Goal: Task Accomplishment & Management: Use online tool/utility

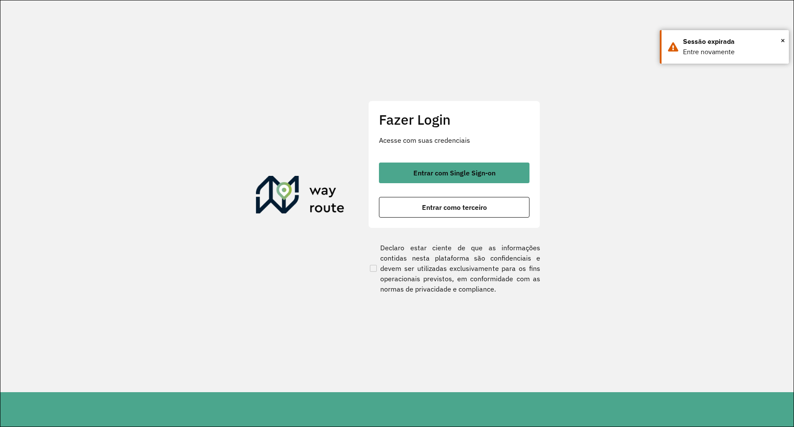
click at [492, 209] on button "Entrar como terceiro" at bounding box center [454, 207] width 150 height 21
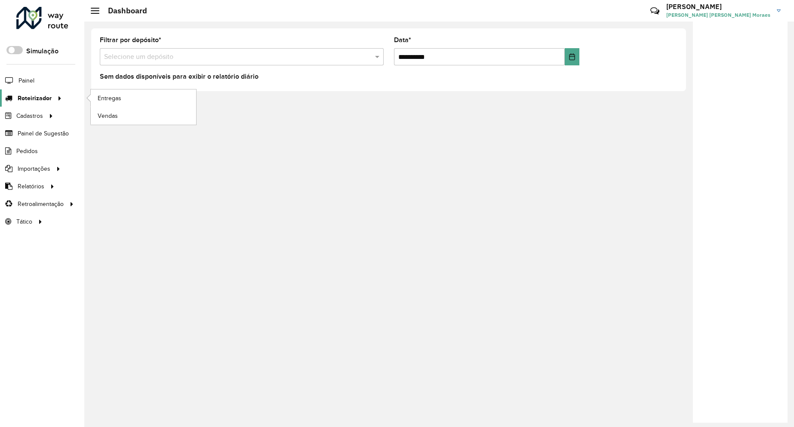
click at [53, 94] on div at bounding box center [58, 98] width 13 height 9
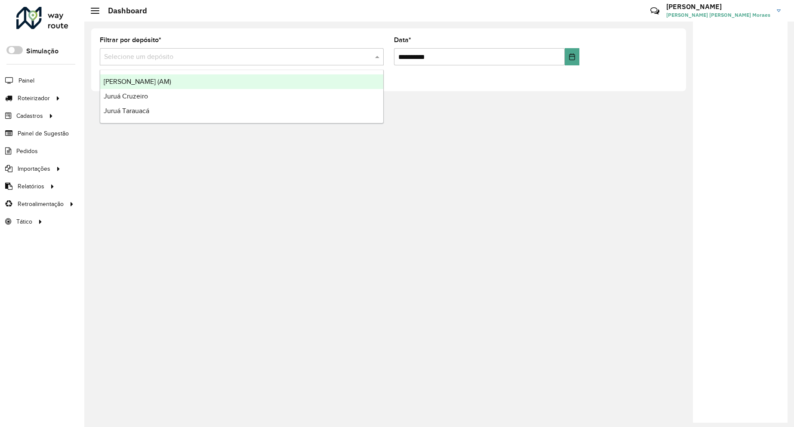
click at [124, 61] on input "text" at bounding box center [233, 57] width 258 height 10
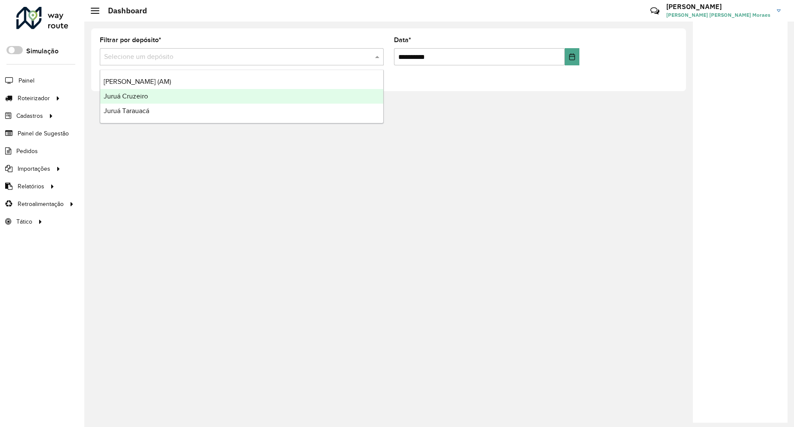
click at [144, 101] on div "Juruá Cruzeiro" at bounding box center [241, 96] width 283 height 15
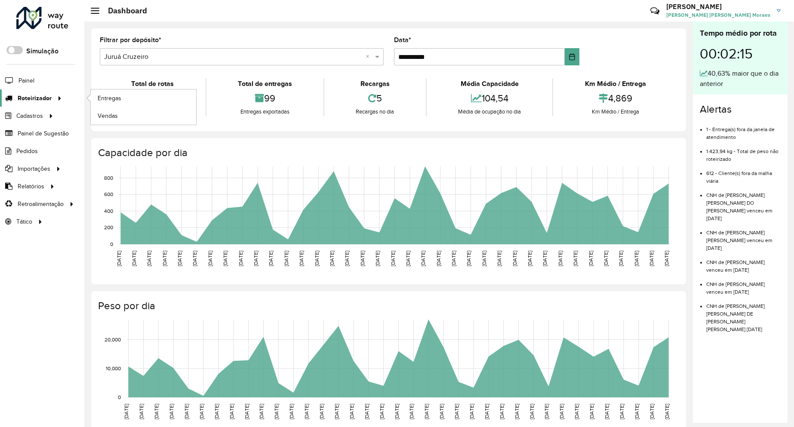
click at [42, 99] on span "Roteirizador" at bounding box center [35, 98] width 34 height 9
click at [103, 98] on span "Entregas" at bounding box center [110, 98] width 25 height 9
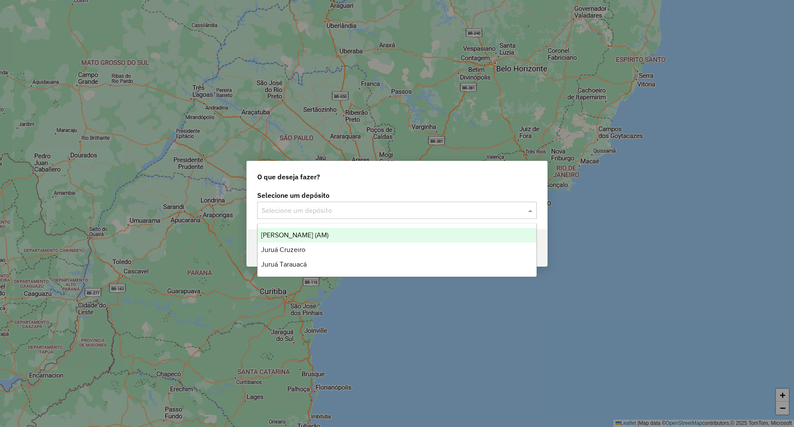
click at [325, 210] on input "text" at bounding box center [388, 211] width 254 height 10
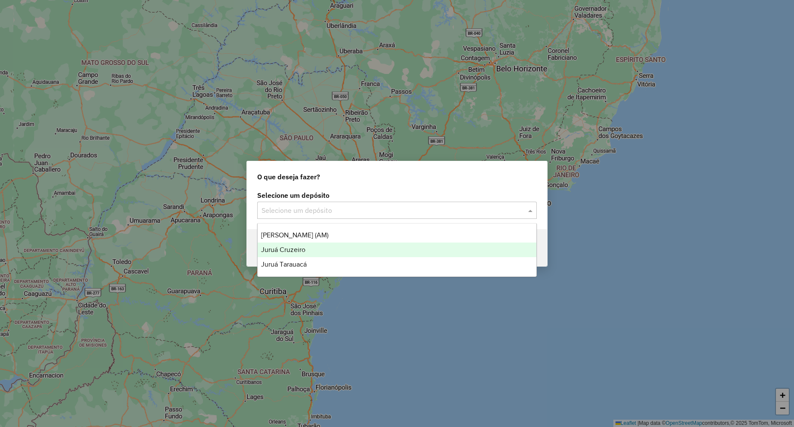
click at [313, 249] on div "Juruá Cruzeiro" at bounding box center [397, 250] width 279 height 15
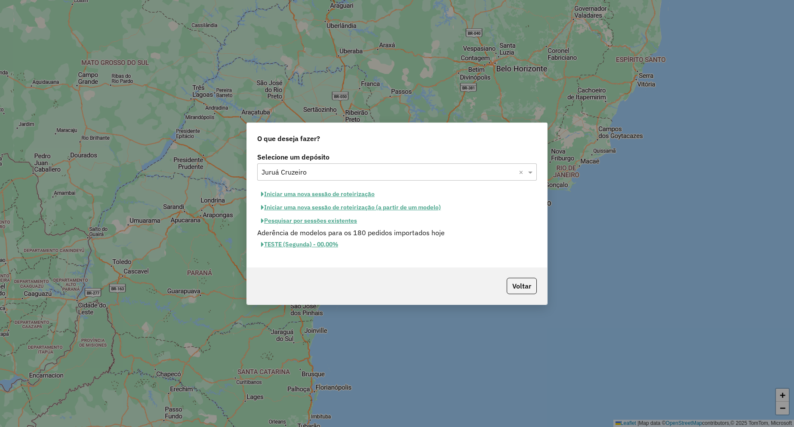
click at [346, 193] on button "Iniciar uma nova sessão de roteirização" at bounding box center [317, 193] width 121 height 13
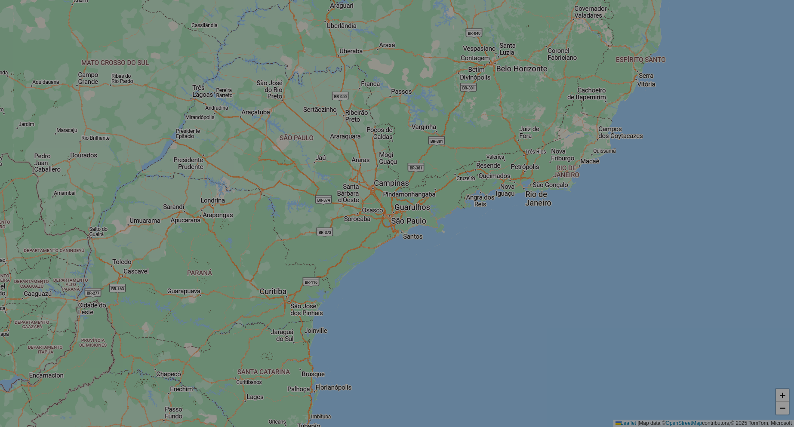
select select "*"
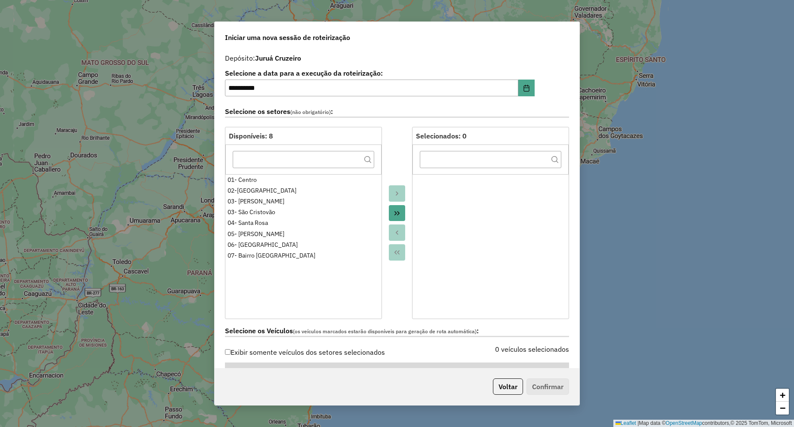
click at [402, 211] on button "Move All to Target" at bounding box center [397, 213] width 16 height 16
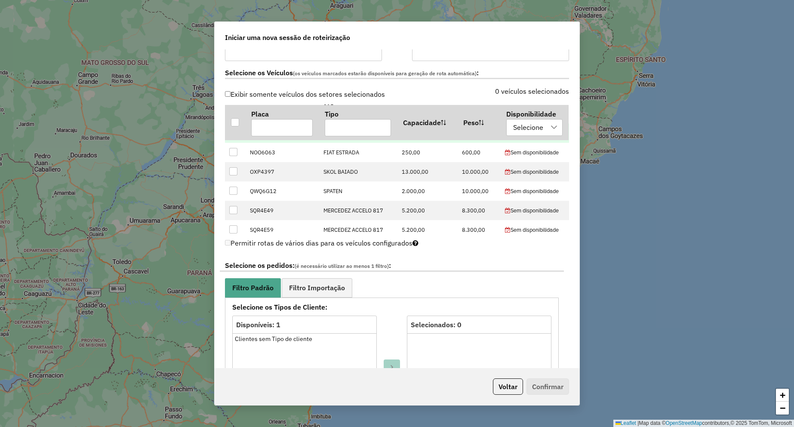
scroll to position [473, 0]
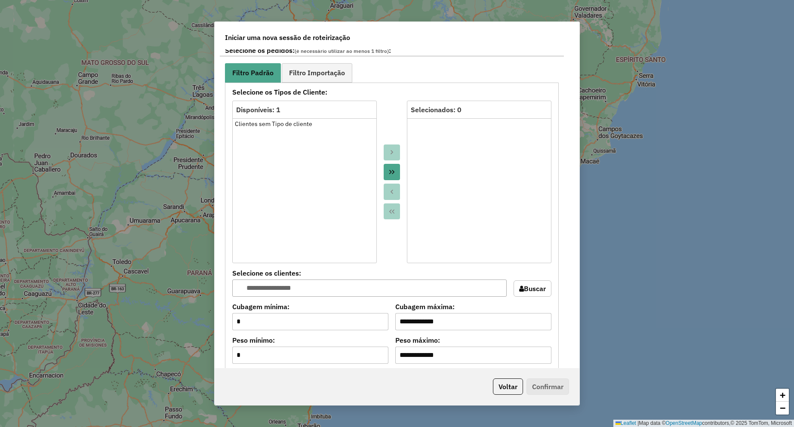
click at [394, 179] on button "Move All to Target" at bounding box center [392, 172] width 16 height 16
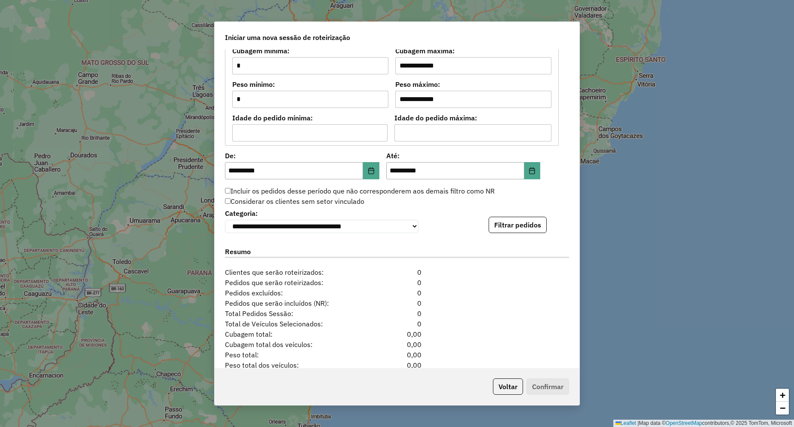
scroll to position [731, 0]
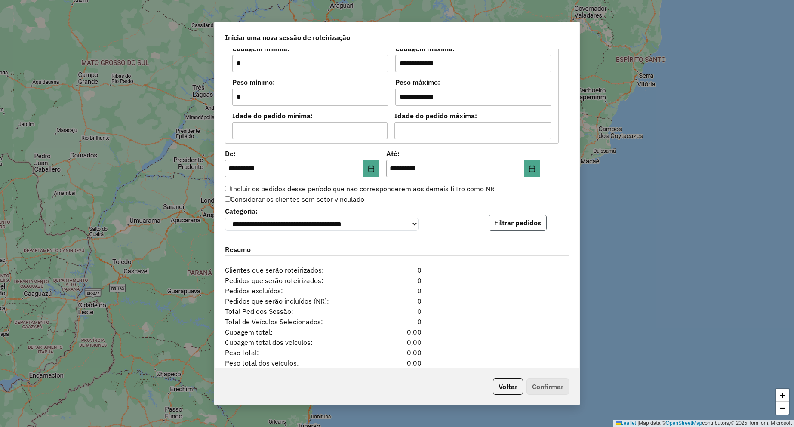
click at [516, 218] on button "Filtrar pedidos" at bounding box center [517, 223] width 58 height 16
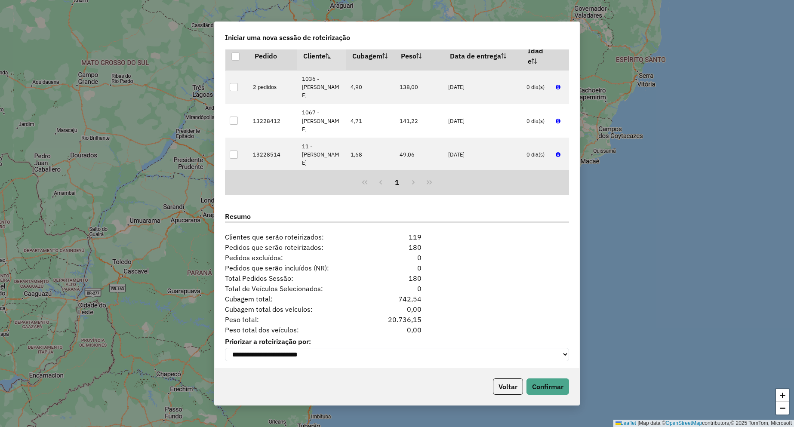
scroll to position [949, 0]
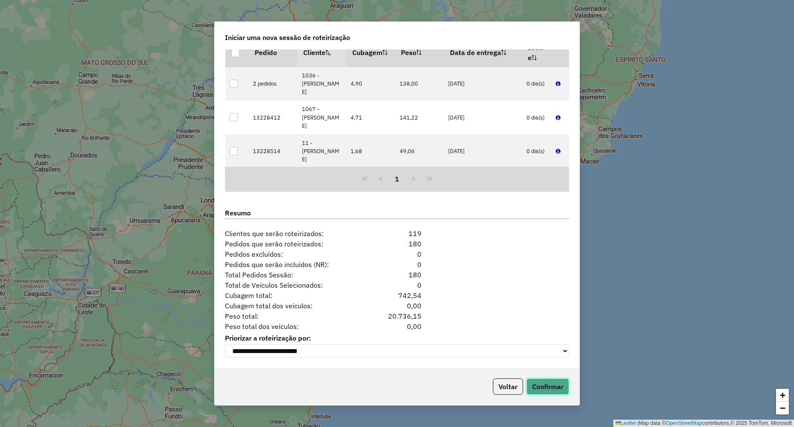
click at [545, 381] on button "Confirmar" at bounding box center [547, 386] width 43 height 16
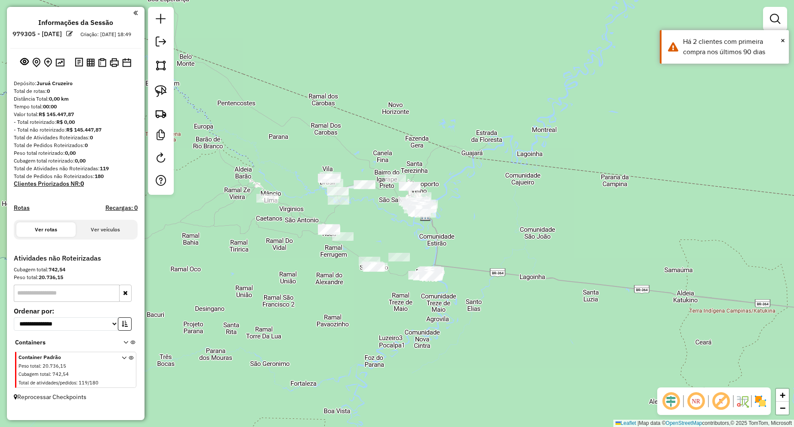
drag, startPoint x: 374, startPoint y: 167, endPoint x: 399, endPoint y: 134, distance: 41.7
click at [399, 134] on div "Janela de atendimento Grade de atendimento Capacidade Transportadoras Veículos …" at bounding box center [397, 213] width 794 height 427
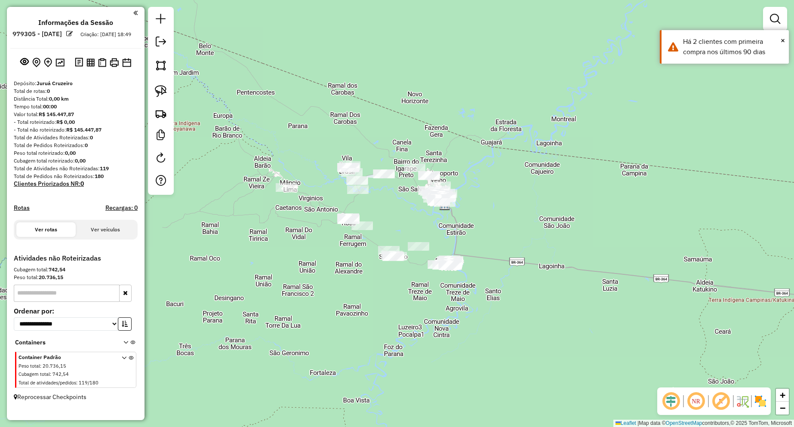
drag, startPoint x: 397, startPoint y: 145, endPoint x: 452, endPoint y: 133, distance: 56.8
click at [452, 133] on div "Janela de atendimento Grade de atendimento Capacidade Transportadoras Veículos …" at bounding box center [397, 213] width 794 height 427
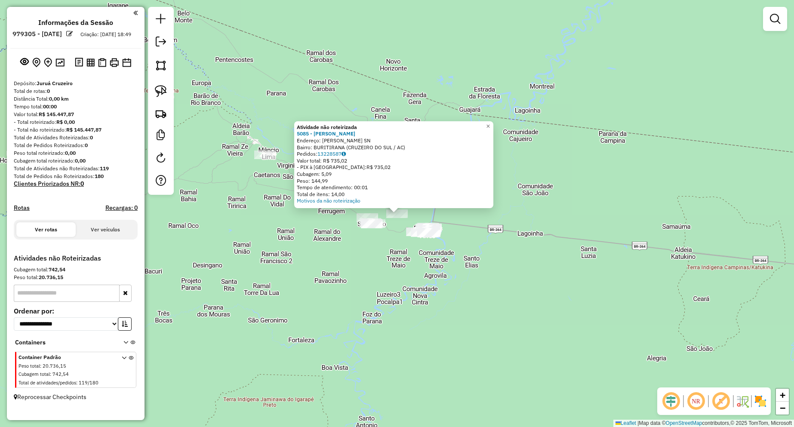
click at [331, 326] on div "Atividade não roteirizada 5085 - DIST OLIVEIRA Endereço: RAMAL CARLITO SN Bairr…" at bounding box center [397, 213] width 794 height 427
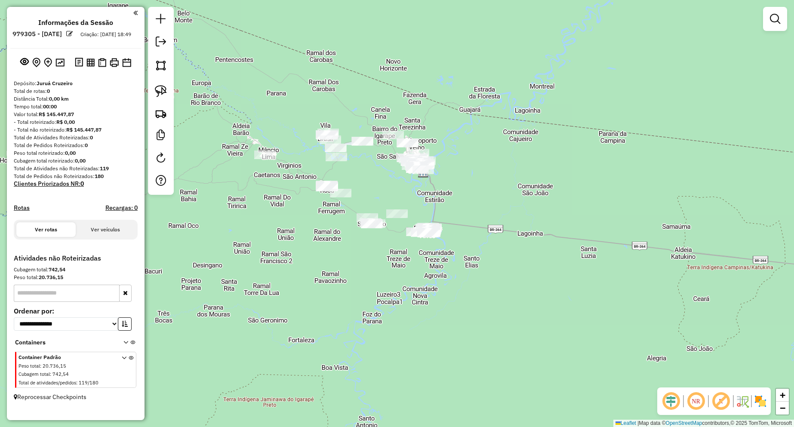
click at [260, 162] on div "Janela de atendimento Grade de atendimento Capacidade Transportadoras Veículos …" at bounding box center [397, 213] width 794 height 427
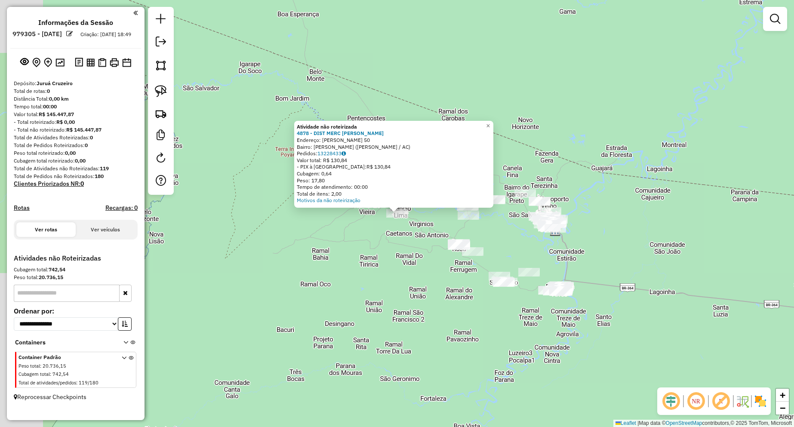
click at [345, 248] on div "Atividade não roteirizada 4878 - DIST MERC [PERSON_NAME]: [PERSON_NAME] 50 Bair…" at bounding box center [397, 213] width 794 height 427
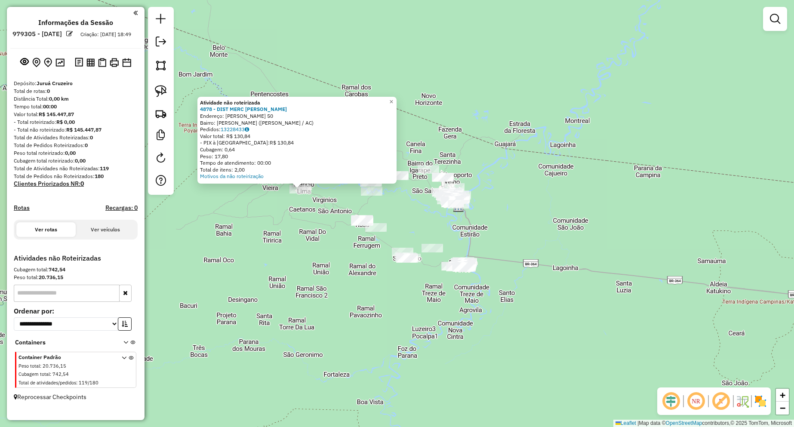
drag, startPoint x: 371, startPoint y: 254, endPoint x: 266, endPoint y: 228, distance: 108.6
click at [266, 228] on div "Atividade não roteirizada 4878 - DIST MERC [PERSON_NAME]: [PERSON_NAME] 50 Bair…" at bounding box center [397, 213] width 794 height 427
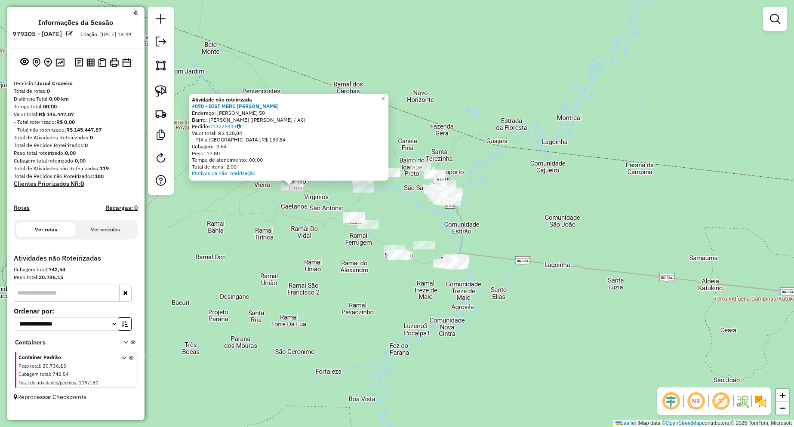
click at [325, 218] on div "Atividade não roteirizada 4878 - DIST MERC [PERSON_NAME]: [PERSON_NAME] 50 Bair…" at bounding box center [397, 213] width 794 height 427
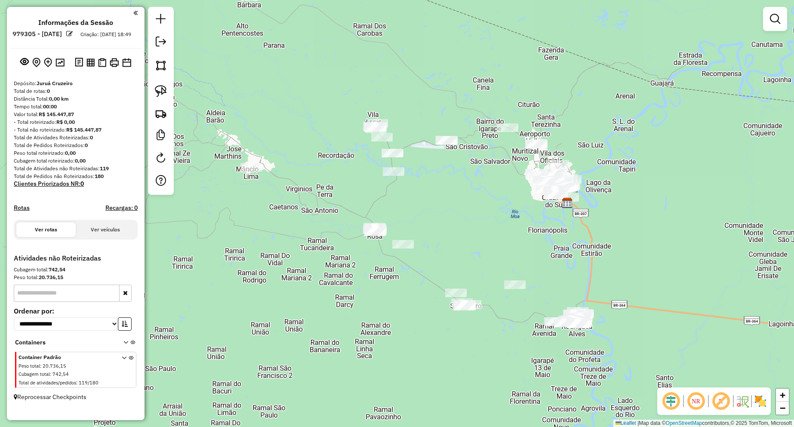
drag, startPoint x: 410, startPoint y: 212, endPoint x: 385, endPoint y: 202, distance: 27.2
click at [385, 202] on div "Janela de atendimento Grade de atendimento Capacidade Transportadoras Veículos …" at bounding box center [397, 213] width 794 height 427
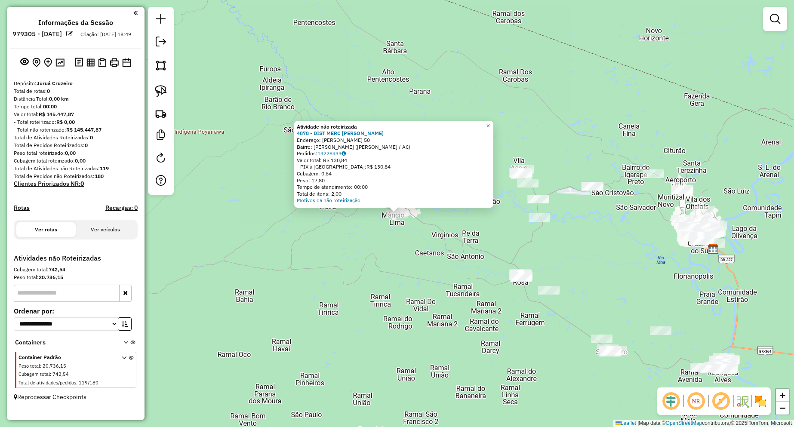
drag, startPoint x: 204, startPoint y: 140, endPoint x: 180, endPoint y: 114, distance: 35.9
click at [204, 139] on div "Atividade não roteirizada 4878 - DIST MERC [PERSON_NAME]: [PERSON_NAME] 50 Bair…" at bounding box center [397, 213] width 794 height 427
click at [162, 91] on img at bounding box center [161, 91] width 12 height 12
drag, startPoint x: 400, startPoint y: 231, endPoint x: 378, endPoint y: 227, distance: 22.3
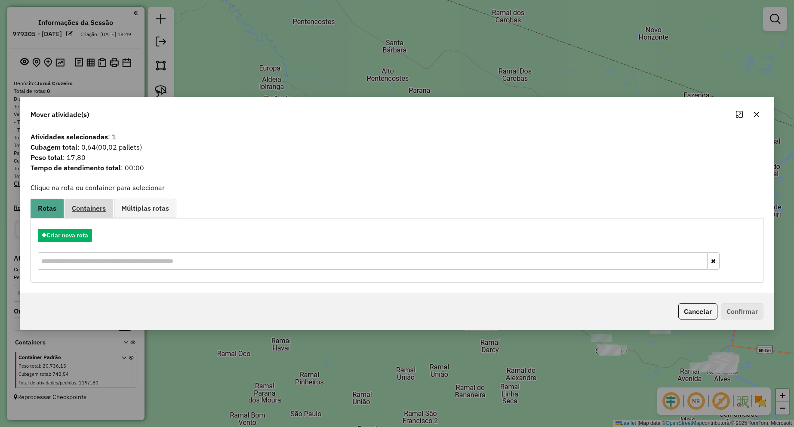
click at [90, 212] on span "Containers" at bounding box center [89, 208] width 34 height 7
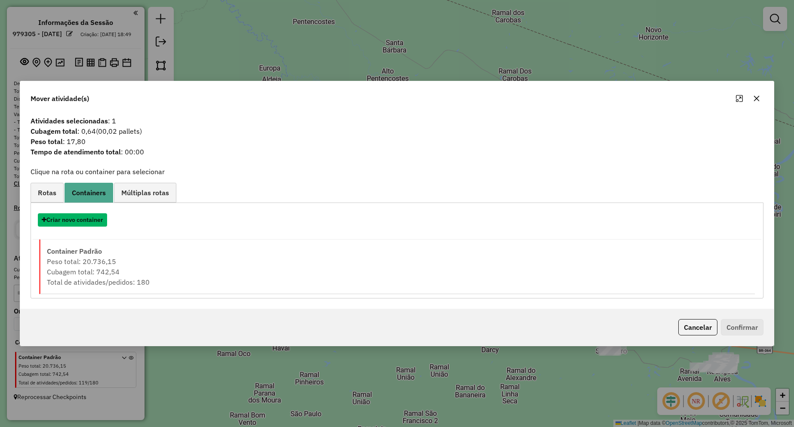
drag, startPoint x: 98, startPoint y: 216, endPoint x: 166, endPoint y: 168, distance: 83.5
click at [98, 216] on button "Criar novo container" at bounding box center [72, 219] width 69 height 13
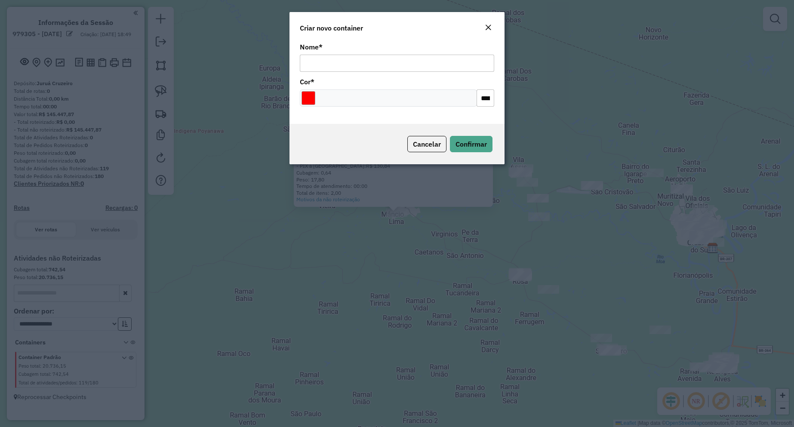
click at [344, 64] on input "Nome *" at bounding box center [397, 63] width 194 height 17
type input "**********"
click at [457, 141] on span "Confirmar" at bounding box center [470, 144] width 31 height 9
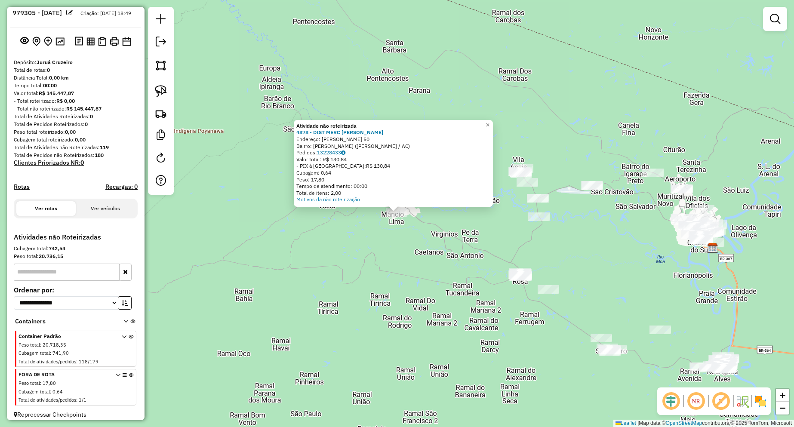
scroll to position [35, 0]
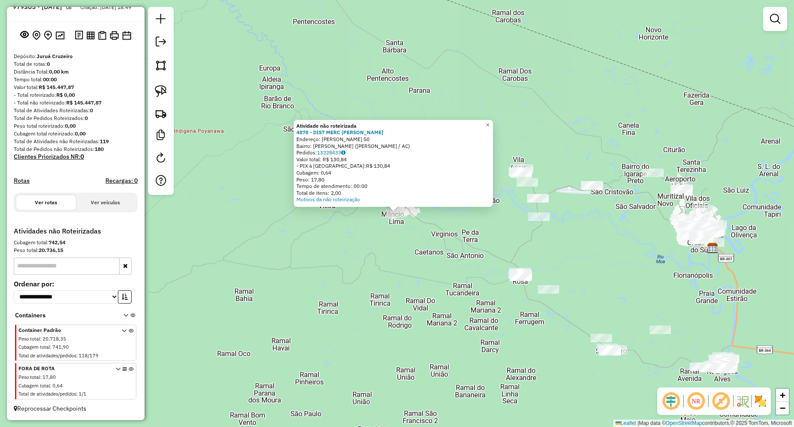
click at [129, 370] on icon at bounding box center [131, 383] width 5 height 32
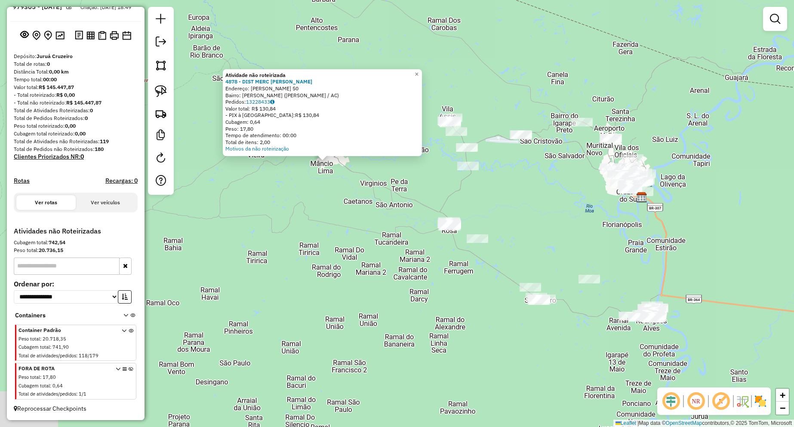
drag, startPoint x: 382, startPoint y: 372, endPoint x: 297, endPoint y: 306, distance: 107.3
click at [310, 319] on div "Atividade não roteirizada 4878 - DIST MERC [PERSON_NAME]: [PERSON_NAME] 50 Bair…" at bounding box center [397, 213] width 794 height 427
click at [297, 306] on div "Atividade não roteirizada 4878 - DIST MERC [PERSON_NAME]: [PERSON_NAME] 50 Bair…" at bounding box center [397, 213] width 794 height 427
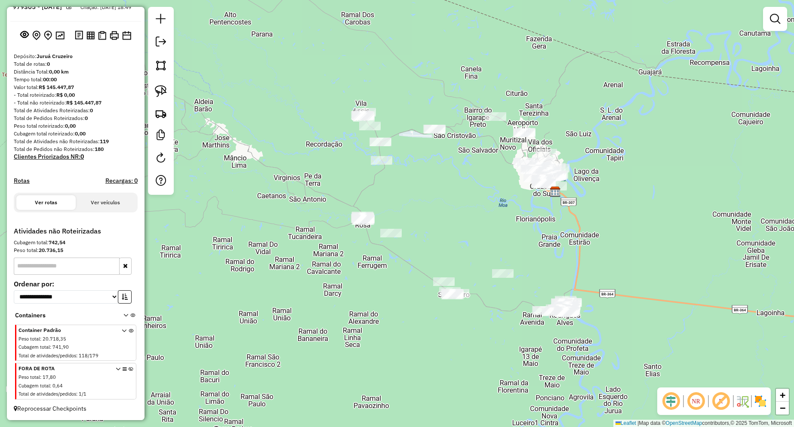
drag, startPoint x: 513, startPoint y: 279, endPoint x: 433, endPoint y: 270, distance: 80.5
click at [426, 275] on div "Janela de atendimento Grade de atendimento Capacidade Transportadoras Veículos …" at bounding box center [397, 213] width 794 height 427
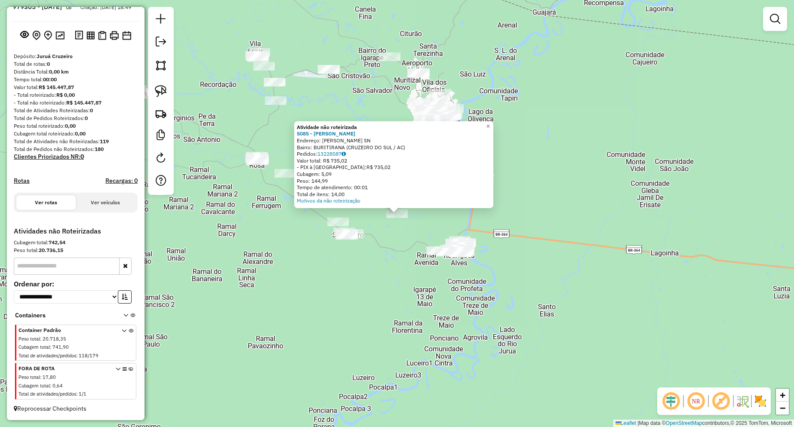
click at [540, 186] on div "Atividade não roteirizada 5085 - DIST OLIVEIRA Endereço: RAMAL CARLITO SN Bairr…" at bounding box center [397, 213] width 794 height 427
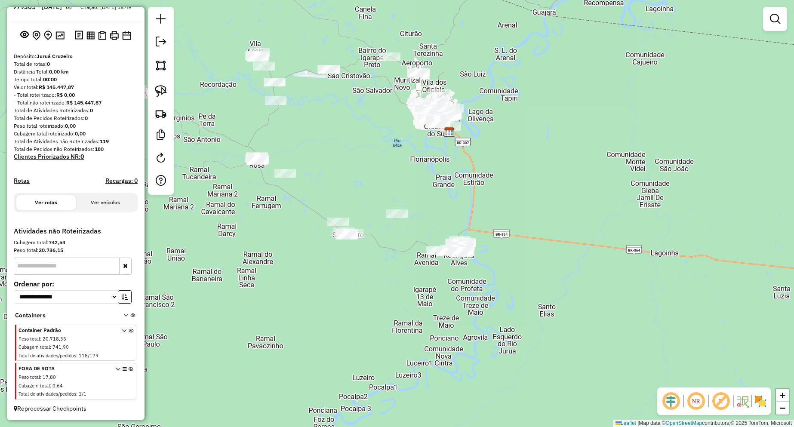
drag, startPoint x: 493, startPoint y: 163, endPoint x: 513, endPoint y: 195, distance: 37.8
click at [513, 195] on div "Janela de atendimento Grade de atendimento Capacidade Transportadoras Veículos …" at bounding box center [397, 213] width 794 height 427
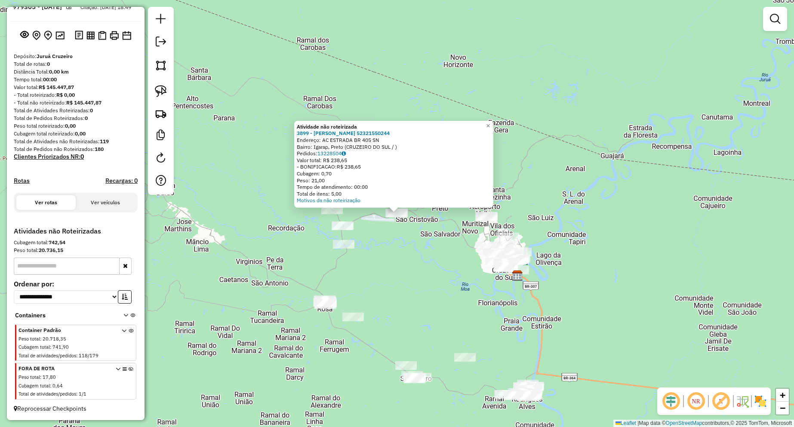
click at [403, 243] on div "Atividade não roteirizada 3899 - [PERSON_NAME] 52321550244 Endereço: AC ESTRADA…" at bounding box center [397, 213] width 794 height 427
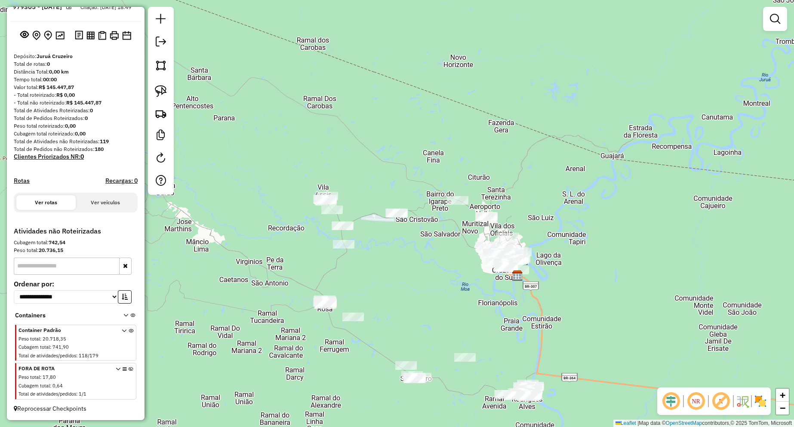
click at [116, 368] on icon at bounding box center [118, 383] width 5 height 32
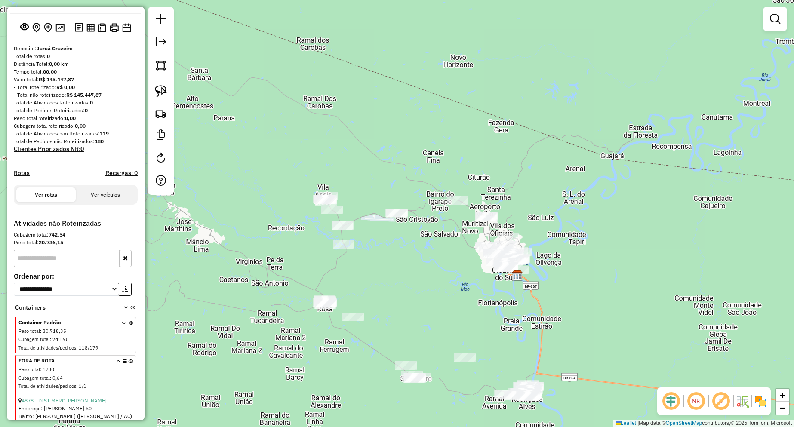
click at [116, 368] on icon at bounding box center [118, 375] width 5 height 32
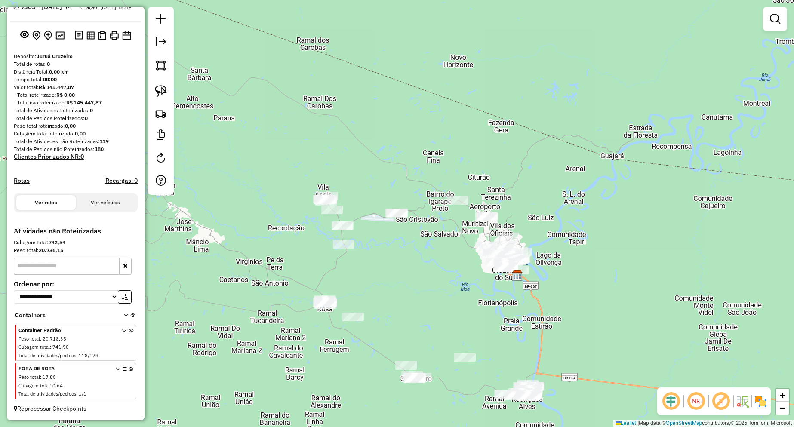
click at [465, 195] on div "Janela de atendimento Grade de atendimento Capacidade Transportadoras Veículos …" at bounding box center [397, 213] width 794 height 427
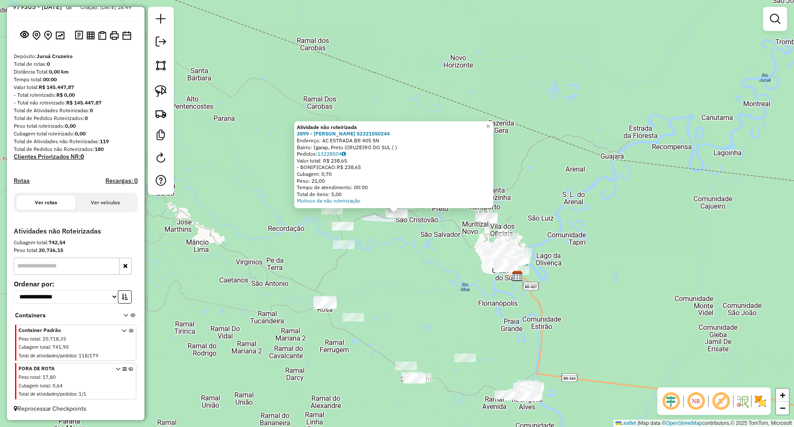
click at [411, 255] on div "Atividade não roteirizada 3899 - [PERSON_NAME] 52321550244 Endereço: AC ESTRADA…" at bounding box center [397, 213] width 794 height 427
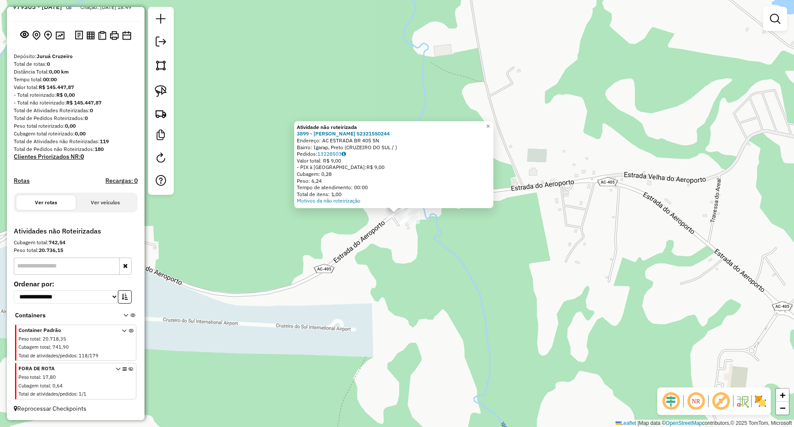
click at [432, 236] on div "Atividade não roteirizada 3899 - [PERSON_NAME] 52321550244 Endereço: AC ESTRADA…" at bounding box center [397, 213] width 794 height 427
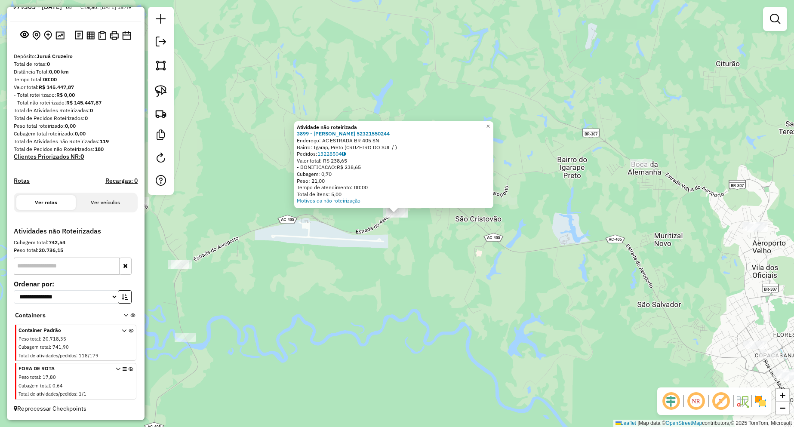
drag, startPoint x: 629, startPoint y: 126, endPoint x: 623, endPoint y: 142, distance: 18.1
click at [629, 126] on div "Atividade não roteirizada 3899 - [PERSON_NAME] 52321550244 Endereço: AC ESTRADA…" at bounding box center [397, 213] width 794 height 427
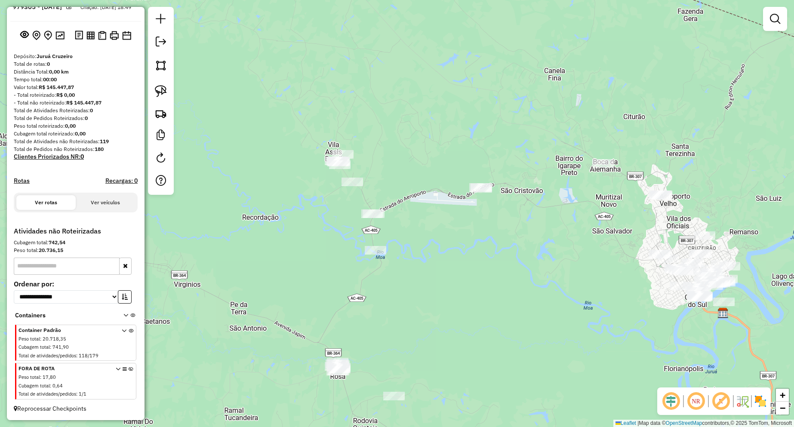
drag, startPoint x: 547, startPoint y: 215, endPoint x: 522, endPoint y: 213, distance: 24.1
click at [522, 213] on div "Janela de atendimento Grade de atendimento Capacidade Transportadoras Veículos …" at bounding box center [397, 213] width 794 height 427
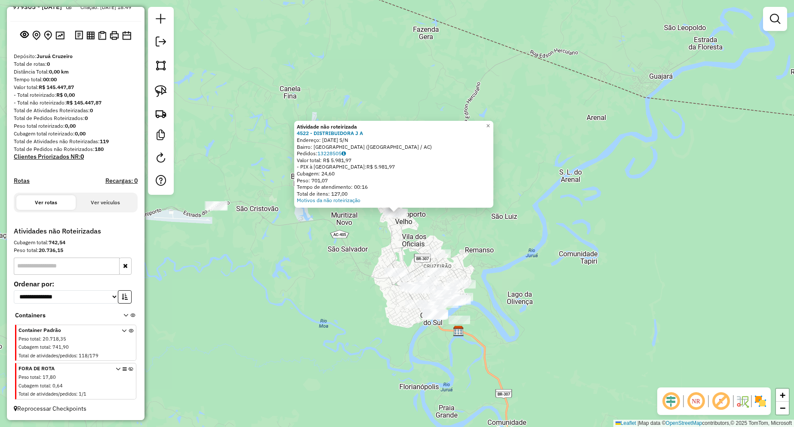
click at [559, 206] on div "Atividade não roteirizada 4522 - DISTRIBUIDORA J A Endereço: [DATE] S/N Bairro:…" at bounding box center [397, 213] width 794 height 427
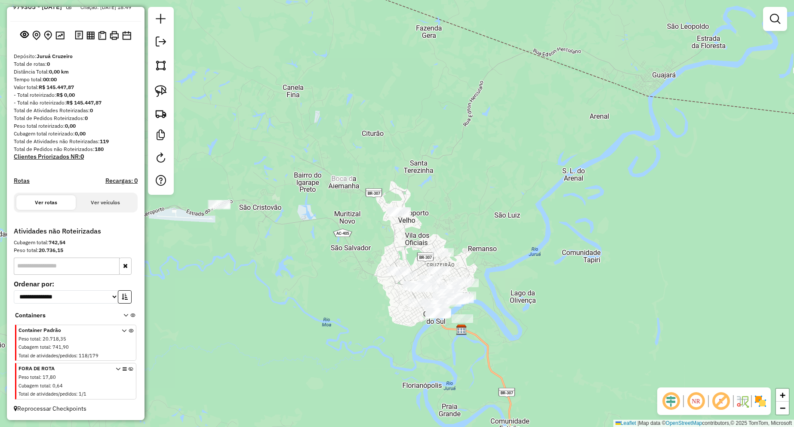
drag, startPoint x: 545, startPoint y: 214, endPoint x: 566, endPoint y: 211, distance: 20.9
click at [566, 211] on div "Janela de atendimento Grade de atendimento Capacidade Transportadoras Veículos …" at bounding box center [397, 213] width 794 height 427
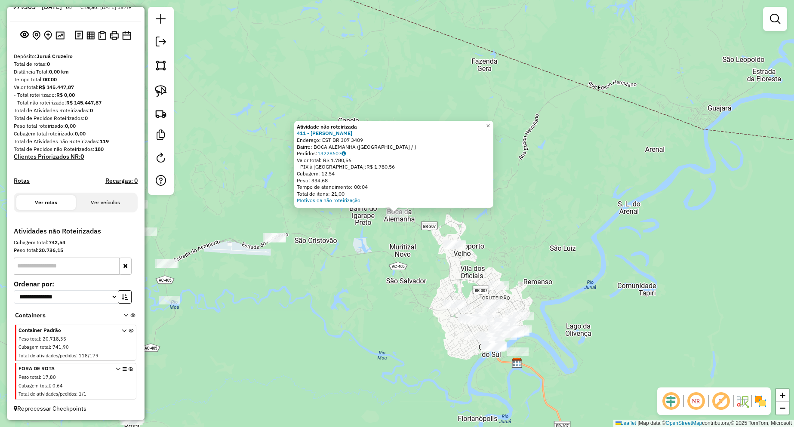
drag, startPoint x: 362, startPoint y: 234, endPoint x: 360, endPoint y: 238, distance: 4.7
click at [362, 234] on div "Atividade não roteirizada 411 - ERNANDO VASCONCELOS DE [PERSON_NAME]: EST BR 30…" at bounding box center [397, 213] width 794 height 427
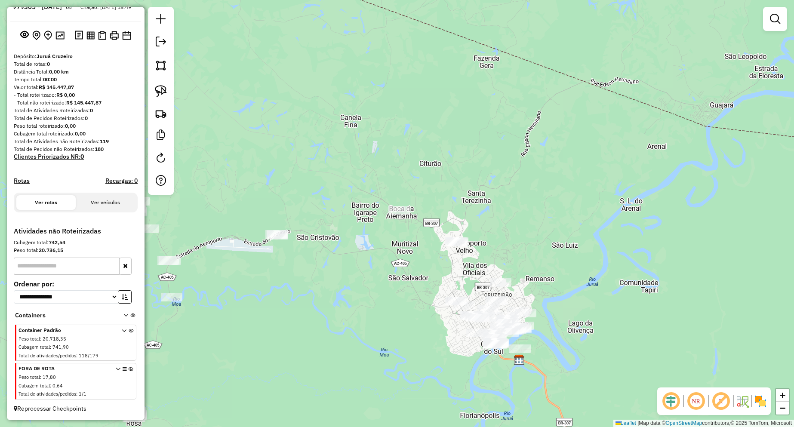
drag, startPoint x: 359, startPoint y: 241, endPoint x: 363, endPoint y: 234, distance: 7.8
click at [363, 234] on div "Janela de atendimento Grade de atendimento Capacidade Transportadoras Veículos …" at bounding box center [397, 213] width 794 height 427
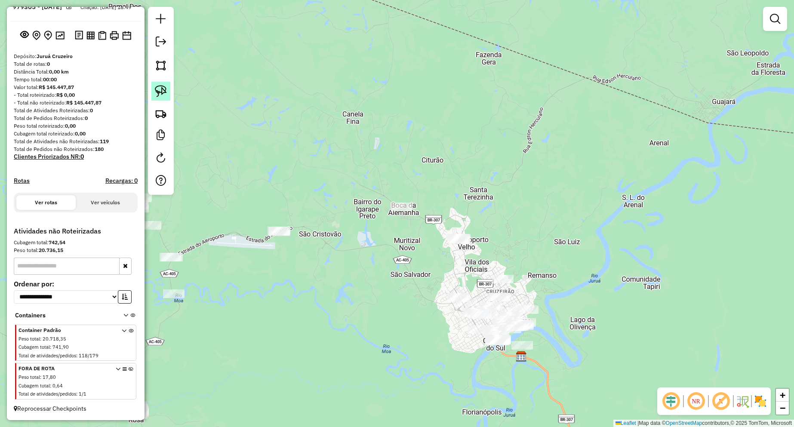
click at [153, 92] on link at bounding box center [160, 91] width 19 height 19
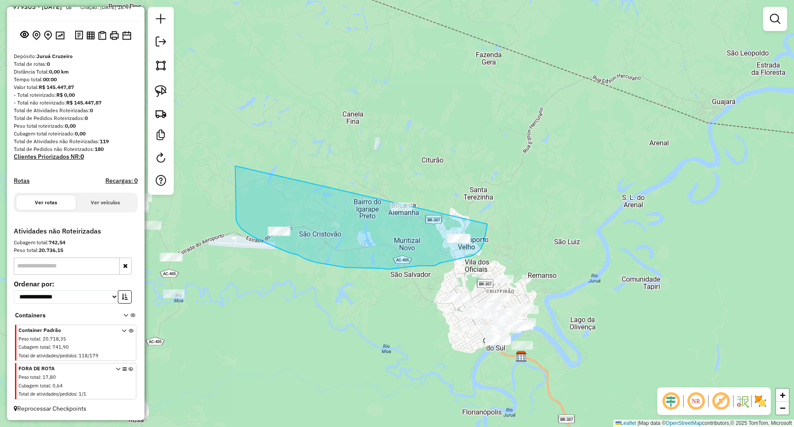
drag, startPoint x: 236, startPoint y: 184, endPoint x: 485, endPoint y: 192, distance: 249.9
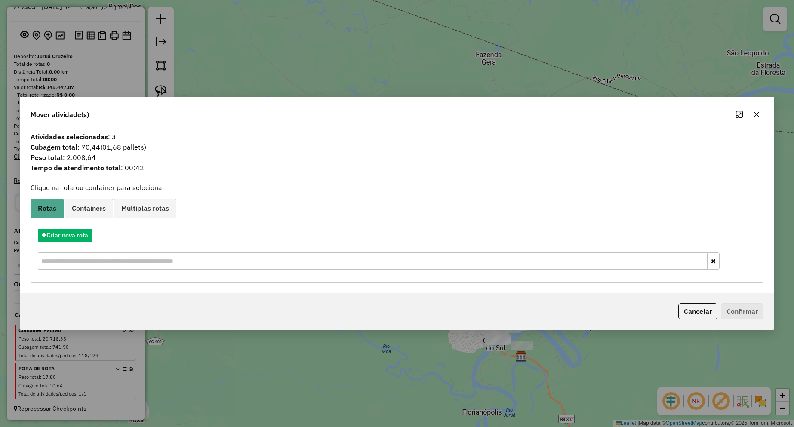
click at [88, 207] on span "Containers" at bounding box center [89, 208] width 34 height 7
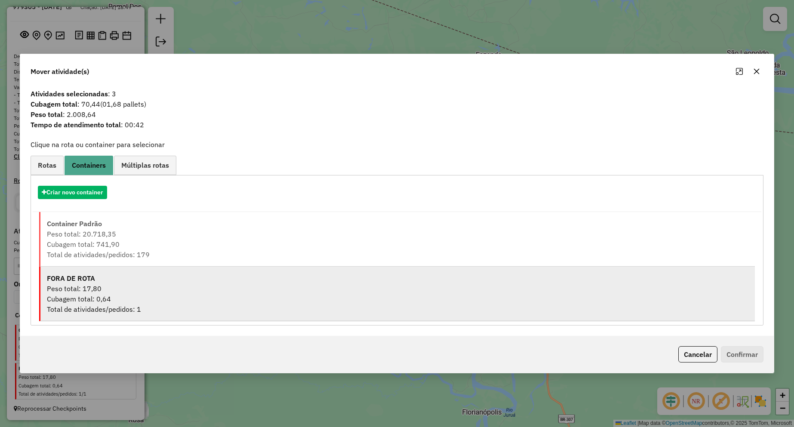
click at [89, 304] on div "Cubagem total: 0,64" at bounding box center [397, 299] width 701 height 10
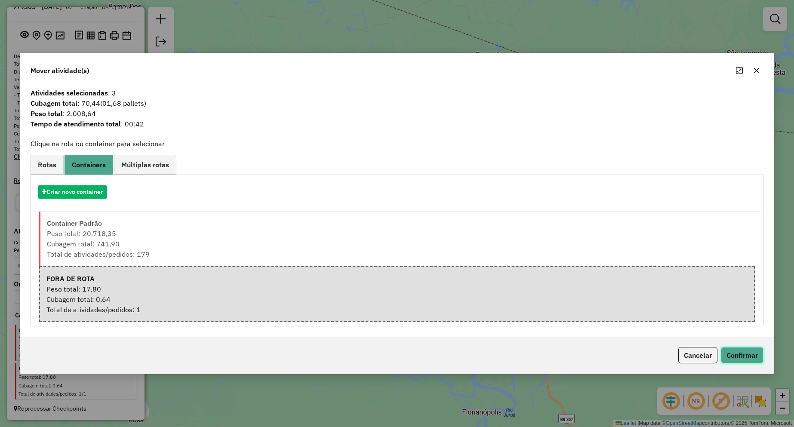
click at [745, 353] on button "Confirmar" at bounding box center [742, 355] width 43 height 16
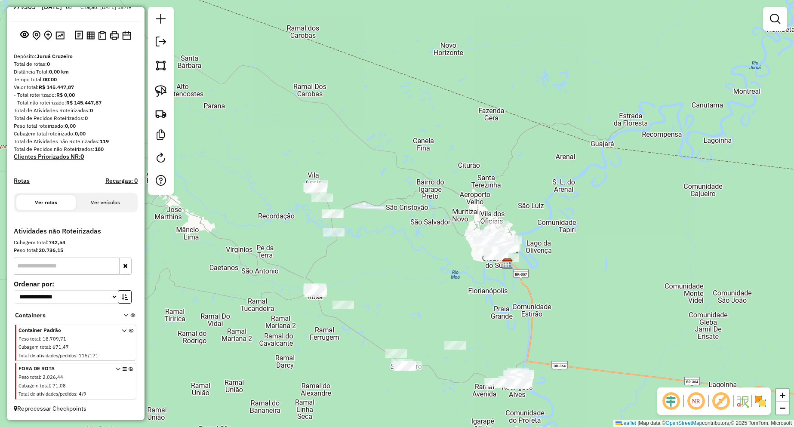
drag, startPoint x: 428, startPoint y: 217, endPoint x: 447, endPoint y: 187, distance: 35.8
click at [442, 171] on div "Janela de atendimento Grade de atendimento Capacidade Transportadoras Veículos …" at bounding box center [397, 213] width 794 height 427
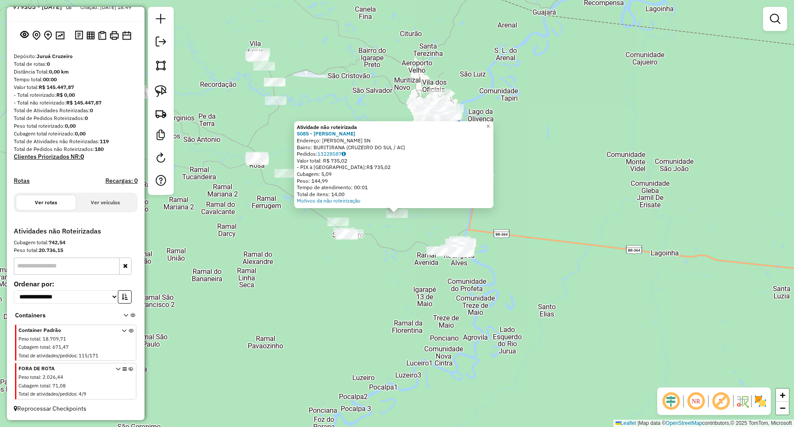
click at [531, 238] on div "Atividade não roteirizada 5085 - DIST OLIVEIRA Endereço: RAMAL CARLITO SN Bairr…" at bounding box center [397, 213] width 794 height 427
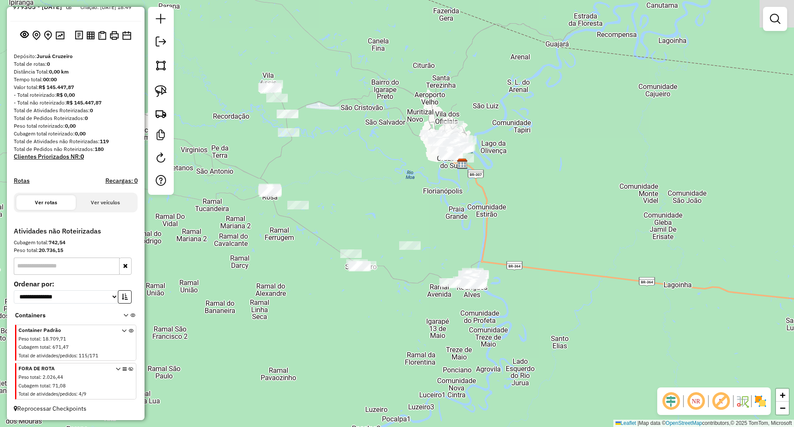
drag, startPoint x: 538, startPoint y: 218, endPoint x: 366, endPoint y: 246, distance: 174.0
click at [553, 264] on div "Janela de atendimento Grade de atendimento Capacidade Transportadoras Veículos …" at bounding box center [397, 213] width 794 height 427
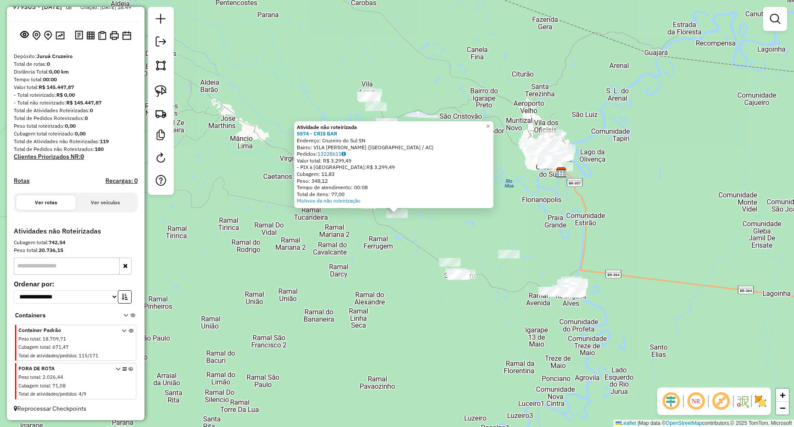
click at [381, 265] on div "Atividade não roteirizada 5574 - CRIS BAR Endereço: Cruzeiro do Sul SN Bairro: …" at bounding box center [397, 213] width 794 height 427
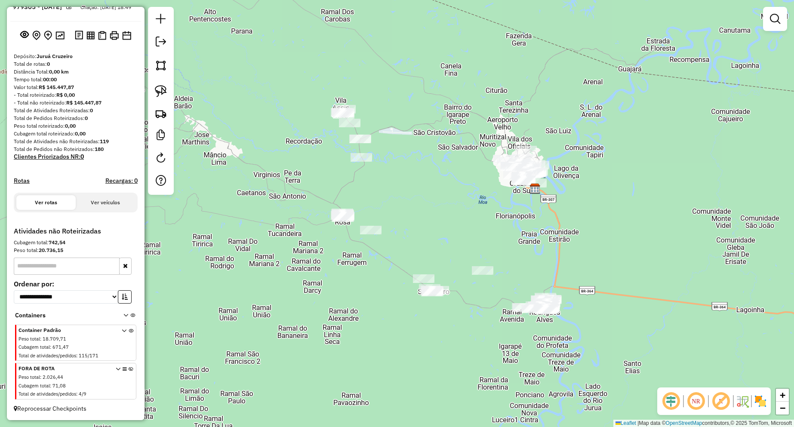
drag, startPoint x: 386, startPoint y: 261, endPoint x: 358, endPoint y: 282, distance: 35.9
click at [358, 282] on div "Janela de atendimento Grade de atendimento Capacidade Transportadoras Veículos …" at bounding box center [397, 213] width 794 height 427
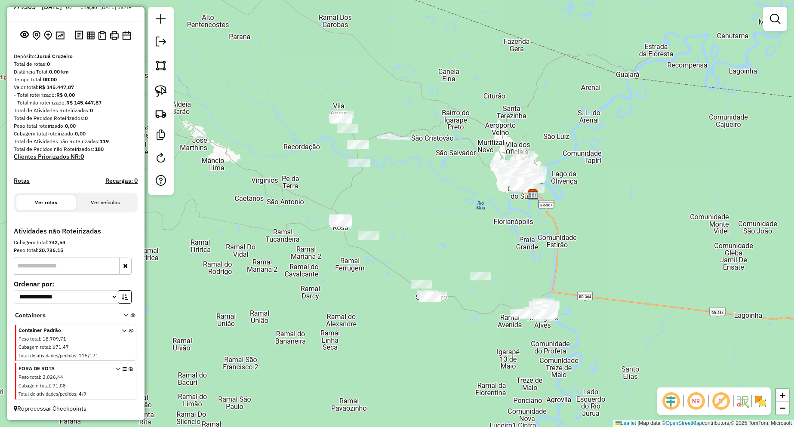
click at [157, 80] on div at bounding box center [161, 101] width 26 height 188
click at [160, 91] on img at bounding box center [161, 91] width 12 height 12
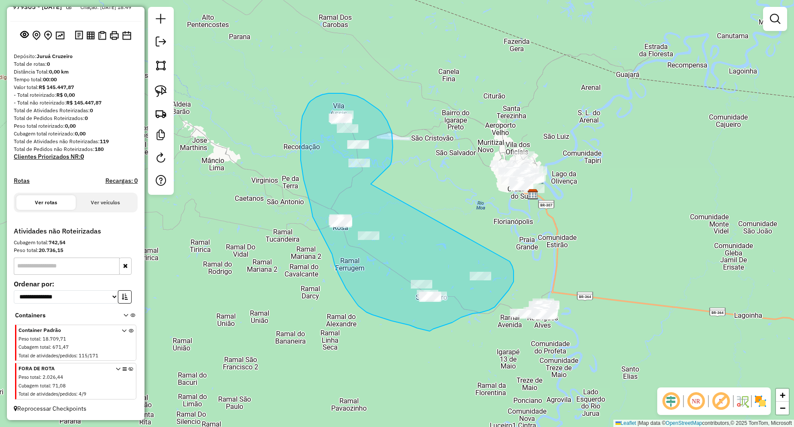
drag, startPoint x: 372, startPoint y: 183, endPoint x: 510, endPoint y: 261, distance: 159.0
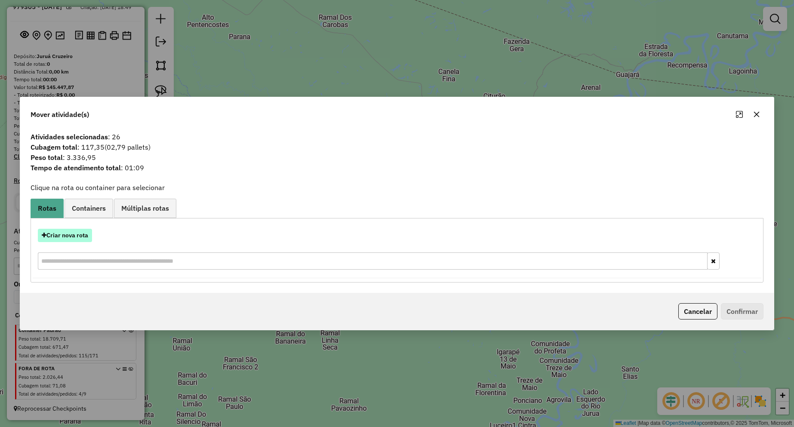
click at [73, 237] on button "Criar nova rota" at bounding box center [65, 235] width 54 height 13
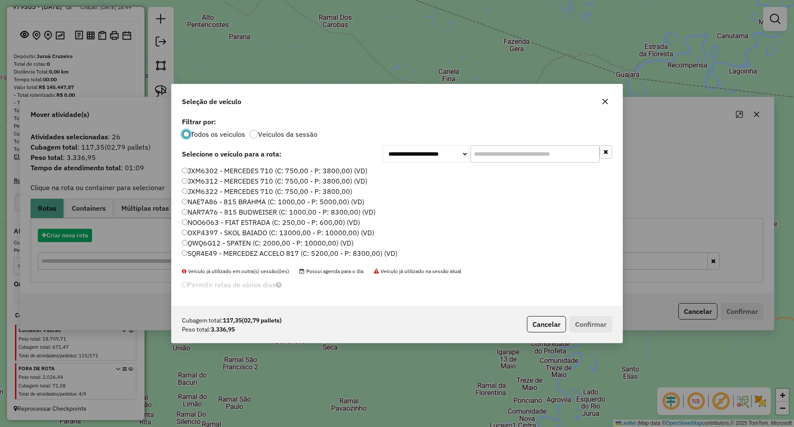
scroll to position [5, 3]
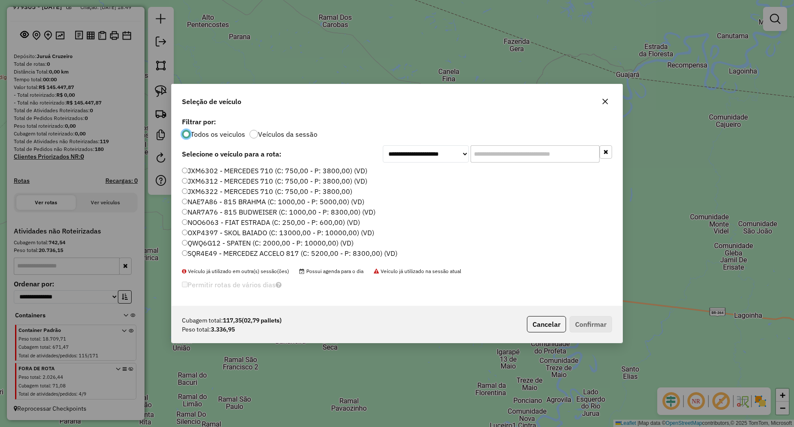
click at [225, 203] on label "NAE7A86 - 815 BRAHMA (C: 1000,00 - P: 5000,00) (VD)" at bounding box center [273, 201] width 182 height 10
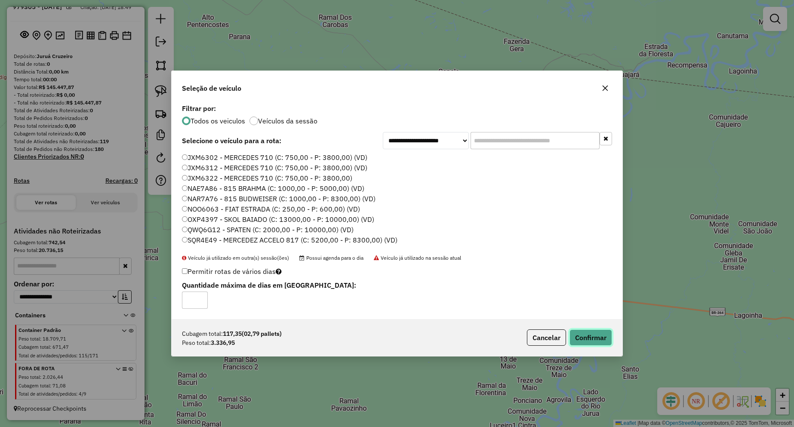
click at [606, 335] on button "Confirmar" at bounding box center [590, 337] width 43 height 16
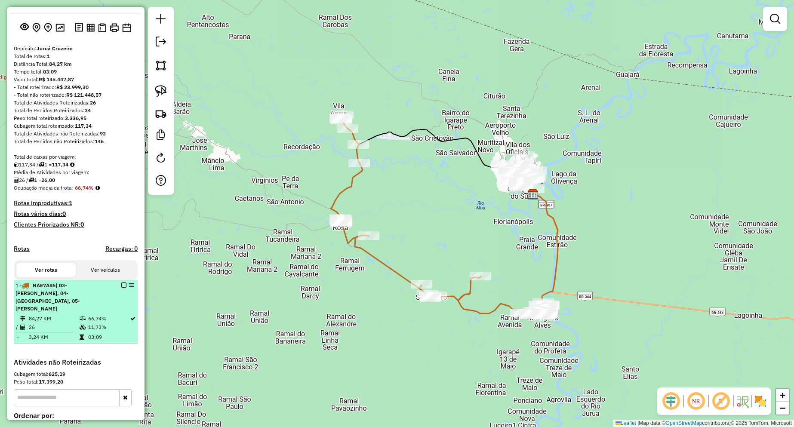
click at [121, 288] on em at bounding box center [123, 284] width 5 height 5
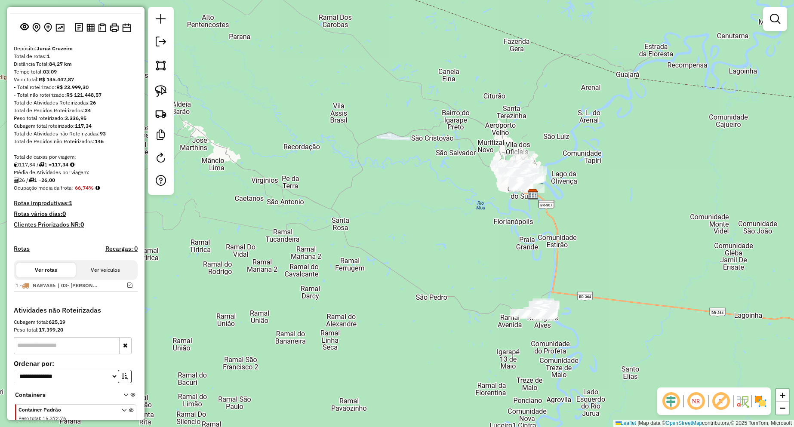
drag, startPoint x: 393, startPoint y: 331, endPoint x: 338, endPoint y: 278, distance: 76.6
click at [338, 278] on div "Janela de atendimento Grade de atendimento Capacidade Transportadoras Veículos …" at bounding box center [397, 213] width 794 height 427
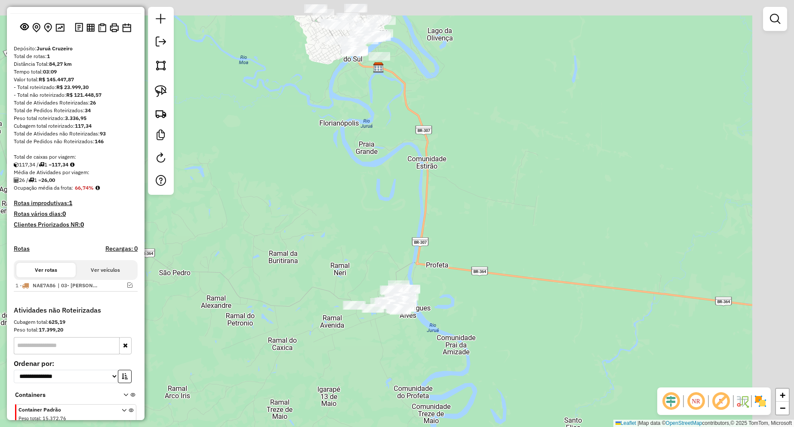
drag, startPoint x: 523, startPoint y: 208, endPoint x: 424, endPoint y: 258, distance: 111.9
click at [424, 258] on div "Janela de atendimento Grade de atendimento Capacidade Transportadoras Veículos …" at bounding box center [397, 213] width 794 height 427
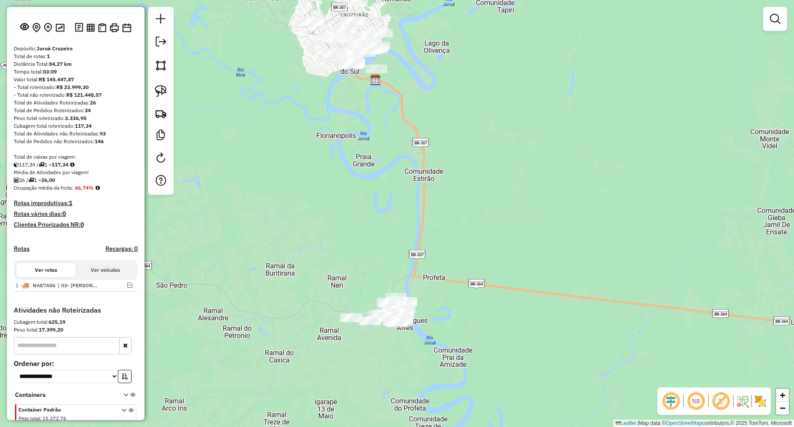
click at [172, 88] on div at bounding box center [161, 101] width 26 height 188
click at [170, 88] on link at bounding box center [160, 91] width 19 height 19
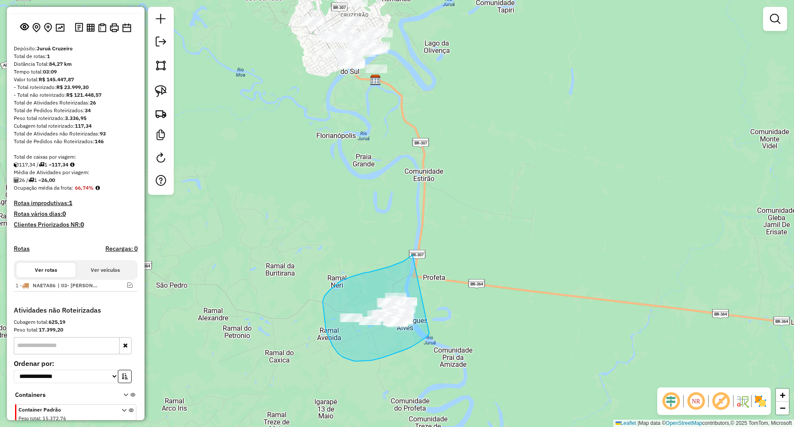
drag, startPoint x: 412, startPoint y: 255, endPoint x: 433, endPoint y: 327, distance: 75.2
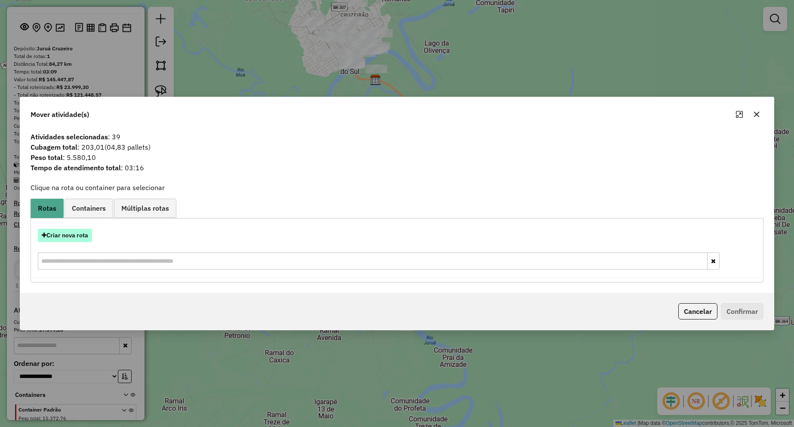
click at [69, 234] on button "Criar nova rota" at bounding box center [65, 235] width 54 height 13
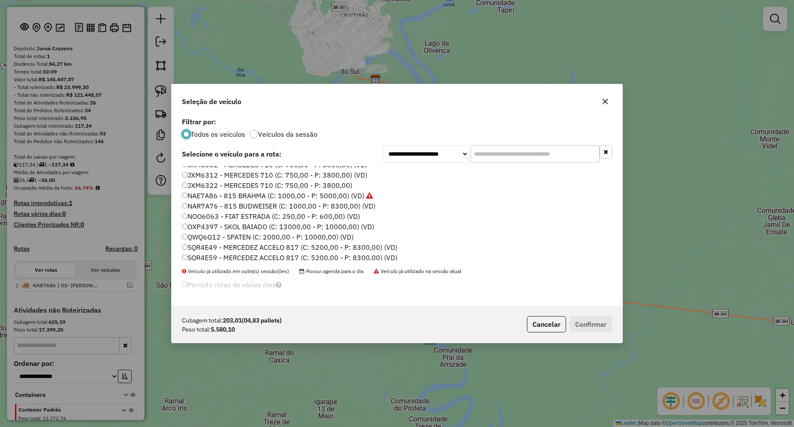
scroll to position [9, 0]
click at [227, 235] on label "QWQ6G12 - SPATEN (C: 2000,00 - P: 10000,00) (VD)" at bounding box center [268, 234] width 172 height 10
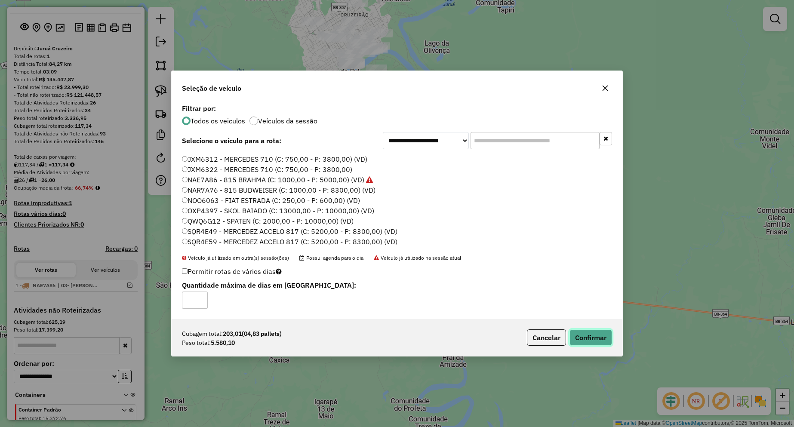
click at [580, 331] on button "Confirmar" at bounding box center [590, 337] width 43 height 16
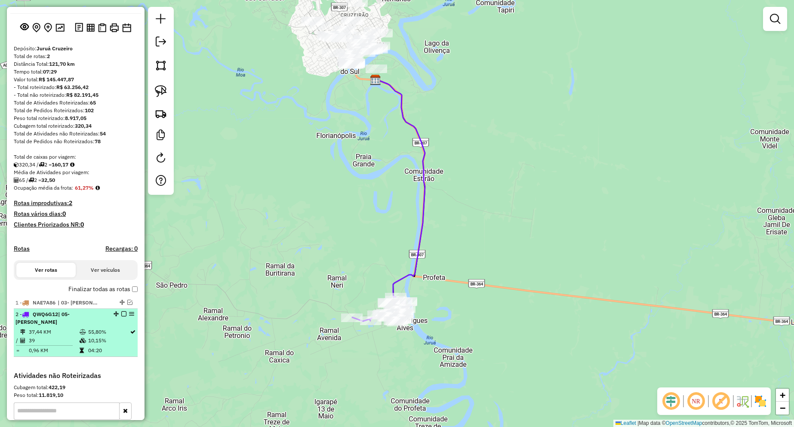
click at [121, 316] on em at bounding box center [123, 313] width 5 height 5
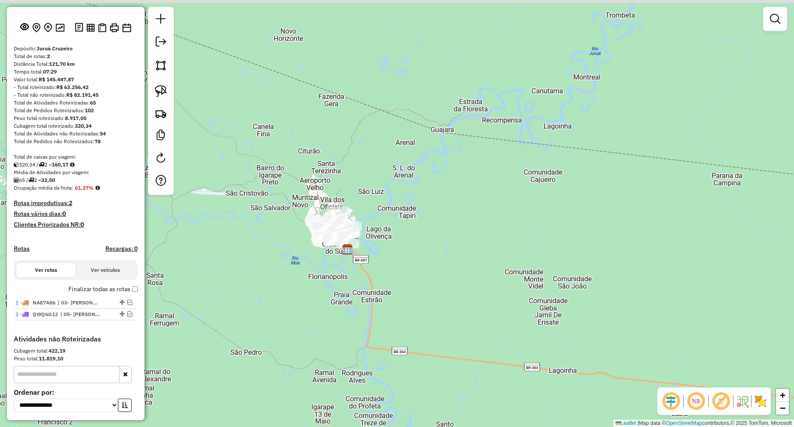
drag, startPoint x: 343, startPoint y: 207, endPoint x: 343, endPoint y: 286, distance: 79.1
click at [343, 286] on div "Janela de atendimento Grade de atendimento Capacidade Transportadoras Veículos …" at bounding box center [397, 213] width 794 height 427
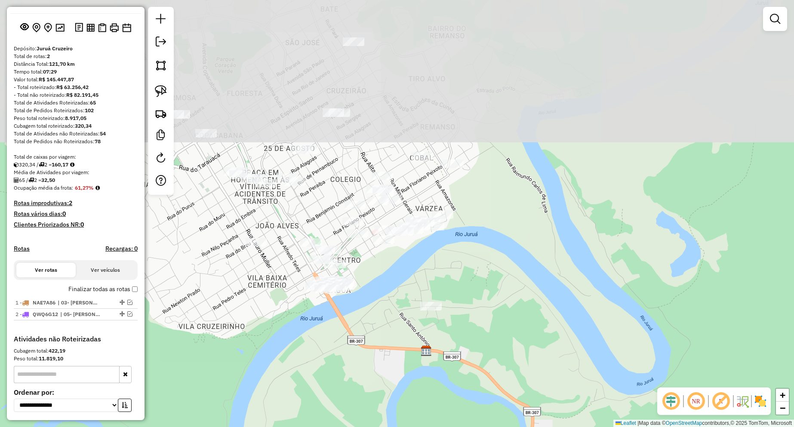
drag, startPoint x: 336, startPoint y: 202, endPoint x: 375, endPoint y: 352, distance: 154.6
click at [375, 352] on div "Janela de atendimento Grade de atendimento Capacidade Transportadoras Veículos …" at bounding box center [397, 213] width 794 height 427
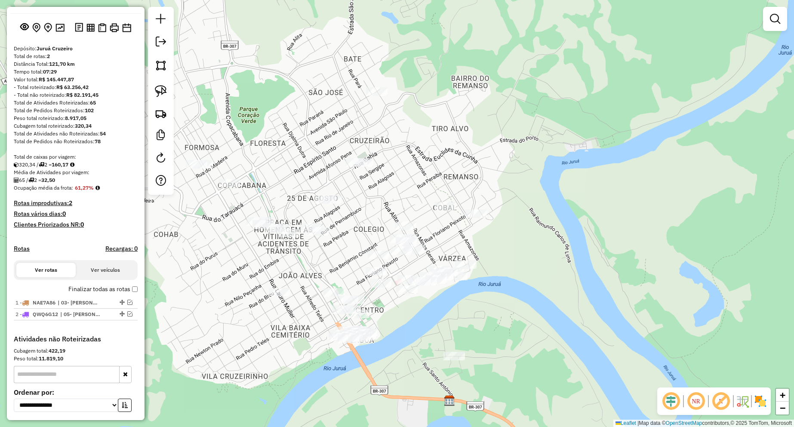
drag, startPoint x: 381, startPoint y: 298, endPoint x: 401, endPoint y: 348, distance: 53.6
click at [401, 348] on div "Janela de atendimento Grade de atendimento Capacidade Transportadoras Veículos …" at bounding box center [397, 213] width 794 height 427
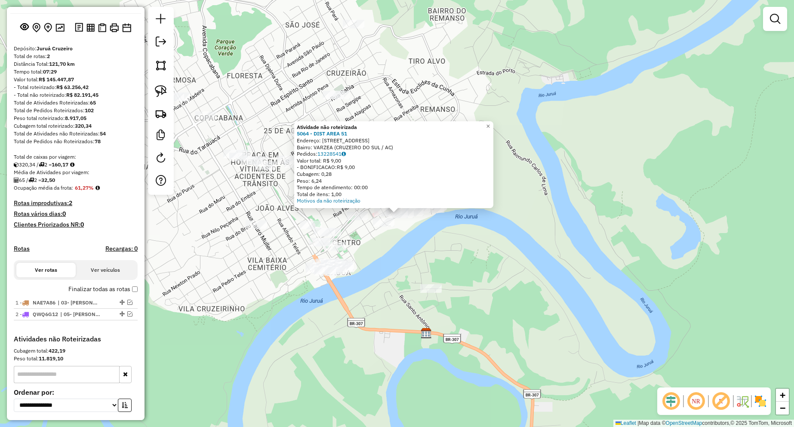
click at [391, 274] on div "Atividade não roteirizada 5064 - DIST AREA 51 Endereço: [STREET_ADDRESS] Pedido…" at bounding box center [397, 213] width 794 height 427
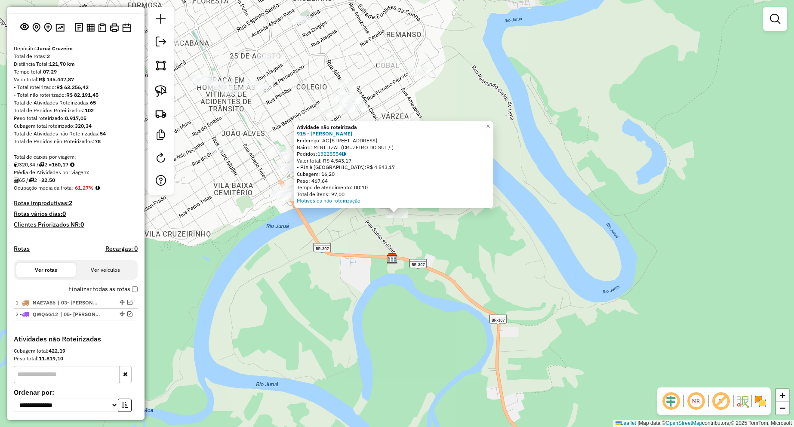
click at [386, 281] on div "Atividade não roteirizada 915 - [PERSON_NAME]: AC [STREET_ADDRESS] Pedidos: 132…" at bounding box center [397, 213] width 794 height 427
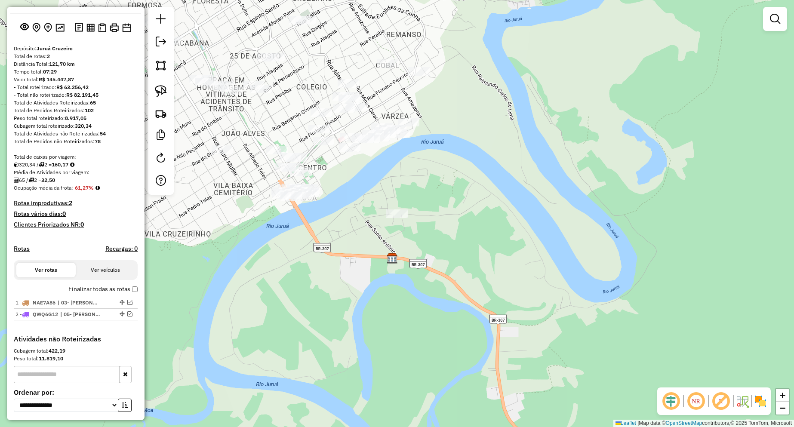
click at [172, 93] on div at bounding box center [161, 101] width 26 height 188
click at [160, 92] on img at bounding box center [161, 91] width 12 height 12
drag, startPoint x: 391, startPoint y: 197, endPoint x: 413, endPoint y: 202, distance: 22.4
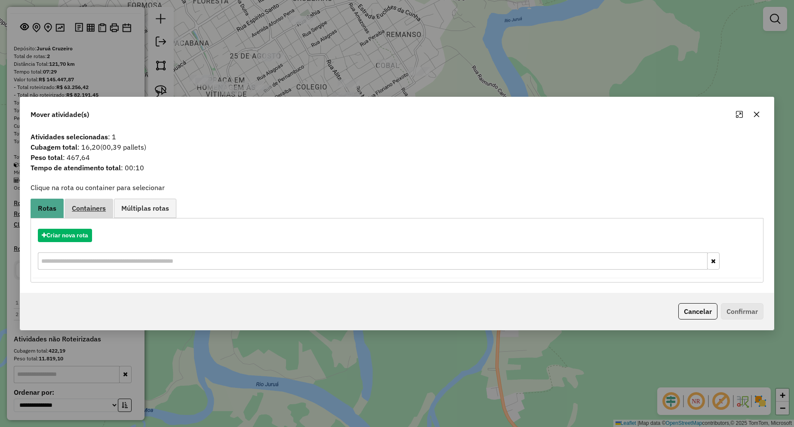
click at [98, 213] on link "Containers" at bounding box center [88, 208] width 49 height 19
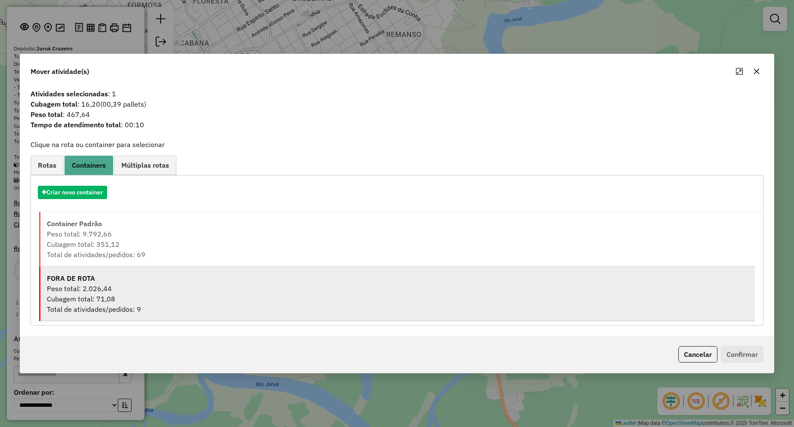
click at [121, 305] on div "Total de atividades/pedidos: 9" at bounding box center [397, 309] width 701 height 10
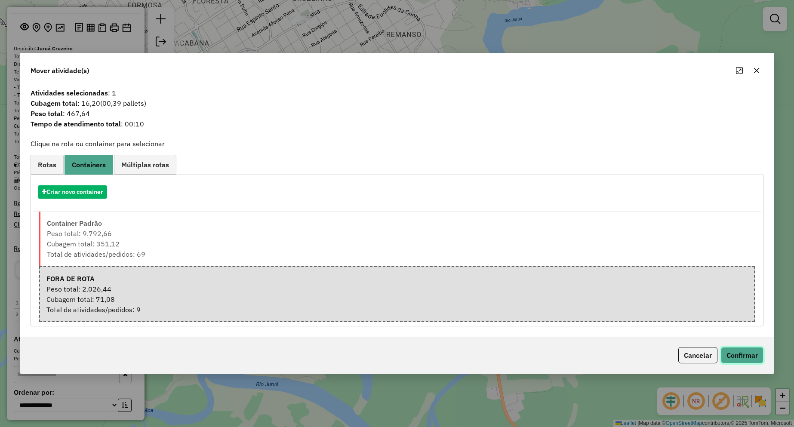
click at [734, 353] on button "Confirmar" at bounding box center [742, 355] width 43 height 16
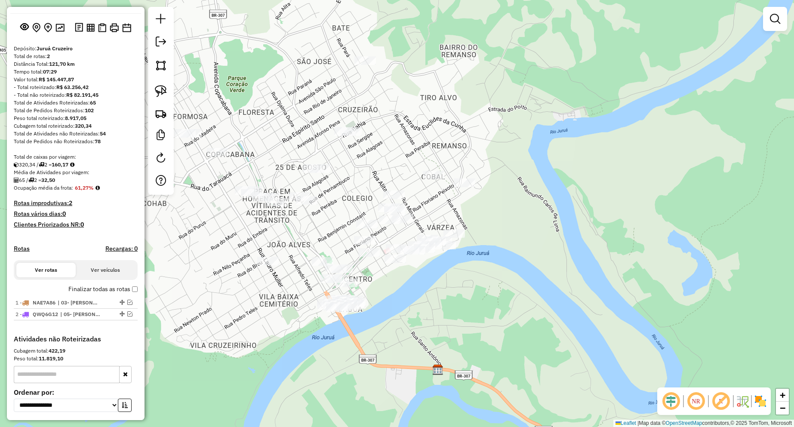
drag, startPoint x: 404, startPoint y: 174, endPoint x: 443, endPoint y: 247, distance: 82.9
click at [448, 276] on div "Janela de atendimento Grade de atendimento Capacidade Transportadoras Veículos …" at bounding box center [397, 213] width 794 height 427
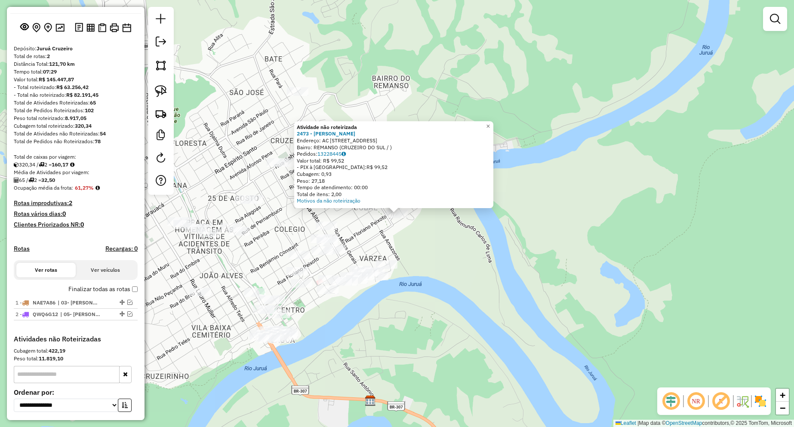
click at [424, 246] on div "Atividade não roteirizada 2473 - FRANCISLEIDE [PERSON_NAME]: AC [STREET_ADDRESS…" at bounding box center [397, 213] width 794 height 427
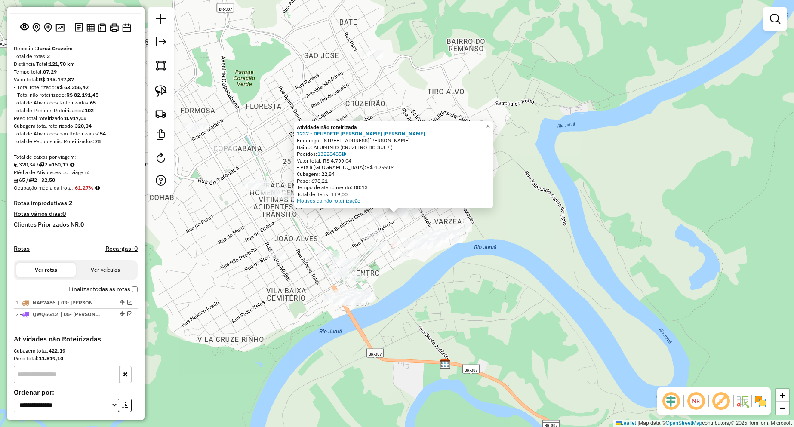
click at [490, 247] on div "Atividade não roteirizada 1237 - DEUSDETE [PERSON_NAME] [PERSON_NAME]: [STREET_…" at bounding box center [397, 213] width 794 height 427
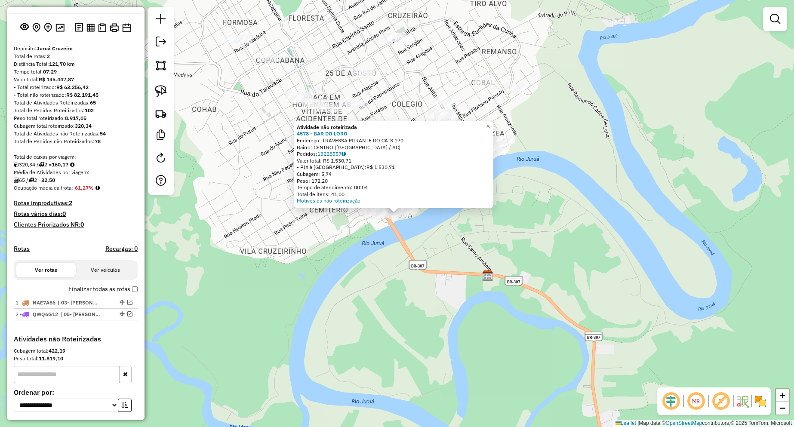
click at [435, 255] on div "Atividade não roteirizada 4578 - BAR DO LORO Endereço: TRAVESSA MIRANTE DO CAIS…" at bounding box center [397, 213] width 794 height 427
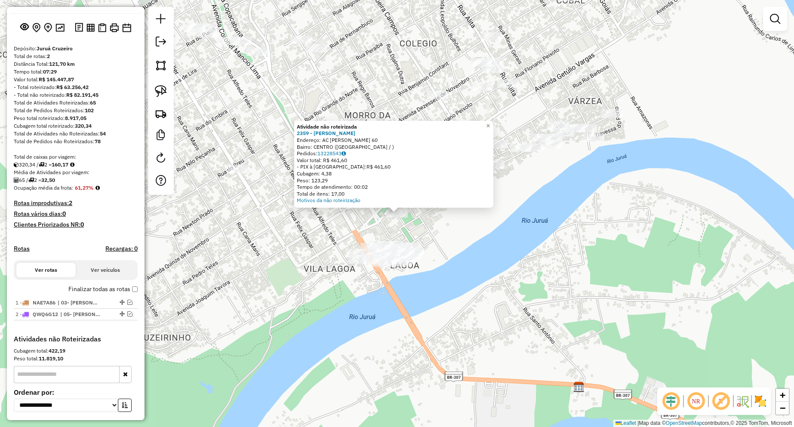
click at [345, 227] on div "Atividade não roteirizada 2359 - QUEILA [PERSON_NAME] BEZERRA Endereço: AC [PER…" at bounding box center [397, 213] width 794 height 427
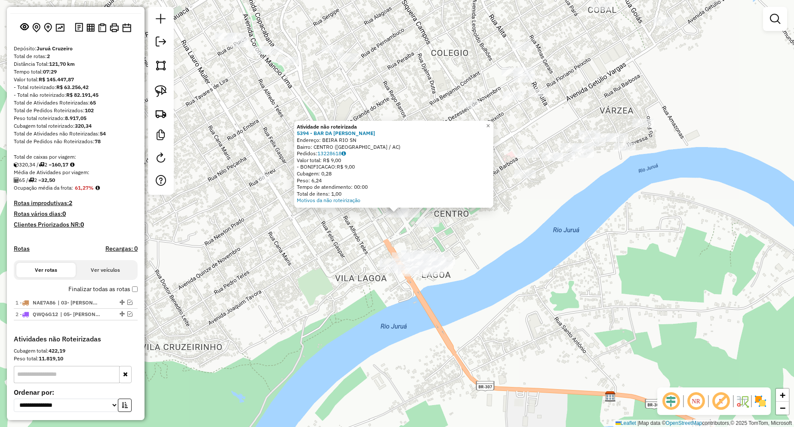
click at [389, 232] on div "Atividade não roteirizada 5394 - BAR DA RAY Endereço: BEIRA RIO SN Bairro: CENT…" at bounding box center [397, 213] width 794 height 427
click at [402, 244] on div "Atividade não roteirizada 5394 - BAR DA RAY Endereço: BEIRA RIO SN Bairro: CENT…" at bounding box center [397, 213] width 794 height 427
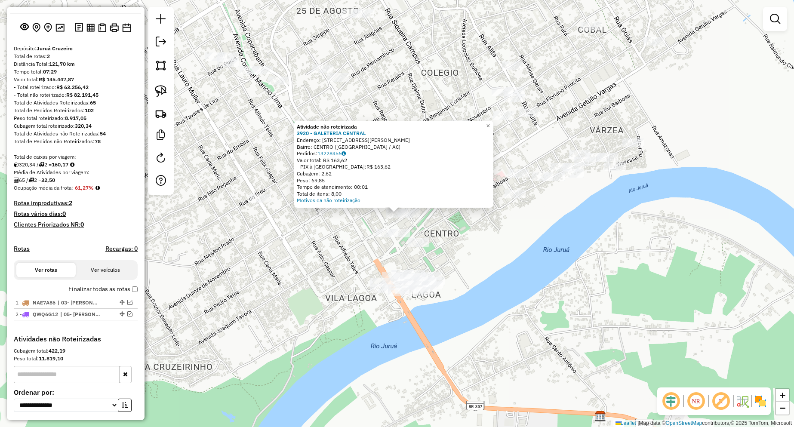
click at [456, 256] on div "Atividade não roteirizada 3920 - GALETERIA CENTRAL Endereço: [STREET_ADDRESS][P…" at bounding box center [397, 213] width 794 height 427
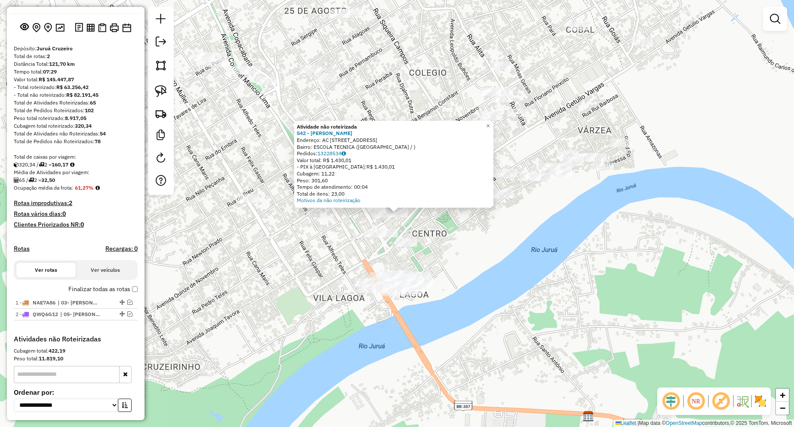
click at [443, 237] on div "Atividade não roteirizada 542 - [PERSON_NAME]: AC RUA PERNAMBUCO 1436 Bairro: E…" at bounding box center [397, 213] width 794 height 427
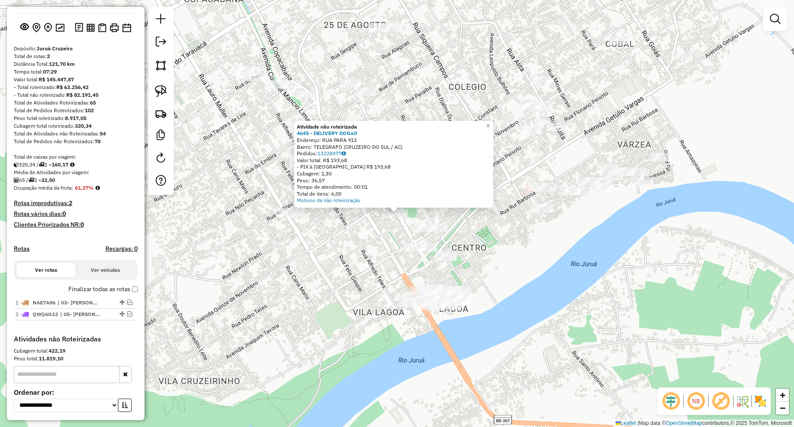
click at [475, 260] on div "Atividade não roteirizada 4645 - DELIVERY DOGaO Endereço: RUA PARA 911 Bairro: …" at bounding box center [397, 213] width 794 height 427
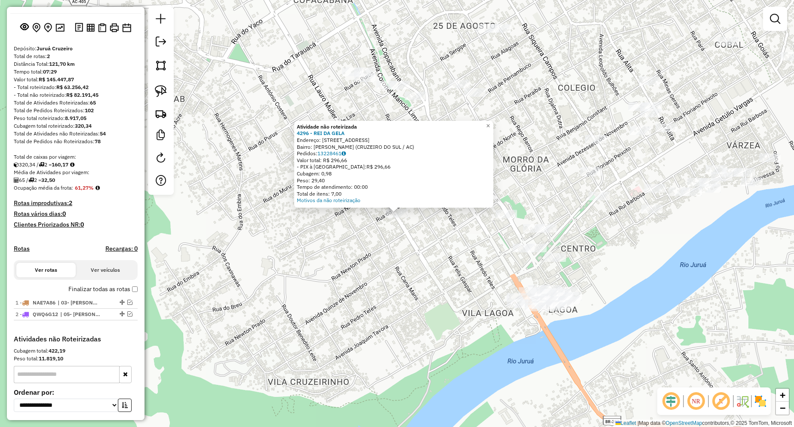
click at [421, 282] on div "Atividade não roteirizada 4296 - REI DA GELA Endereço: [STREET_ADDRESS] Bairro:…" at bounding box center [397, 213] width 794 height 427
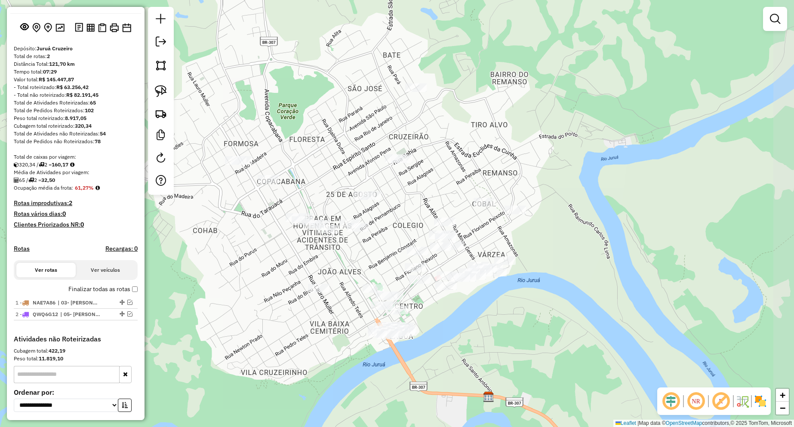
drag, startPoint x: 423, startPoint y: 275, endPoint x: 332, endPoint y: 319, distance: 101.3
click at [332, 319] on div "Janela de atendimento Grade de atendimento Capacidade Transportadoras Veículos …" at bounding box center [397, 213] width 794 height 427
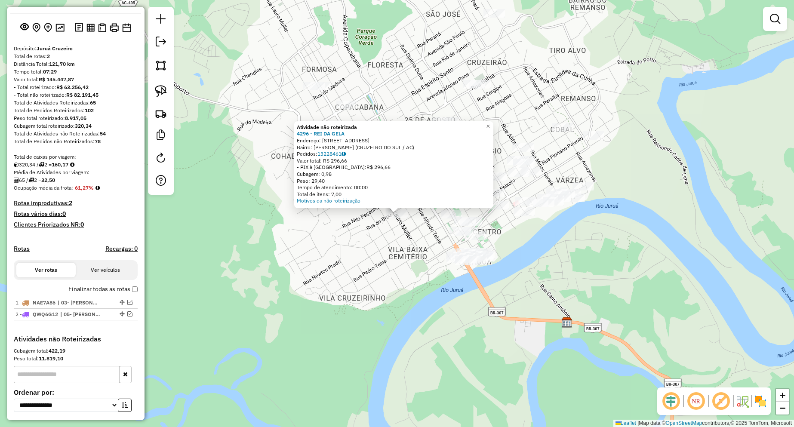
click at [362, 239] on div "Atividade não roteirizada 4296 - REI DA GELA Endereço: [STREET_ADDRESS] Bairro:…" at bounding box center [397, 213] width 794 height 427
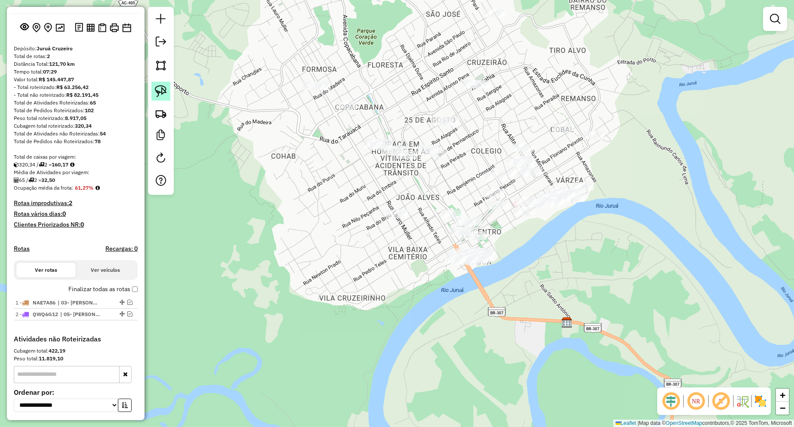
click at [160, 95] on img at bounding box center [161, 91] width 12 height 12
drag, startPoint x: 381, startPoint y: 198, endPoint x: 411, endPoint y: 195, distance: 30.7
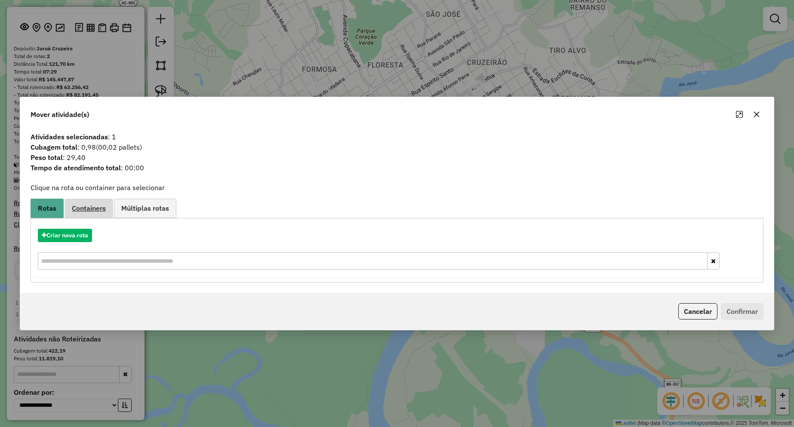
click at [88, 207] on span "Containers" at bounding box center [89, 208] width 34 height 7
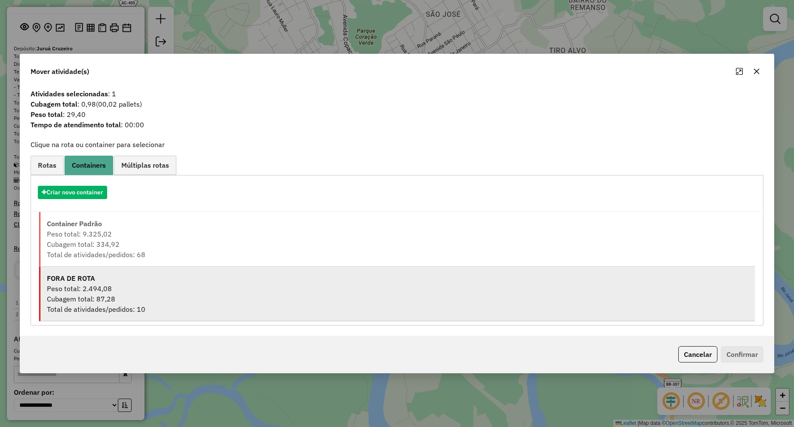
click at [105, 267] on li "FORA DE ROTA Peso total: 2.494,08 Cubagem total: 87,28 Total de atividades/pedi…" at bounding box center [396, 294] width 715 height 55
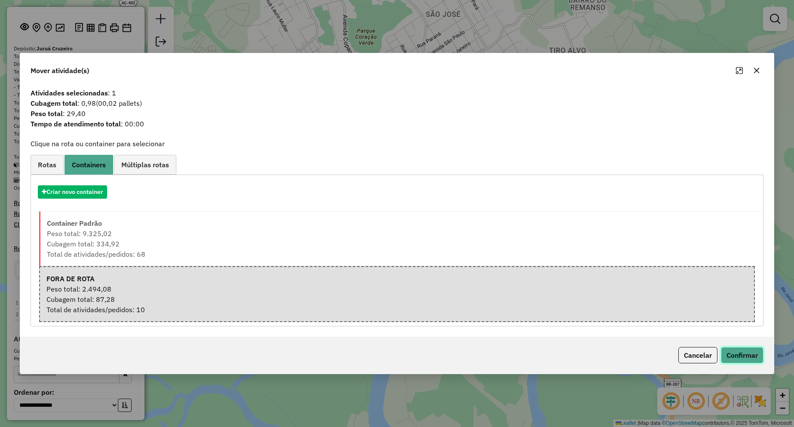
click at [735, 355] on button "Confirmar" at bounding box center [742, 355] width 43 height 16
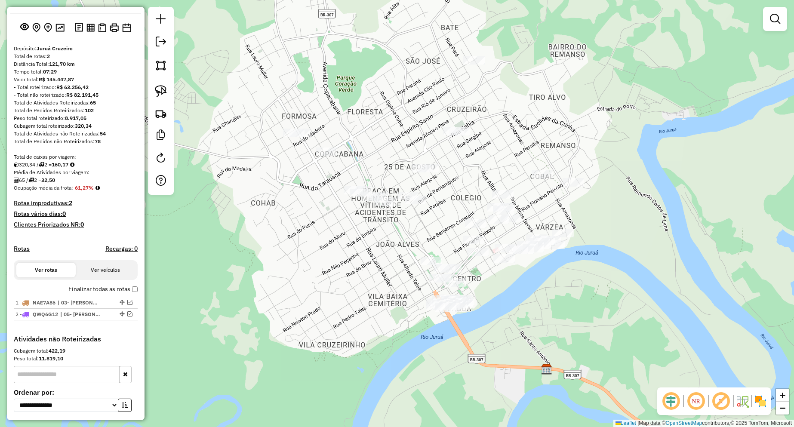
drag, startPoint x: 482, startPoint y: 143, endPoint x: 455, endPoint y: 213, distance: 75.5
click at [455, 213] on div "Janela de atendimento Grade de atendimento Capacidade Transportadoras Veículos …" at bounding box center [397, 213] width 794 height 427
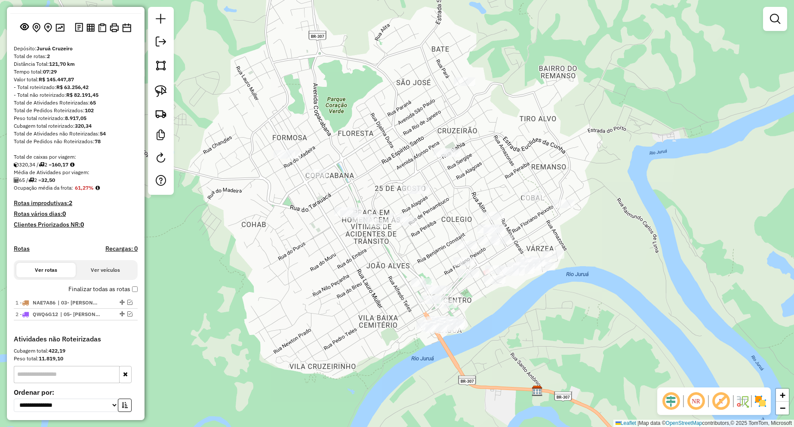
drag, startPoint x: 536, startPoint y: 233, endPoint x: 504, endPoint y: 233, distance: 32.7
click at [510, 217] on div "Janela de atendimento Grade de atendimento Capacidade Transportadoras Veículos …" at bounding box center [397, 213] width 794 height 427
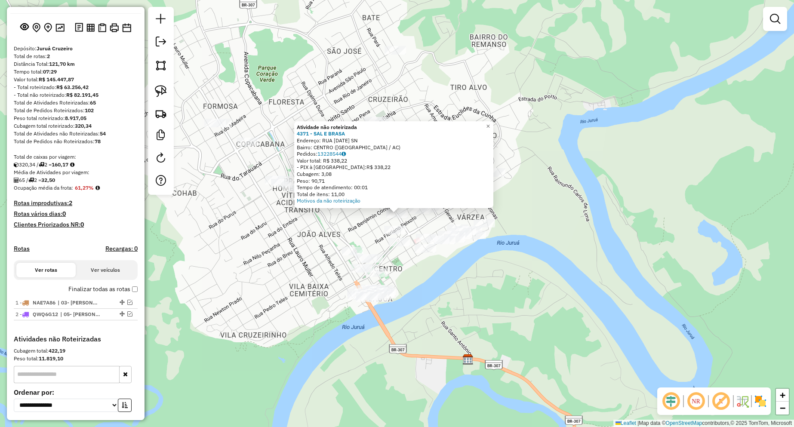
click at [464, 264] on div "Atividade não roteirizada 4371 - SAL E BRASA Endereço: RUA [DATE]O SN Bairro: C…" at bounding box center [397, 213] width 794 height 427
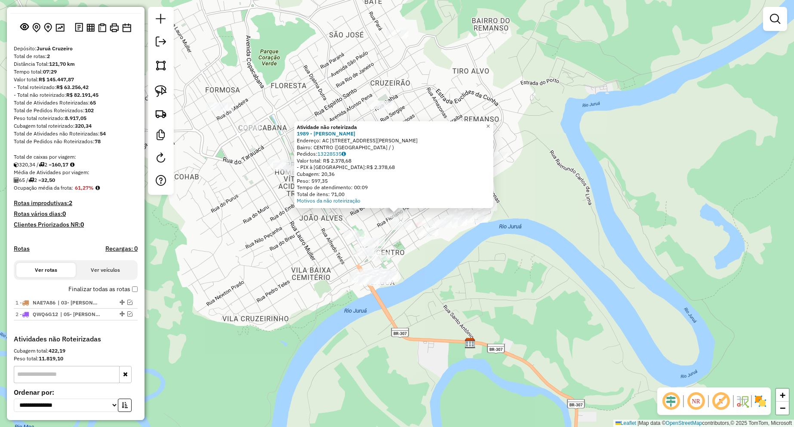
click at [477, 263] on div "Atividade não roteirizada 1989 - [PERSON_NAME] Endereço: AC [STREET_ADDRESS][PE…" at bounding box center [397, 213] width 794 height 427
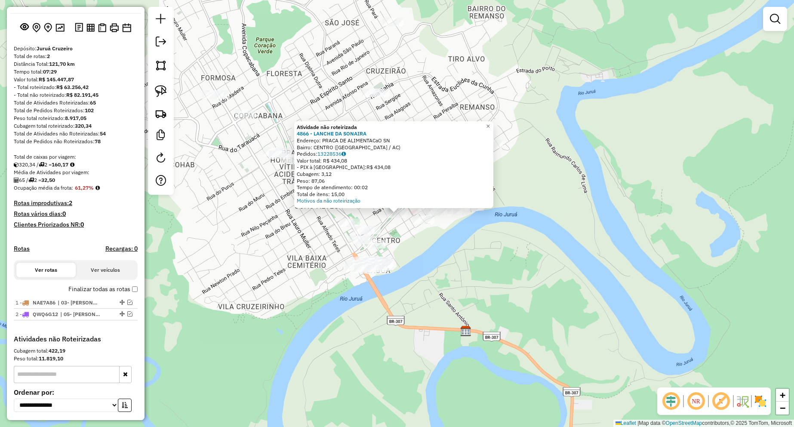
click at [499, 244] on div "Atividade não roteirizada 4866 - LANCHE DA SONAIRA Endereço: PRACA DE ALIMENTAC…" at bounding box center [397, 213] width 794 height 427
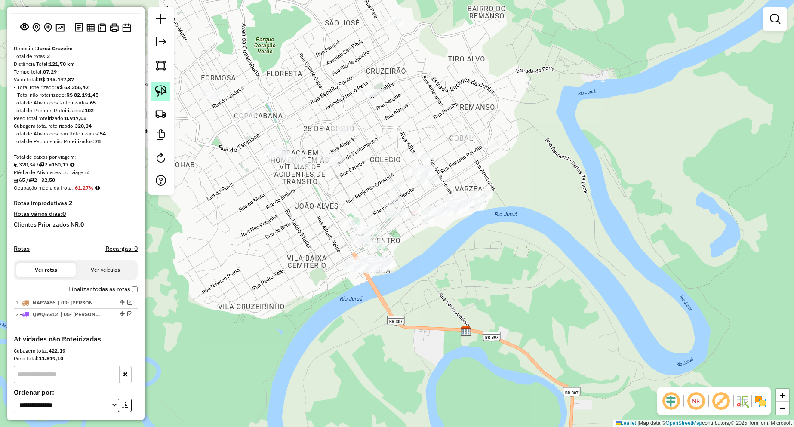
click at [157, 91] on img at bounding box center [161, 91] width 12 height 12
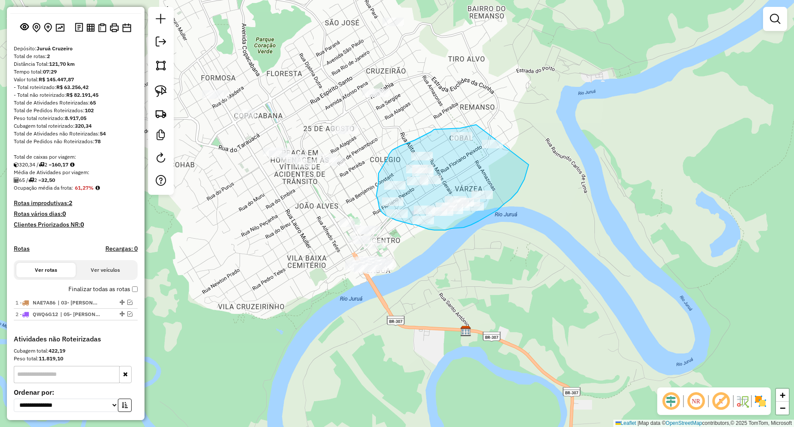
drag, startPoint x: 476, startPoint y: 125, endPoint x: 526, endPoint y: 142, distance: 52.8
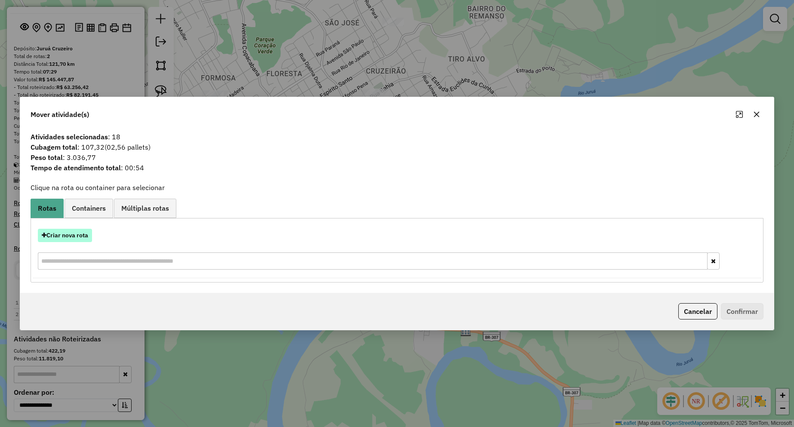
click at [80, 236] on button "Criar nova rota" at bounding box center [65, 235] width 54 height 13
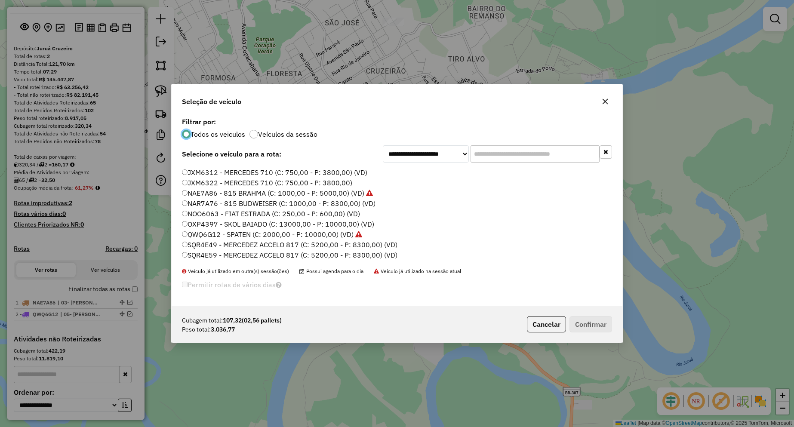
click at [228, 245] on label "SQR4E49 - MERCEDEZ ACCELO 817 (C: 5200,00 - P: 8300,00) (VD)" at bounding box center [289, 244] width 215 height 10
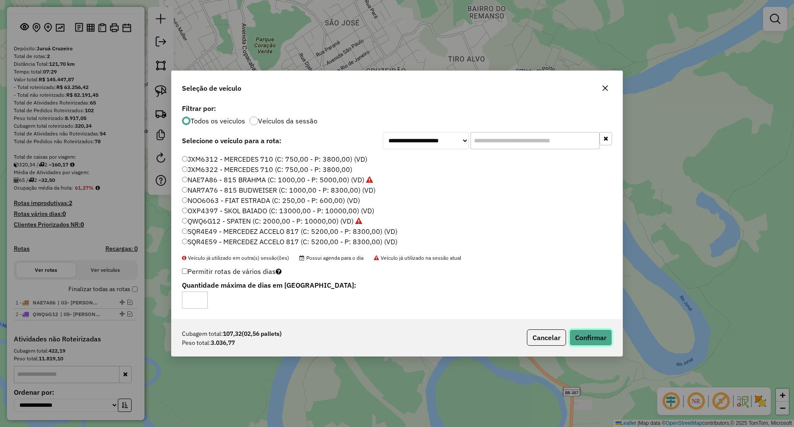
click at [584, 341] on button "Confirmar" at bounding box center [590, 337] width 43 height 16
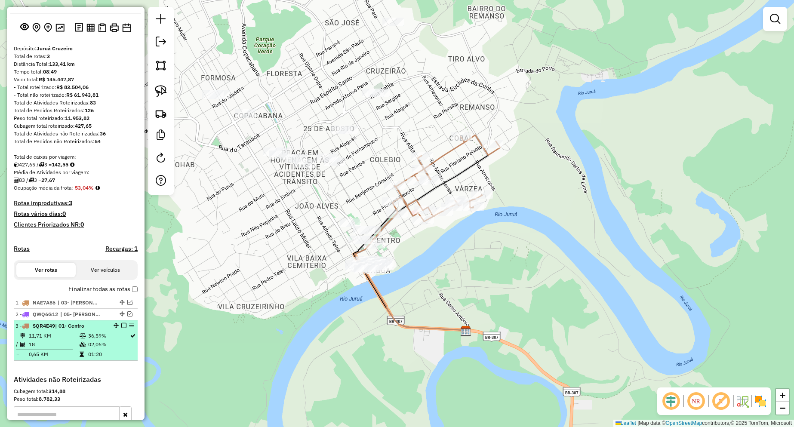
click at [121, 328] on em at bounding box center [123, 325] width 5 height 5
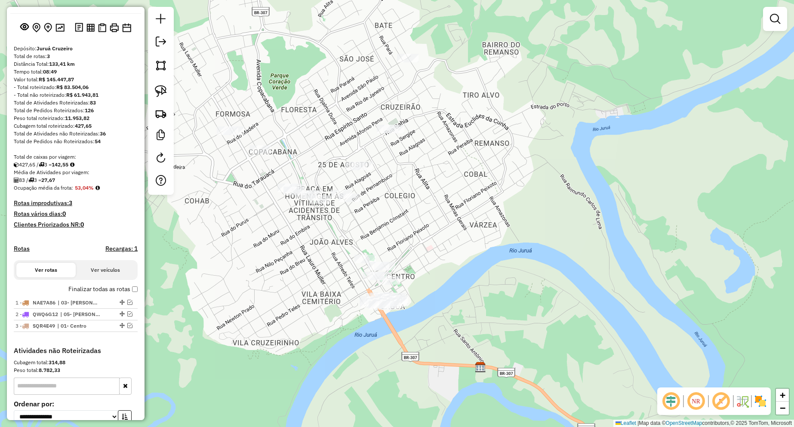
drag, startPoint x: 380, startPoint y: 242, endPoint x: 402, endPoint y: 311, distance: 72.7
click at [402, 311] on div "Janela de atendimento Grade de atendimento Capacidade Transportadoras Veículos …" at bounding box center [397, 213] width 794 height 427
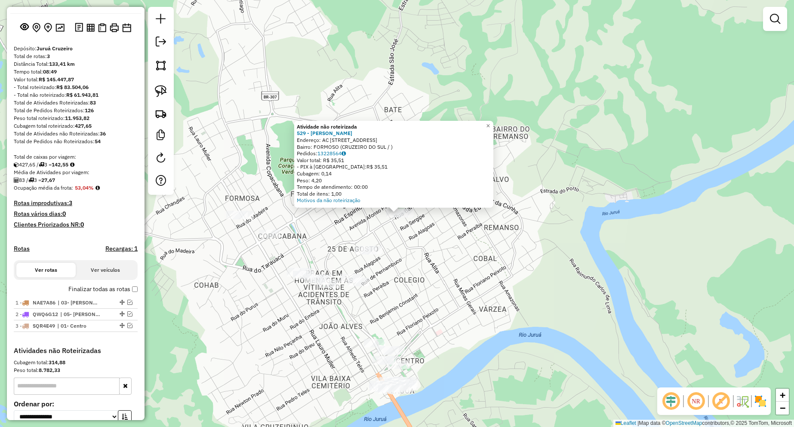
click at [429, 246] on div "Atividade não roteirizada 529 - [PERSON_NAME] Endereço: AC [STREET_ADDRESS] Ped…" at bounding box center [397, 213] width 794 height 427
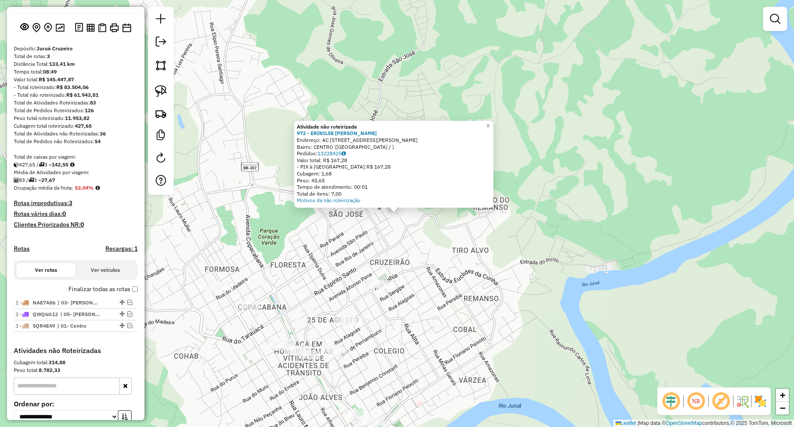
click at [435, 263] on div "Atividade não roteirizada 972 - ERINILSE [PERSON_NAME]: AC AV [PERSON_NAME] BOX…" at bounding box center [397, 213] width 794 height 427
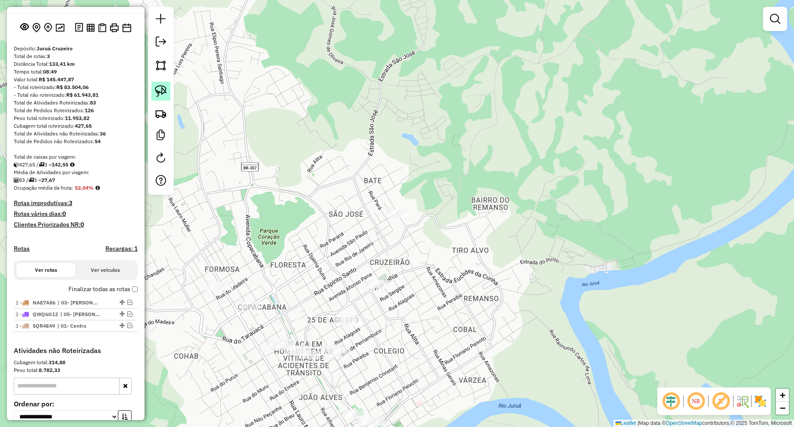
click at [166, 93] on img at bounding box center [161, 91] width 12 height 12
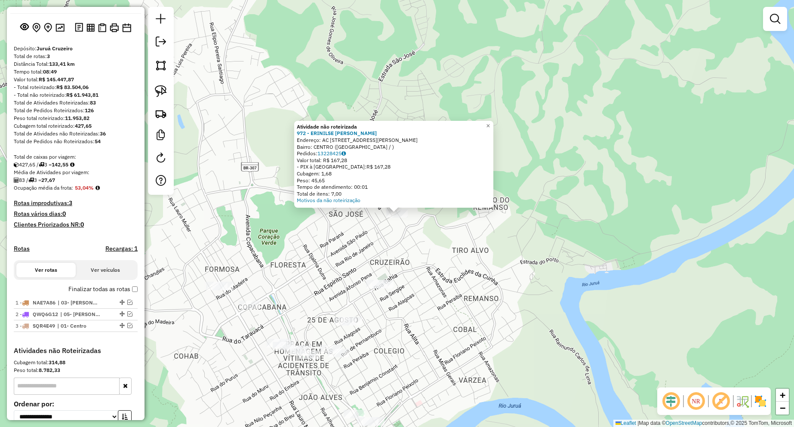
click at [388, 248] on div "Atividade não roteirizada 972 - ERINILSE [PERSON_NAME]: AC AV [PERSON_NAME] BOX…" at bounding box center [397, 213] width 794 height 427
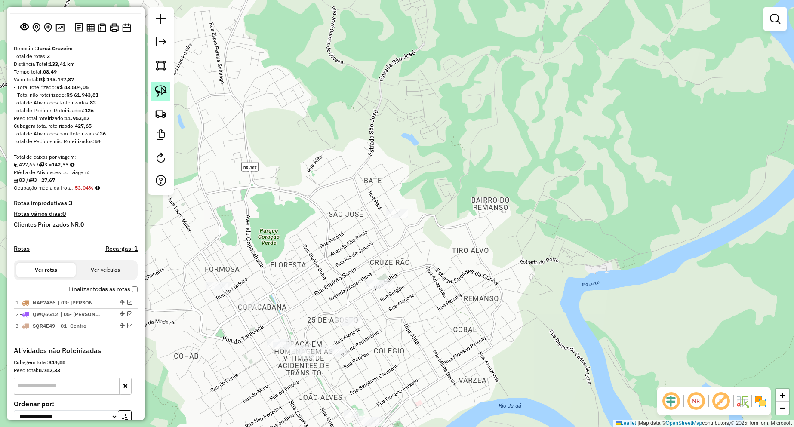
drag, startPoint x: 167, startPoint y: 95, endPoint x: 171, endPoint y: 99, distance: 5.5
click at [168, 96] on link at bounding box center [160, 91] width 19 height 19
drag, startPoint x: 390, startPoint y: 197, endPoint x: 407, endPoint y: 194, distance: 17.4
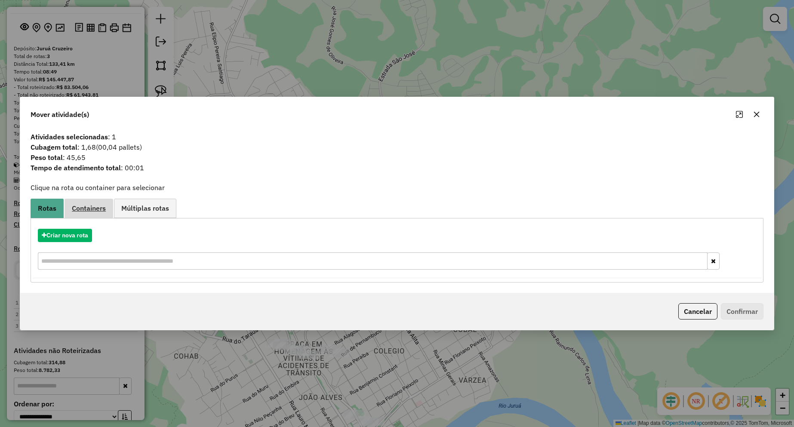
click at [77, 212] on span "Containers" at bounding box center [89, 208] width 34 height 7
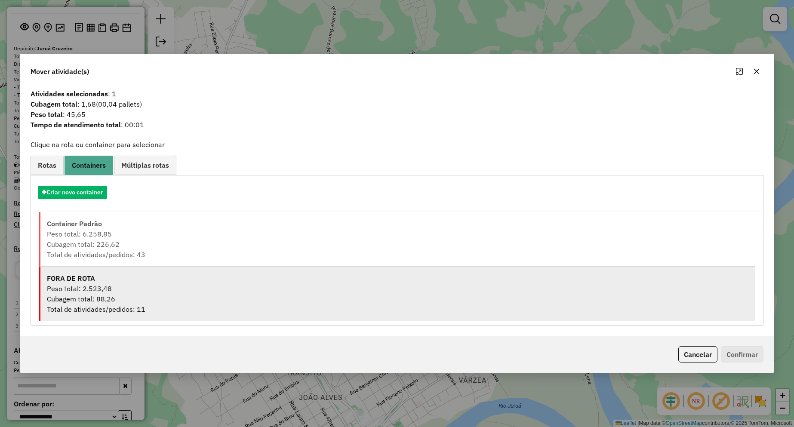
click at [101, 273] on li "FORA DE ROTA Peso total: 2.523,48 Cubagem total: 88,26 Total de atividades/pedi…" at bounding box center [396, 294] width 715 height 55
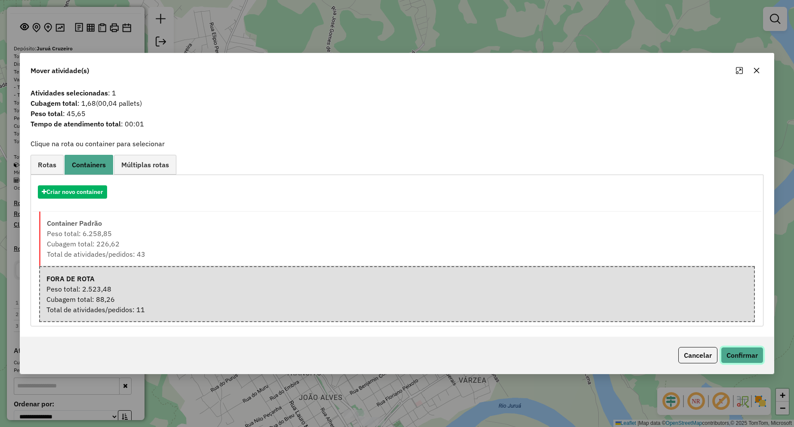
click at [738, 354] on button "Confirmar" at bounding box center [742, 355] width 43 height 16
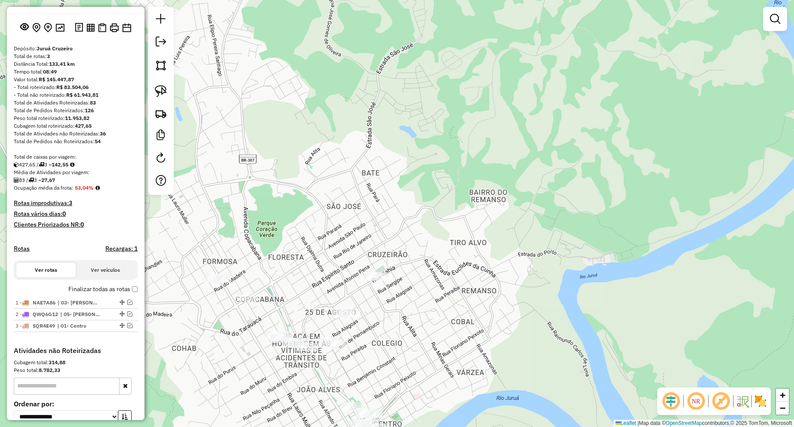
drag, startPoint x: 445, startPoint y: 331, endPoint x: 420, endPoint y: 276, distance: 60.6
click at [439, 276] on div "Janela de atendimento Grade de atendimento Capacidade Transportadoras Veículos …" at bounding box center [397, 213] width 794 height 427
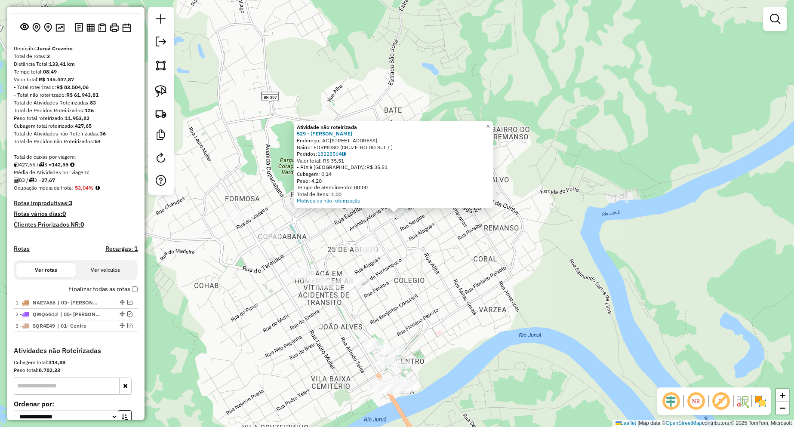
click at [405, 243] on div "Atividade não roteirizada 529 - [PERSON_NAME] Endereço: AC [STREET_ADDRESS] Ped…" at bounding box center [397, 213] width 794 height 427
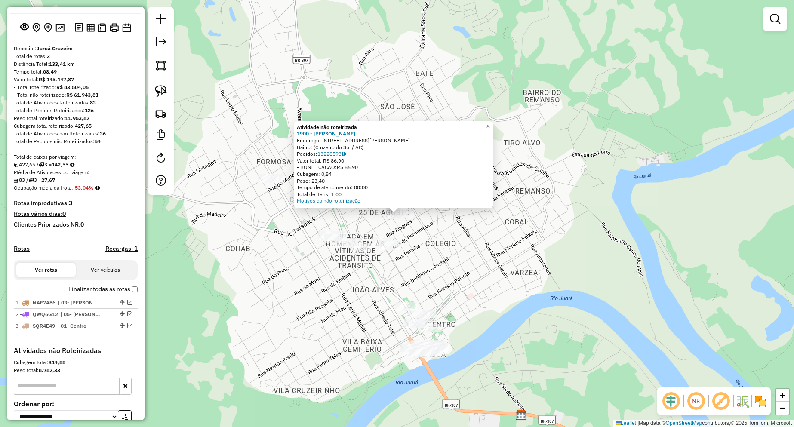
click at [429, 245] on div "Atividade não roteirizada 1900 - [PERSON_NAME]: [GEOGRAPHIC_DATA][PERSON_NAME],…" at bounding box center [397, 213] width 794 height 427
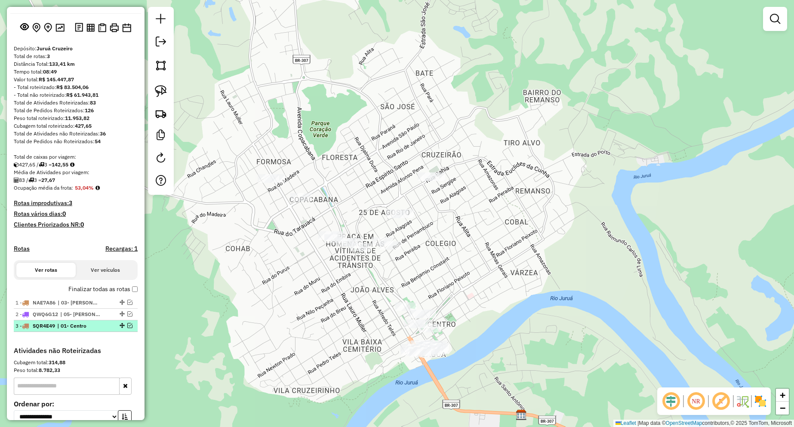
click at [127, 328] on em at bounding box center [129, 325] width 5 height 5
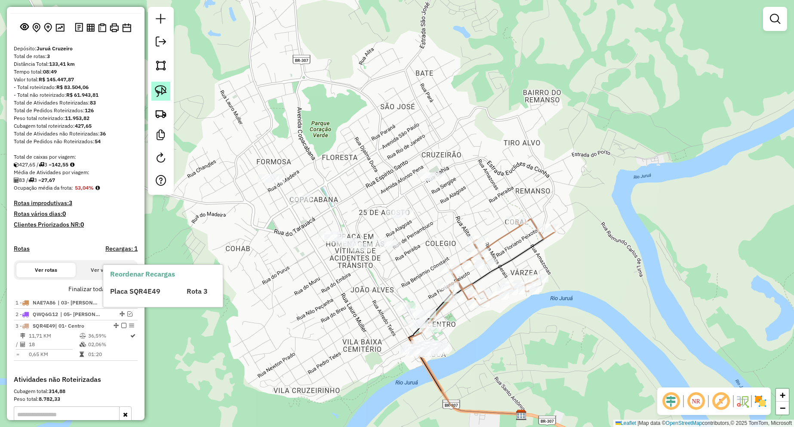
click at [156, 85] on link at bounding box center [160, 91] width 19 height 19
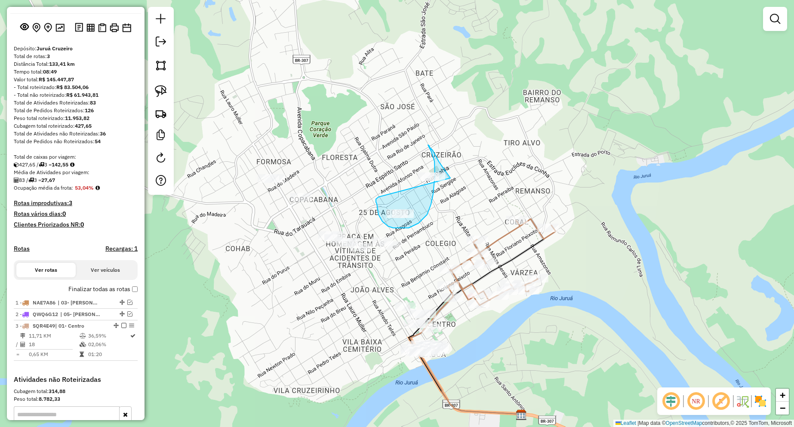
drag, startPoint x: 378, startPoint y: 197, endPoint x: 450, endPoint y: 178, distance: 75.2
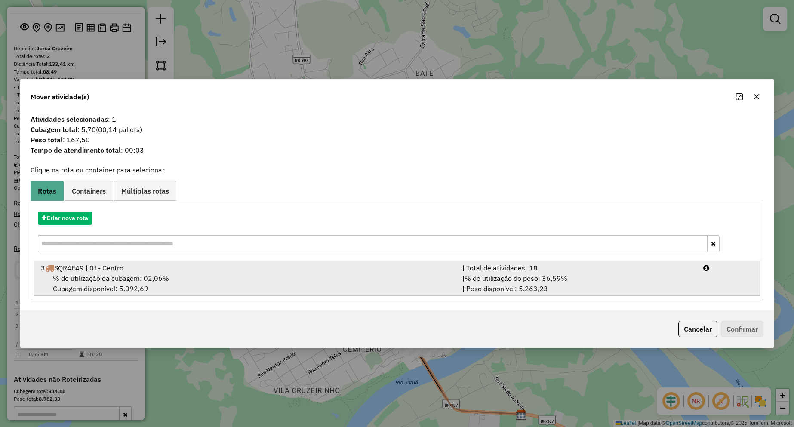
click at [210, 279] on div "% de utilização da cubagem: 02,06% Cubagem disponível: 5.092,69" at bounding box center [246, 283] width 421 height 21
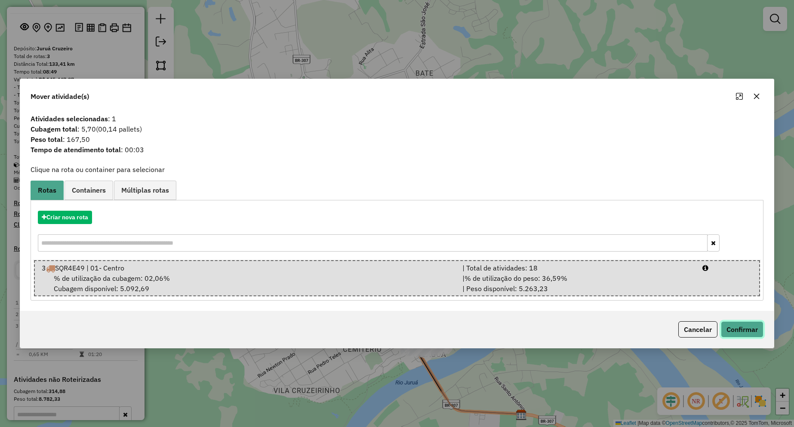
click at [735, 326] on button "Confirmar" at bounding box center [742, 329] width 43 height 16
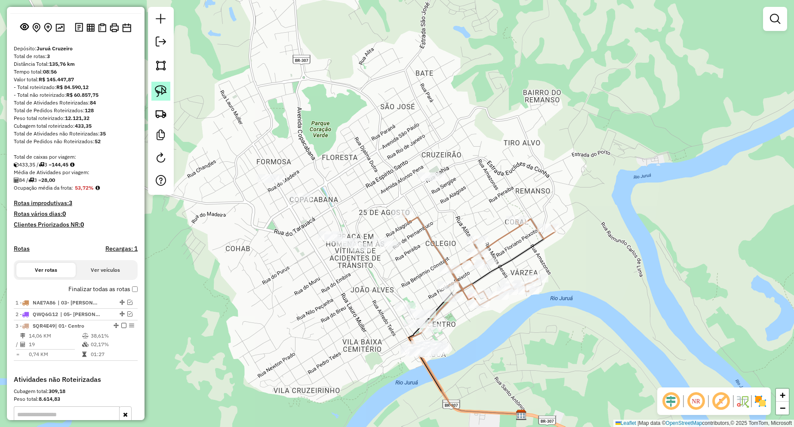
click at [154, 90] on link at bounding box center [160, 91] width 19 height 19
drag, startPoint x: 409, startPoint y: 163, endPoint x: 448, endPoint y: 163, distance: 38.7
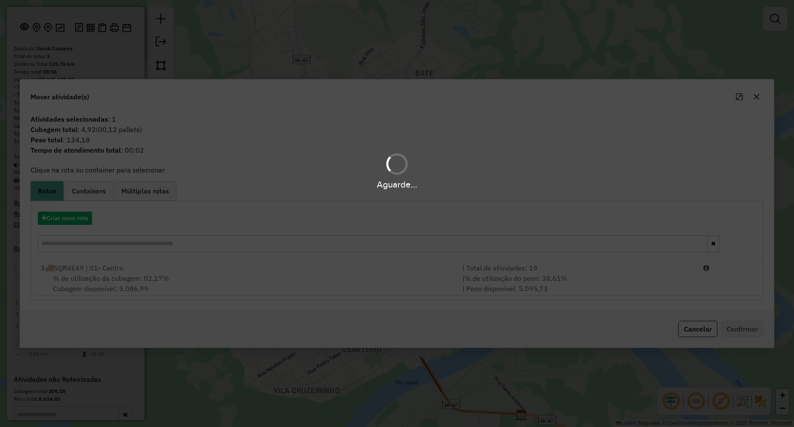
click at [213, 279] on div "Aguarde..." at bounding box center [397, 213] width 794 height 427
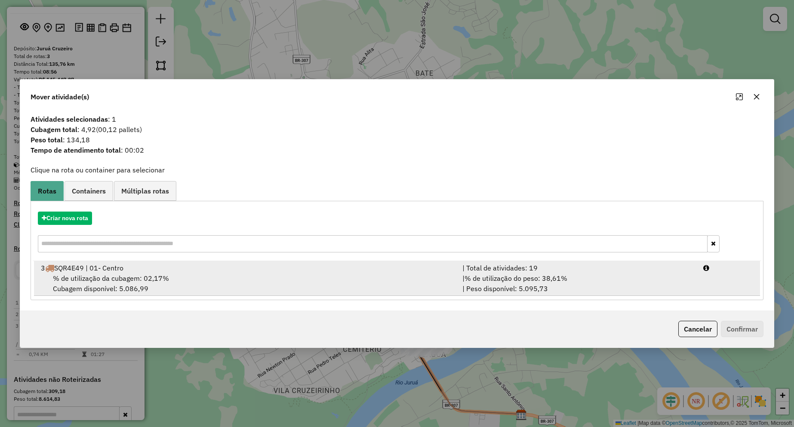
click at [207, 280] on div "% de utilização da cubagem: 02,17% Cubagem disponível: 5.086,99" at bounding box center [246, 283] width 421 height 21
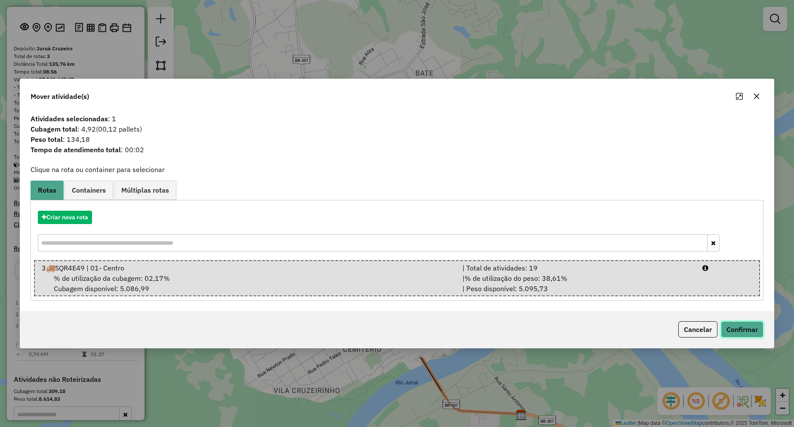
click at [742, 330] on button "Confirmar" at bounding box center [742, 329] width 43 height 16
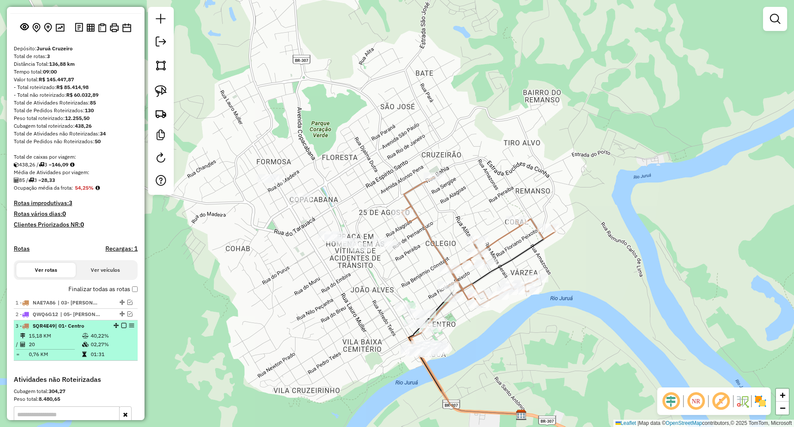
click at [121, 328] on em at bounding box center [123, 325] width 5 height 5
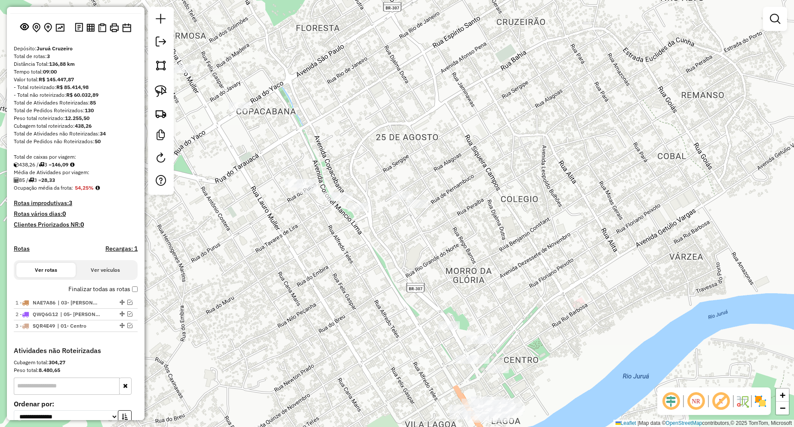
drag, startPoint x: 455, startPoint y: 288, endPoint x: 419, endPoint y: 216, distance: 80.2
click at [419, 216] on div "Janela de atendimento Grade de atendimento Capacidade Transportadoras Veículos …" at bounding box center [397, 213] width 794 height 427
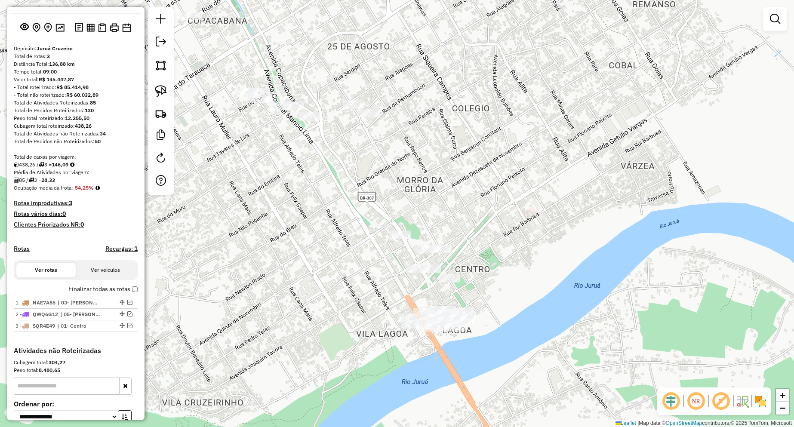
drag, startPoint x: 457, startPoint y: 303, endPoint x: 440, endPoint y: 279, distance: 28.6
click at [442, 280] on div "Janela de atendimento Grade de atendimento Capacidade Transportadoras Veículos …" at bounding box center [397, 213] width 794 height 427
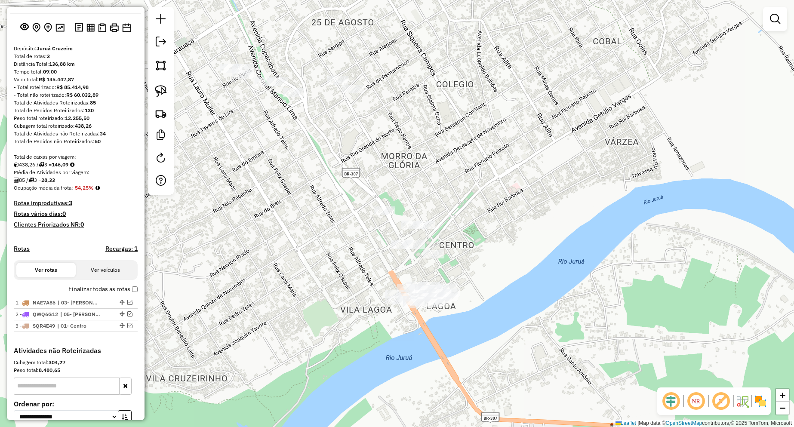
click at [150, 86] on div at bounding box center [161, 101] width 26 height 188
click at [161, 97] on link at bounding box center [160, 91] width 19 height 19
drag, startPoint x: 479, startPoint y: 274, endPoint x: 467, endPoint y: 316, distance: 43.0
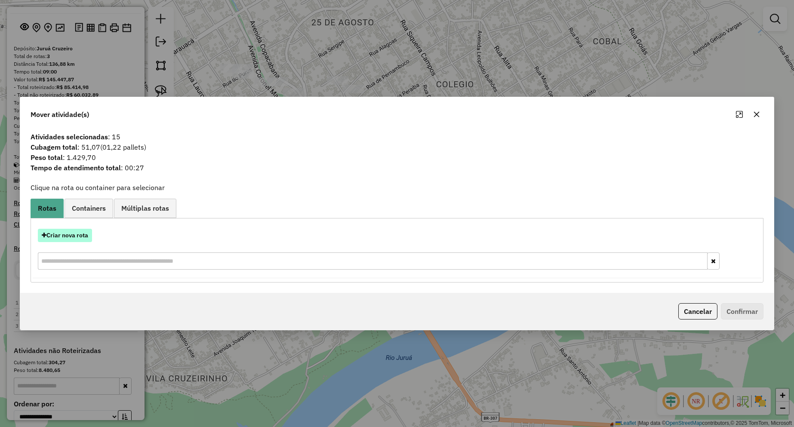
click at [74, 239] on button "Criar nova rota" at bounding box center [65, 235] width 54 height 13
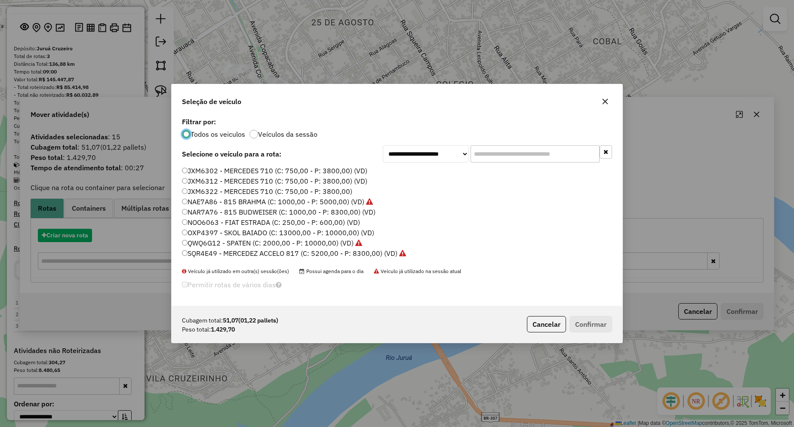
scroll to position [5, 3]
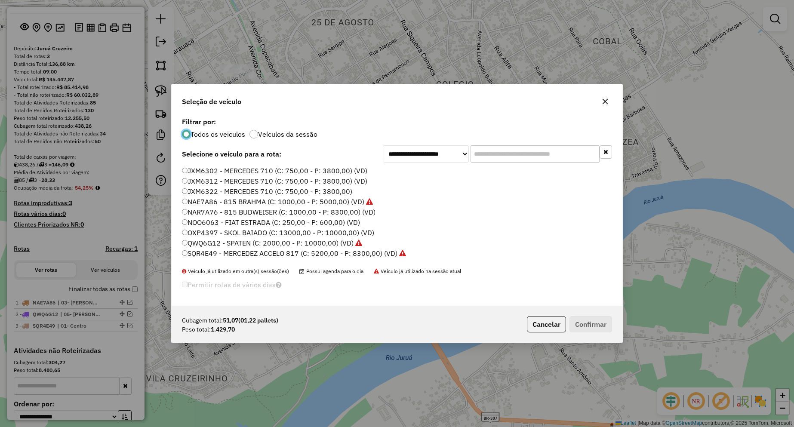
click at [254, 213] on label "NAR7A76 - 815 BUDWEISER (C: 1000,00 - P: 8300,00) (VD)" at bounding box center [278, 212] width 193 height 10
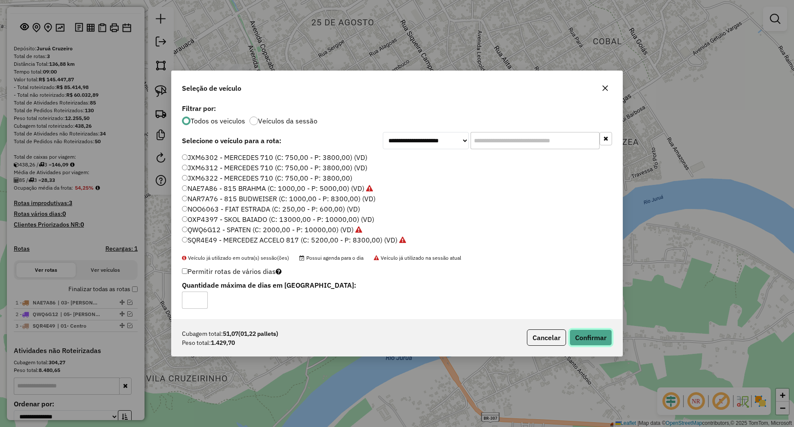
click at [596, 339] on button "Confirmar" at bounding box center [590, 337] width 43 height 16
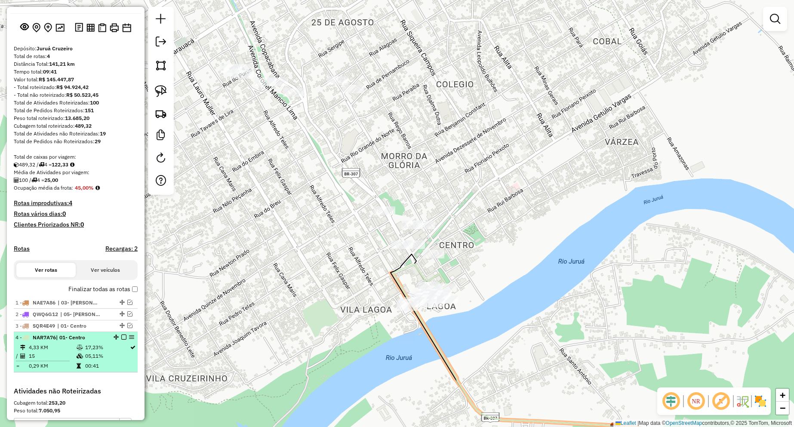
click at [121, 340] on em at bounding box center [123, 337] width 5 height 5
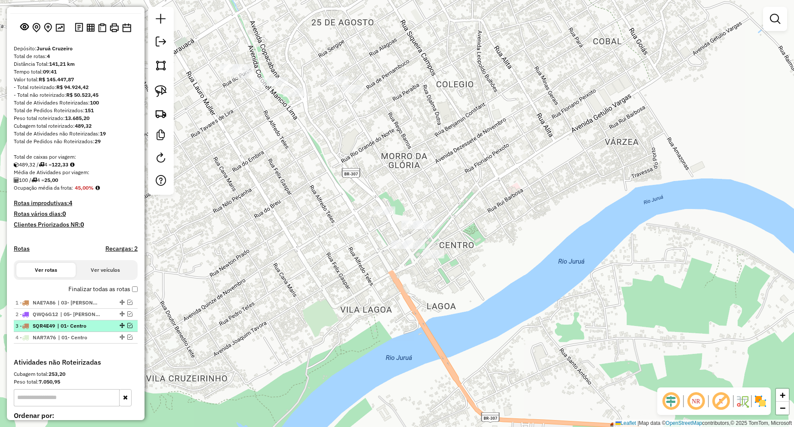
click at [129, 328] on em at bounding box center [129, 325] width 5 height 5
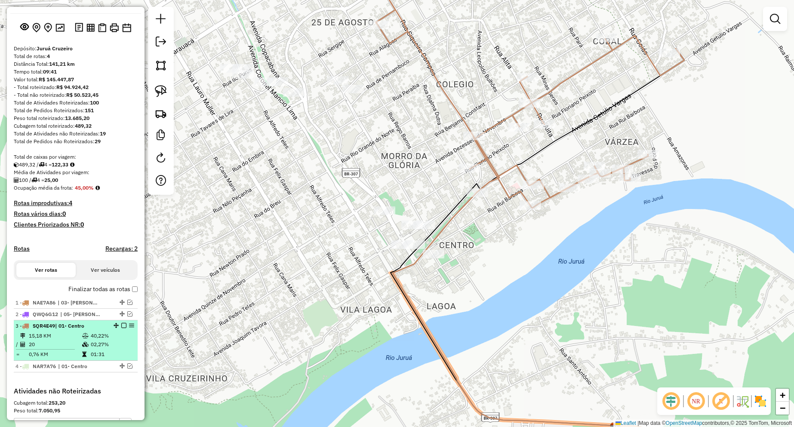
click at [121, 328] on em at bounding box center [123, 325] width 5 height 5
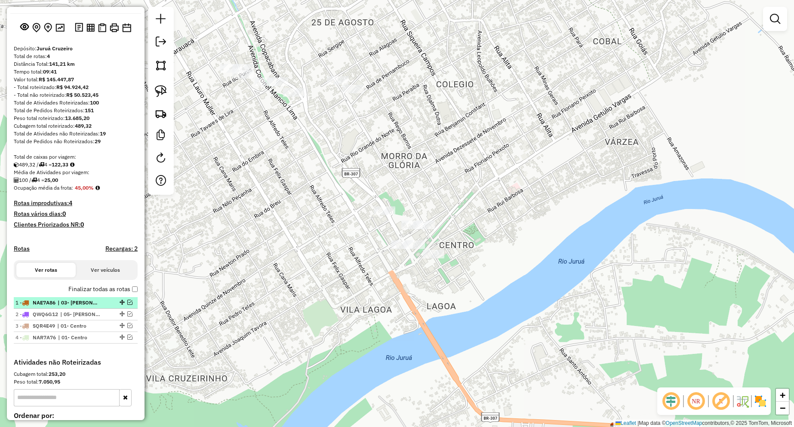
click at [128, 305] on em at bounding box center [129, 302] width 5 height 5
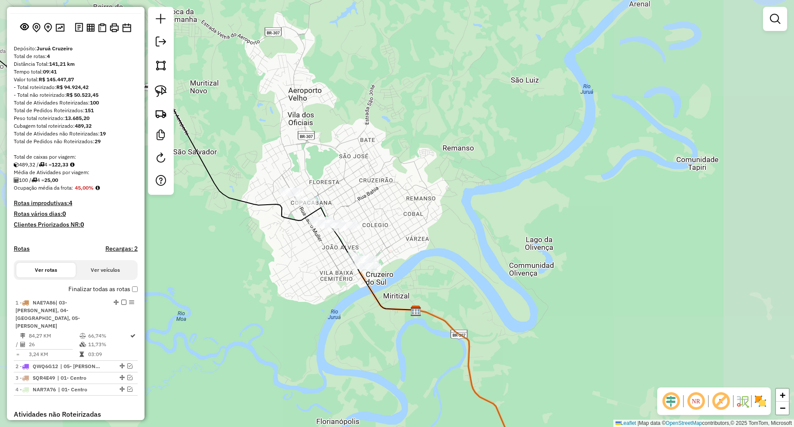
drag, startPoint x: 276, startPoint y: 222, endPoint x: 331, endPoint y: 271, distance: 73.4
click at [336, 274] on div "Janela de atendimento Grade de atendimento Capacidade Transportadoras Veículos …" at bounding box center [397, 213] width 794 height 427
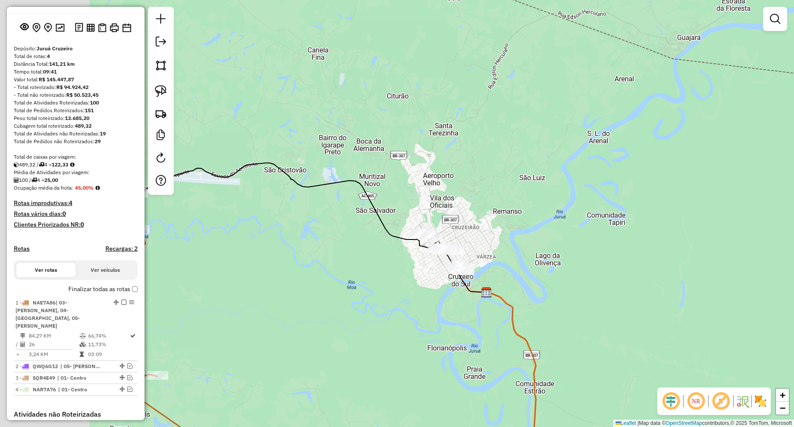
drag, startPoint x: 257, startPoint y: 285, endPoint x: 320, endPoint y: 258, distance: 68.8
click at [375, 282] on div "Janela de atendimento Grade de atendimento Capacidade Transportadoras Veículos …" at bounding box center [397, 213] width 794 height 427
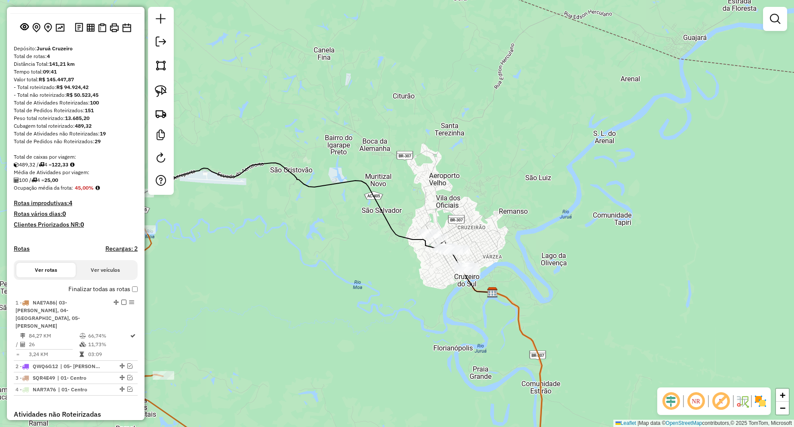
drag, startPoint x: 267, startPoint y: 241, endPoint x: 357, endPoint y: 266, distance: 94.0
click at [357, 266] on div "Janela de atendimento Grade de atendimento Capacidade Transportadoras Veículos …" at bounding box center [397, 213] width 794 height 427
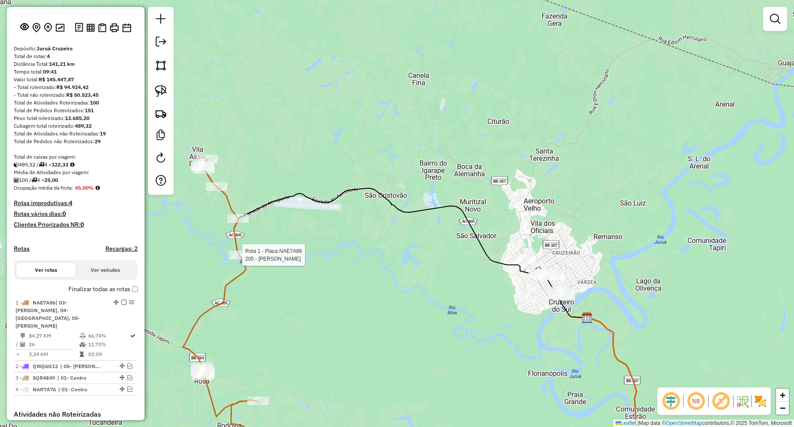
select select "**********"
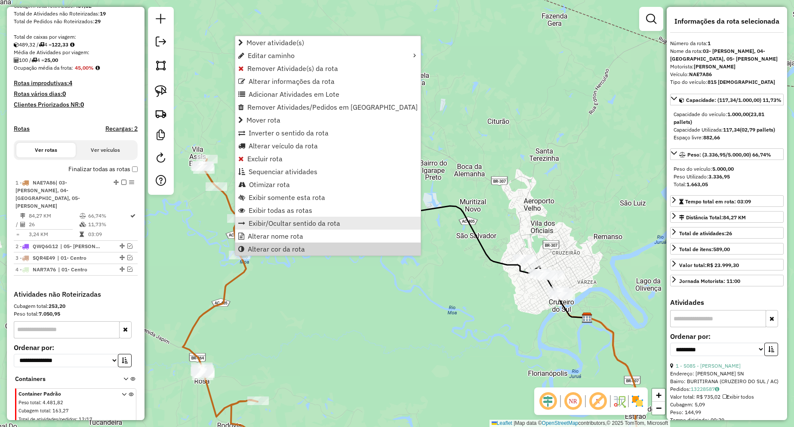
scroll to position [211, 0]
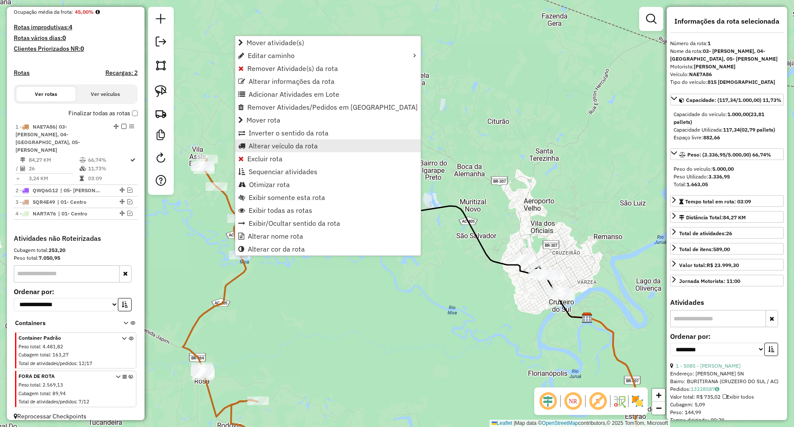
click at [274, 148] on span "Alterar veículo da rota" at bounding box center [283, 145] width 69 height 7
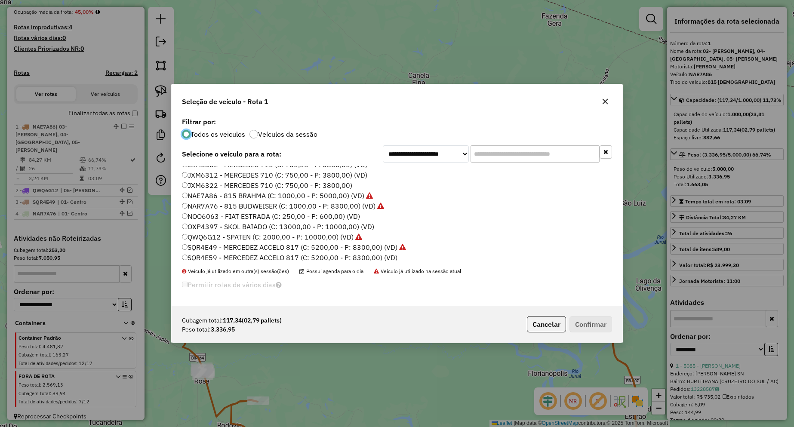
scroll to position [9, 0]
click at [267, 255] on label "SQR4E59 - MERCEDEZ ACCELO 817 (C: 5200,00 - P: 8300,00) (VD)" at bounding box center [289, 255] width 215 height 10
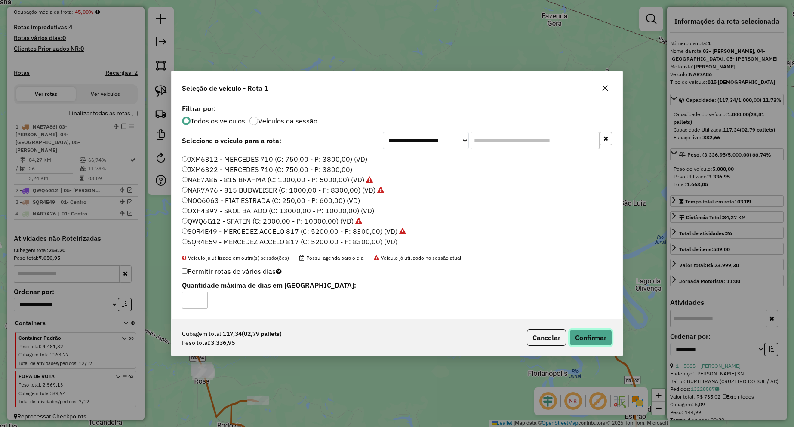
click at [588, 337] on button "Confirmar" at bounding box center [590, 337] width 43 height 16
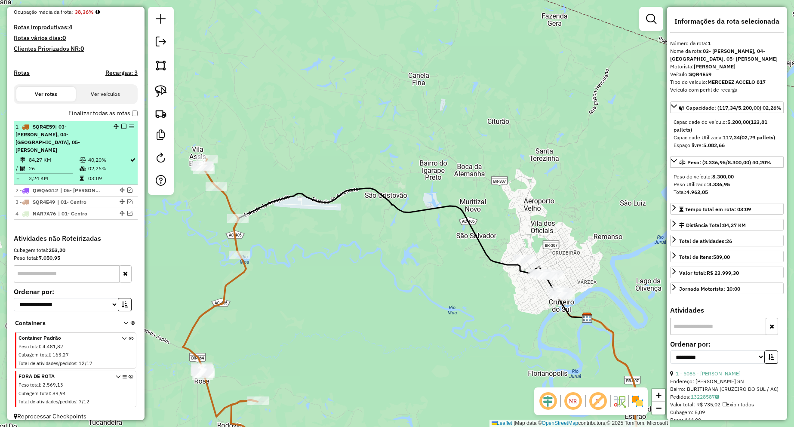
click at [122, 129] on em at bounding box center [123, 126] width 5 height 5
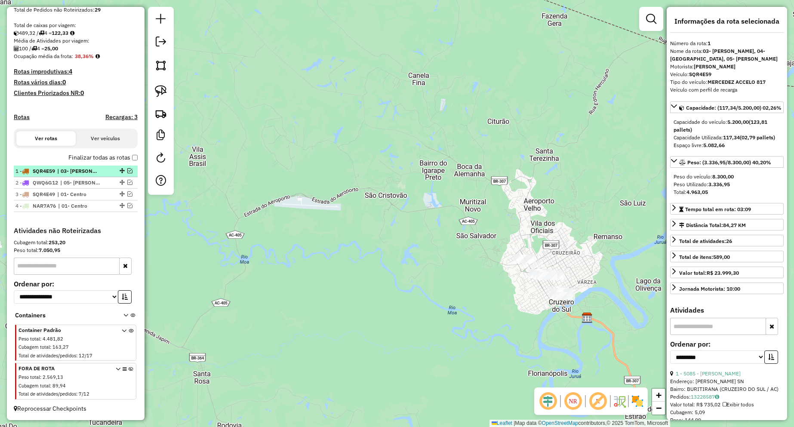
scroll to position [174, 0]
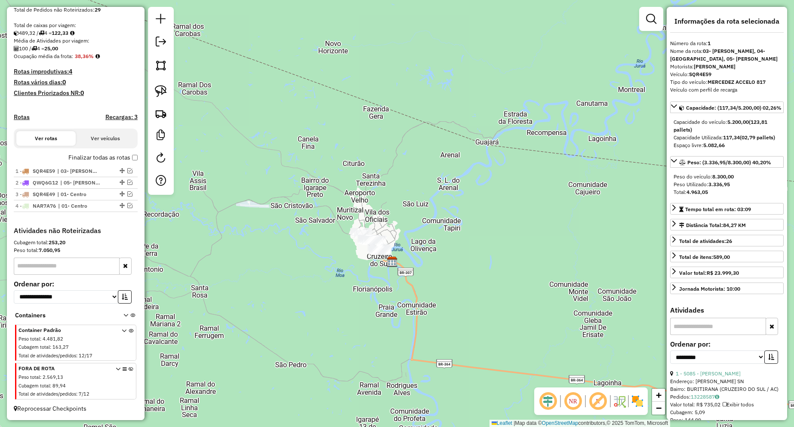
drag, startPoint x: 420, startPoint y: 220, endPoint x: 381, endPoint y: 247, distance: 47.7
click at [407, 238] on div "Janela de atendimento Grade de atendimento Capacidade Transportadoras Veículos …" at bounding box center [397, 213] width 794 height 427
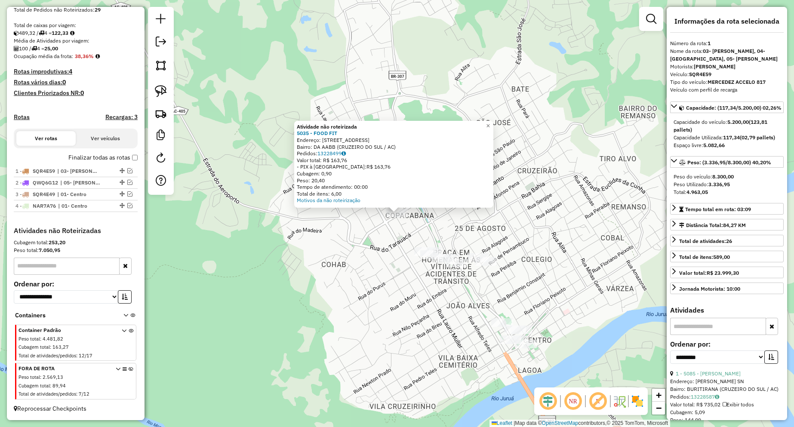
drag, startPoint x: 337, startPoint y: 259, endPoint x: 339, endPoint y: 255, distance: 4.7
click at [340, 261] on div "Atividade não roteirizada 5035 - FOOD FIT Endereço: [STREET_ADDRESS] ([GEOGRAPH…" at bounding box center [397, 213] width 794 height 427
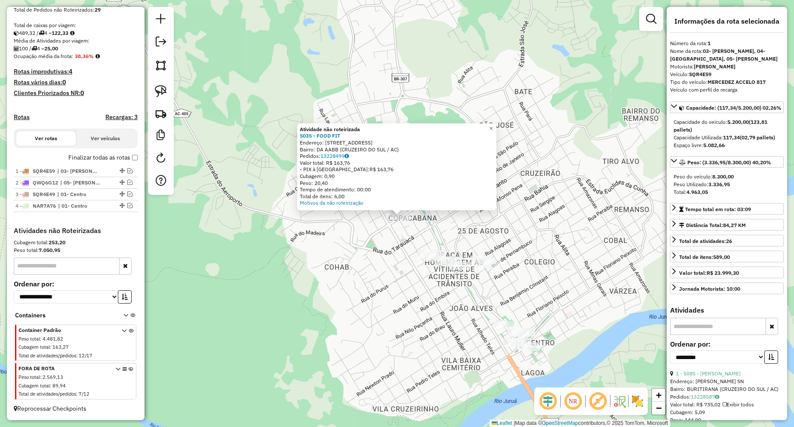
click at [345, 218] on div "Atividade não roteirizada 5035 - FOOD FIT Endereço: [STREET_ADDRESS] ([GEOGRAPH…" at bounding box center [397, 213] width 794 height 427
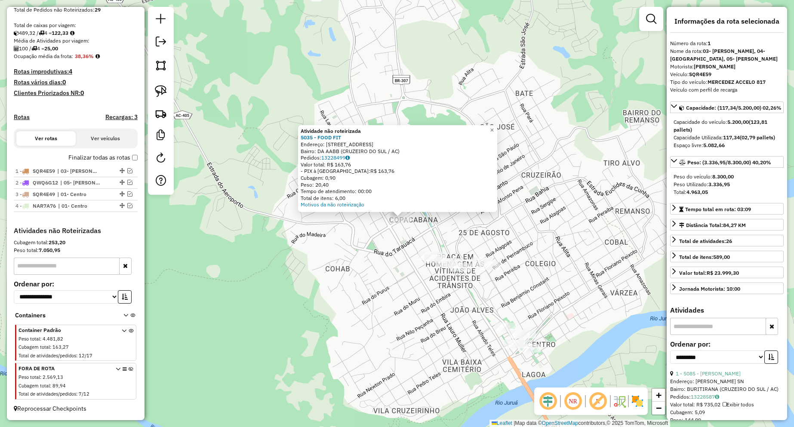
click at [369, 241] on div "Atividade não roteirizada 5035 - FOOD FIT Endereço: [STREET_ADDRESS] ([GEOGRAPH…" at bounding box center [397, 213] width 794 height 427
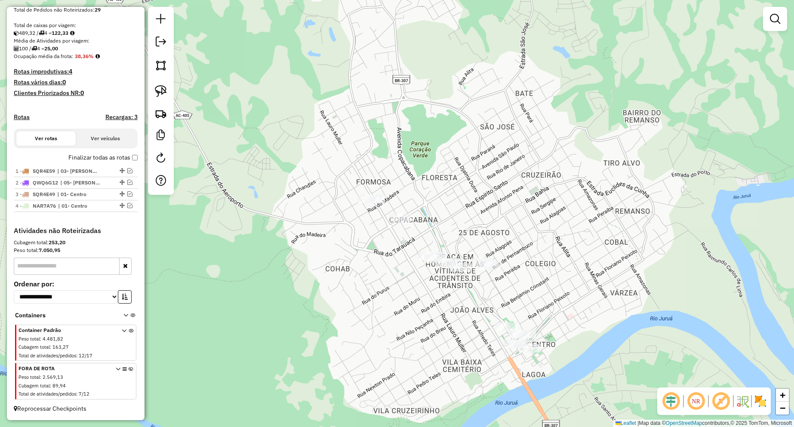
click at [364, 203] on div at bounding box center [367, 198] width 21 height 9
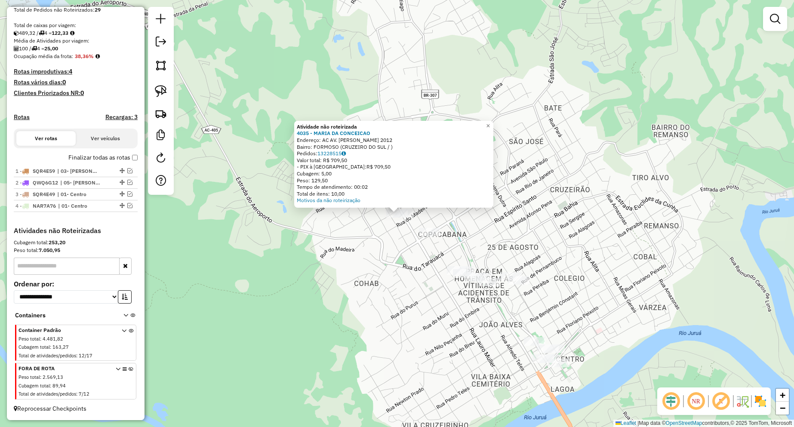
click at [383, 267] on div "Atividade não roteirizada 4035 - MARIA DA CONCEICAO Endereço: AC AV. [PERSON_NA…" at bounding box center [397, 213] width 794 height 427
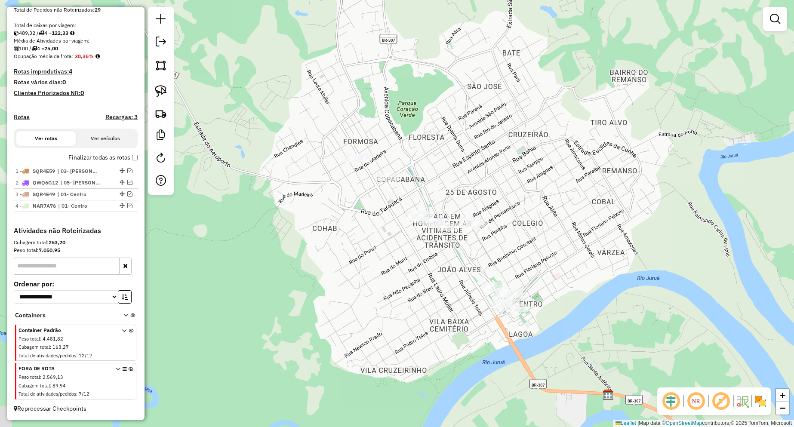
drag, startPoint x: 387, startPoint y: 272, endPoint x: 332, endPoint y: 199, distance: 90.9
click at [332, 199] on div "Janela de atendimento Grade de atendimento Capacidade Transportadoras Veículos …" at bounding box center [397, 213] width 794 height 427
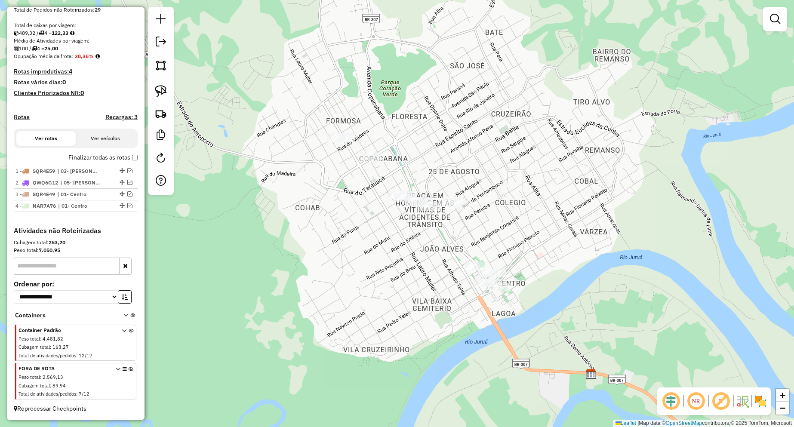
click at [460, 213] on div "Janela de atendimento Grade de atendimento Capacidade Transportadoras Veículos …" at bounding box center [397, 213] width 794 height 427
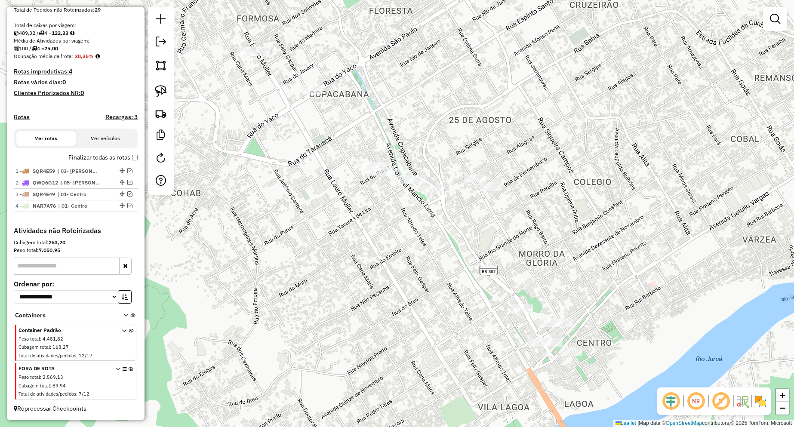
click at [425, 194] on div at bounding box center [431, 190] width 21 height 9
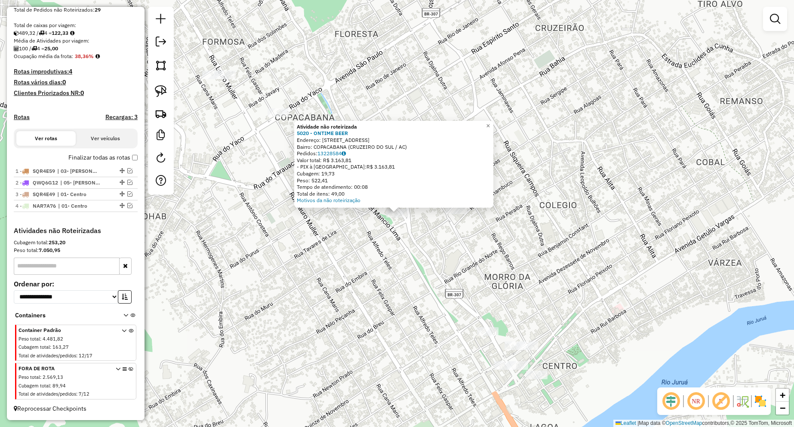
click at [389, 249] on div "Atividade não roteirizada 5020 - ONTIME BEER Endereço: [STREET_ADDRESS] Bairro:…" at bounding box center [397, 213] width 794 height 427
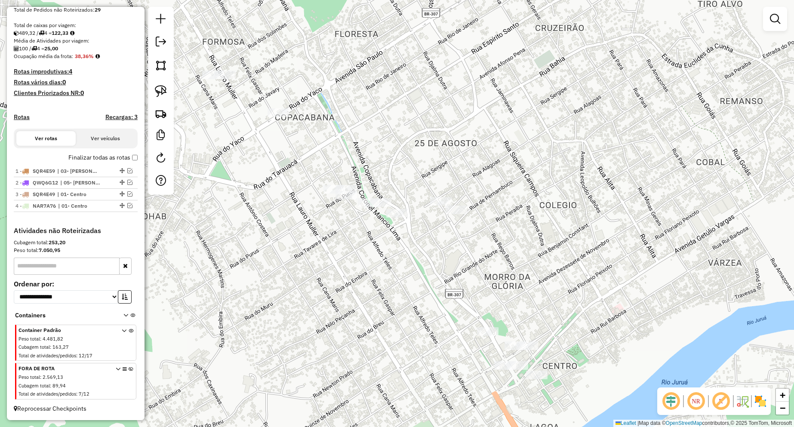
click at [379, 207] on div at bounding box center [380, 202] width 21 height 9
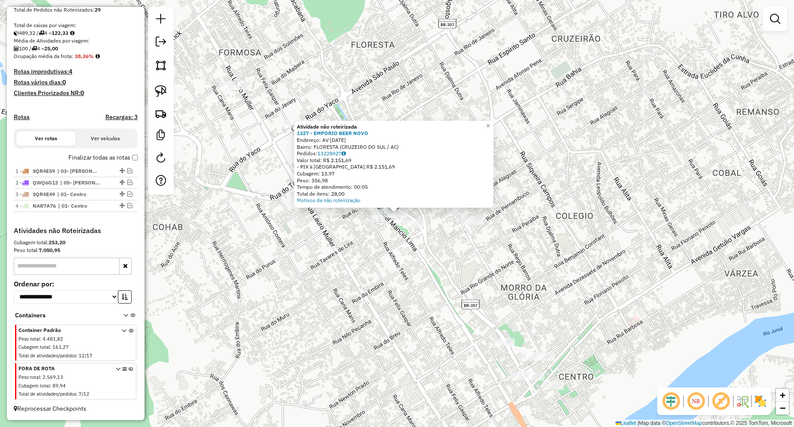
click at [390, 261] on div "Atividade não roteirizada 1327 - EMPORIO BEER NOVO Endereço: A[DATE]65 Bairro: …" at bounding box center [397, 213] width 794 height 427
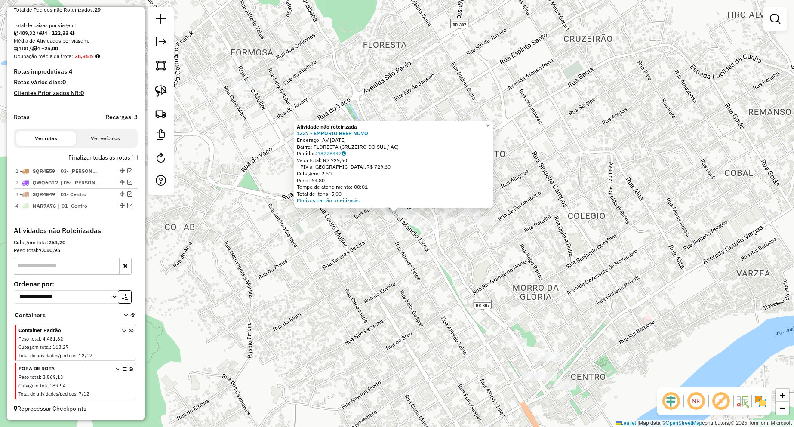
click at [387, 255] on div "Atividade não roteirizada 1327 - EMPORIO BEER NOVO Endereço: AV [DATE] Bairro: …" at bounding box center [397, 213] width 794 height 427
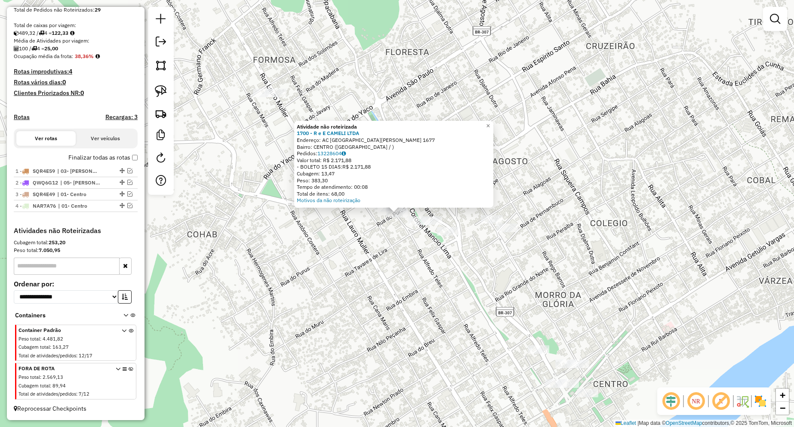
click at [387, 253] on div "Atividade não roteirizada 1700 - R e E CAMELI LTDA Endereço: AC [GEOGRAPHIC_DAT…" at bounding box center [397, 213] width 794 height 427
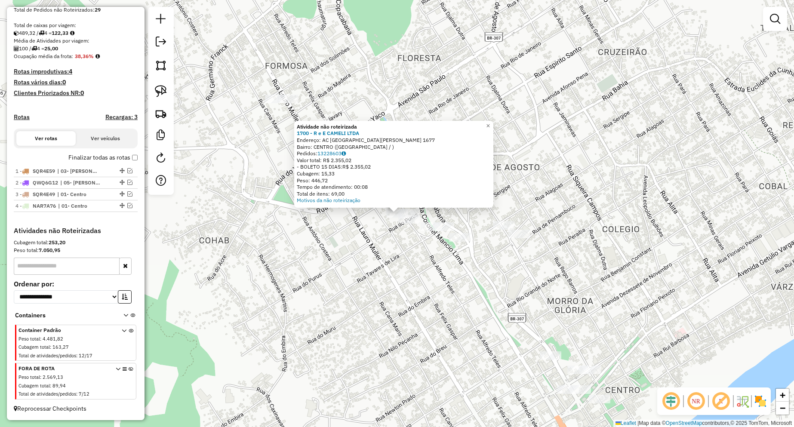
drag, startPoint x: 395, startPoint y: 267, endPoint x: 393, endPoint y: 236, distance: 30.1
click at [395, 261] on div "Atividade não roteirizada 1700 - R e E CAMELI LTDA Endereço: AC [GEOGRAPHIC_DAT…" at bounding box center [397, 213] width 794 height 427
click at [408, 250] on div "× Atividade não roteirizada 1700 - R e E CAMELI LTDA Endereço: AC [GEOGRAPHIC_D…" at bounding box center [397, 213] width 794 height 427
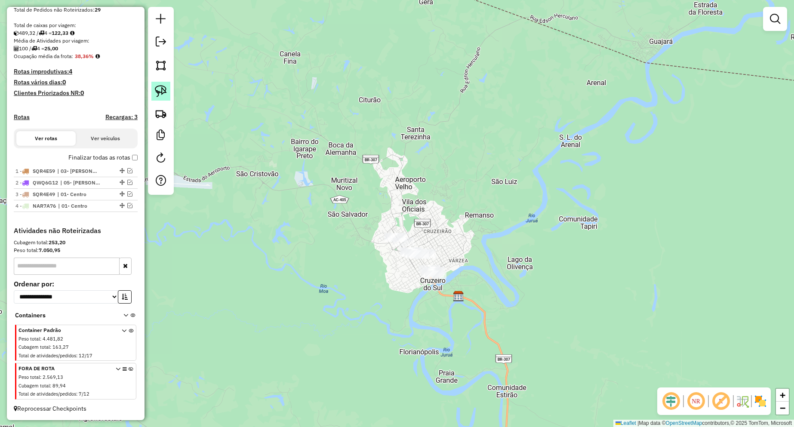
drag, startPoint x: 160, startPoint y: 89, endPoint x: 329, endPoint y: 168, distance: 186.0
click at [161, 89] on img at bounding box center [161, 91] width 12 height 12
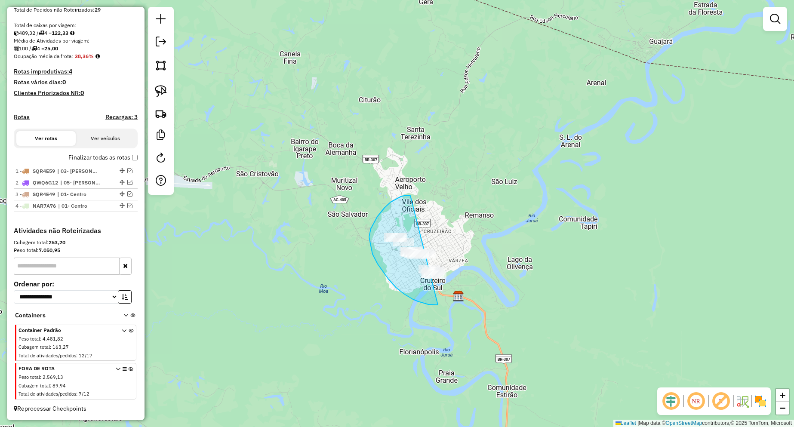
drag, startPoint x: 390, startPoint y: 202, endPoint x: 470, endPoint y: 268, distance: 103.2
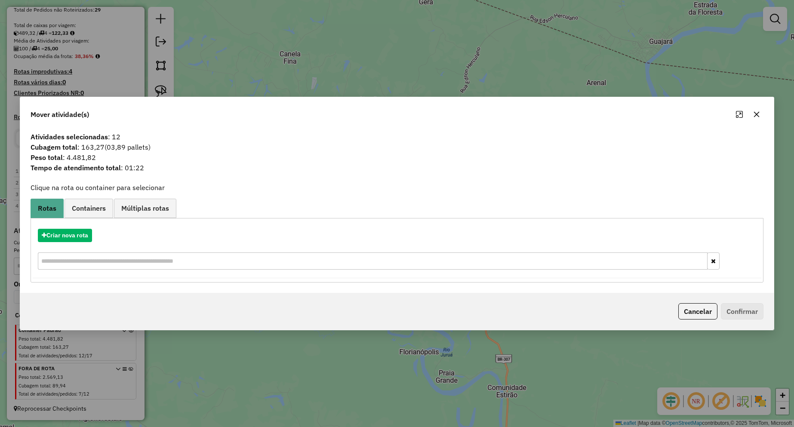
click at [676, 307] on div "Cancelar Confirmar" at bounding box center [719, 311] width 89 height 16
click at [690, 313] on button "Cancelar" at bounding box center [697, 311] width 39 height 16
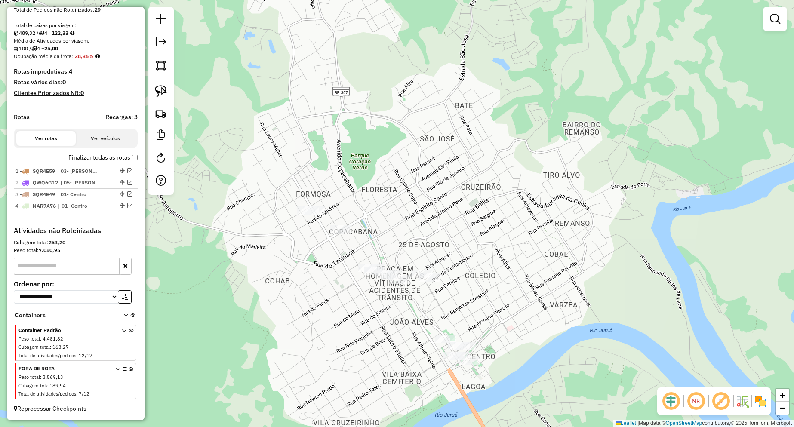
drag, startPoint x: 439, startPoint y: 256, endPoint x: 414, endPoint y: 219, distance: 44.6
click at [417, 224] on div "Janela de atendimento Grade de atendimento Capacidade Transportadoras Veículos …" at bounding box center [397, 213] width 794 height 427
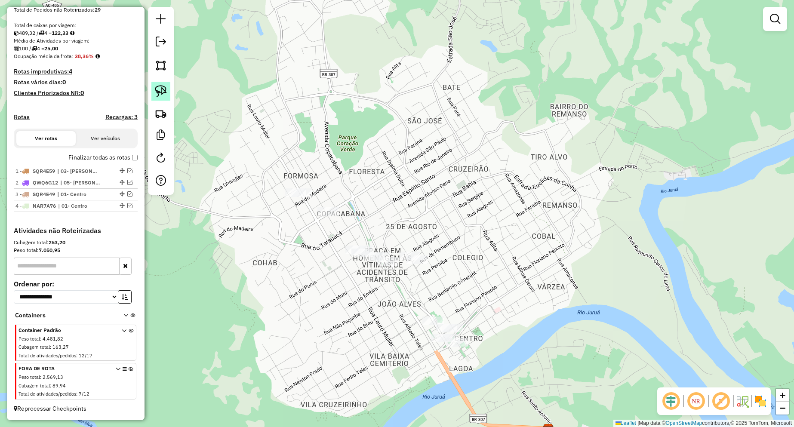
click at [160, 91] on img at bounding box center [161, 91] width 12 height 12
drag, startPoint x: 456, startPoint y: 309, endPoint x: 473, endPoint y: 337, distance: 33.2
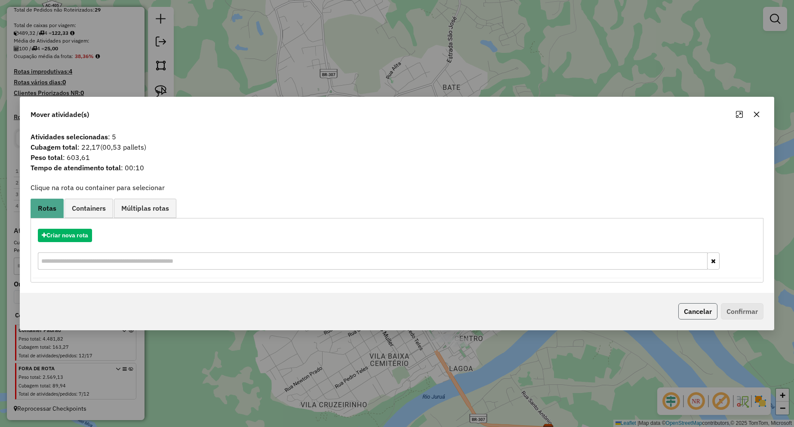
click at [687, 319] on button "Cancelar" at bounding box center [697, 311] width 39 height 16
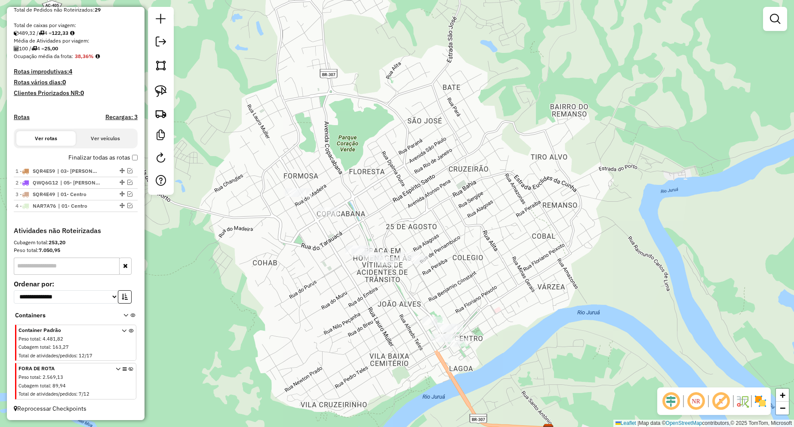
click at [311, 210] on div "Janela de atendimento Grade de atendimento Capacidade Transportadoras Veículos …" at bounding box center [397, 213] width 794 height 427
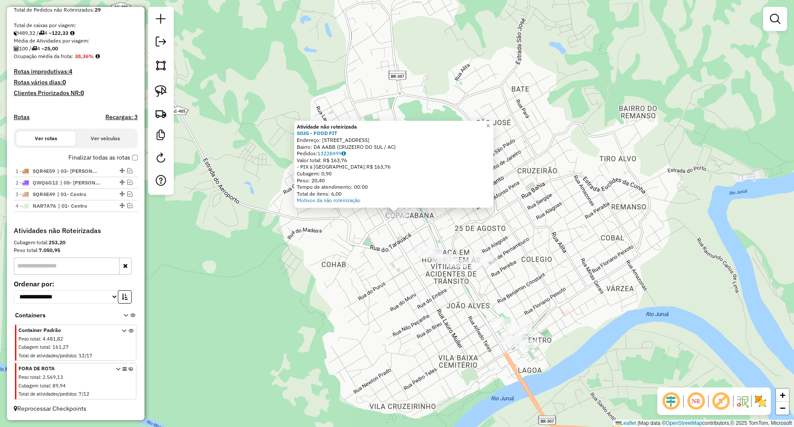
click at [345, 265] on div "Atividade não roteirizada 5035 - FOOD FIT Endereço: [STREET_ADDRESS] ([GEOGRAPH…" at bounding box center [397, 213] width 794 height 427
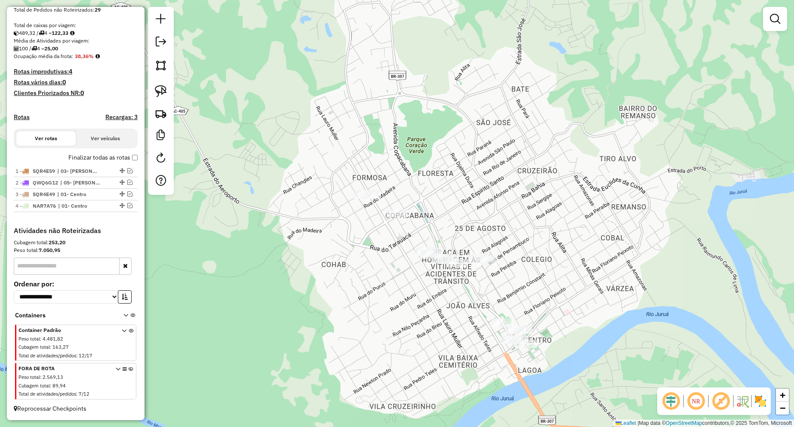
click at [362, 199] on div at bounding box center [363, 194] width 21 height 9
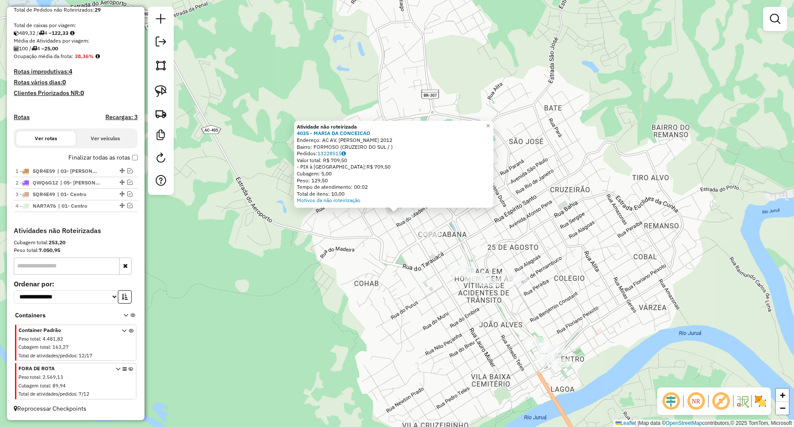
click at [393, 241] on div "Atividade não roteirizada 4035 - MARIA DA CONCEICAO Endereço: AC AV. [PERSON_NA…" at bounding box center [397, 213] width 794 height 427
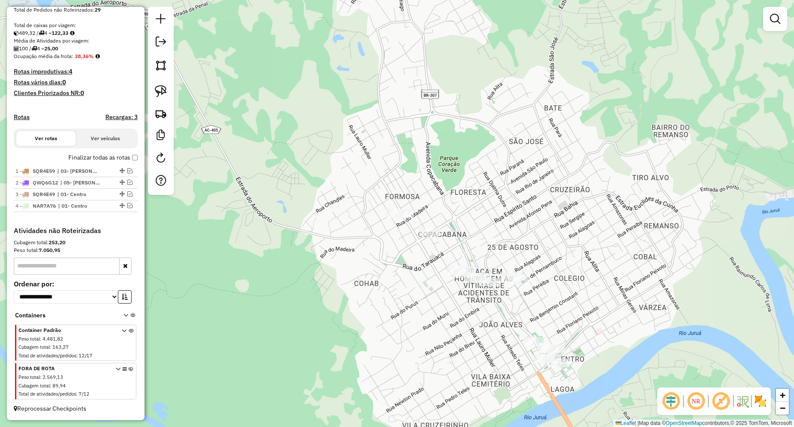
drag, startPoint x: 408, startPoint y: 255, endPoint x: 394, endPoint y: 234, distance: 25.4
click at [394, 234] on div "Janela de atendimento Grade de atendimento Capacidade Transportadoras Veículos …" at bounding box center [397, 213] width 794 height 427
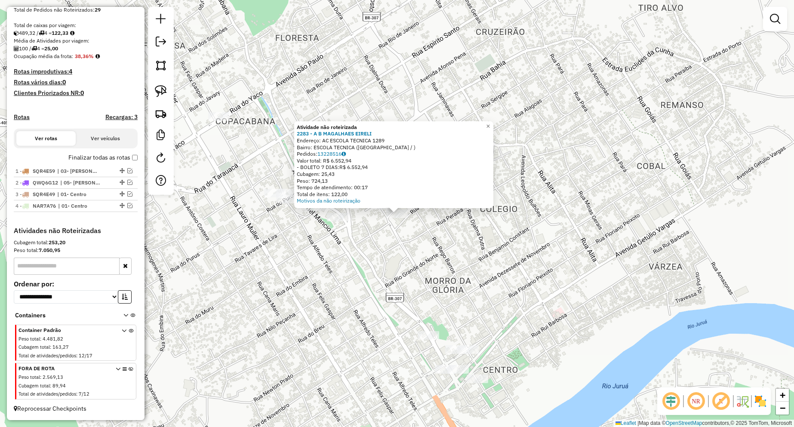
click at [421, 267] on div "Atividade não roteirizada 2283 - A B MAGALHAES EIRELI Endereço: AC ESCOLA TECNI…" at bounding box center [397, 213] width 794 height 427
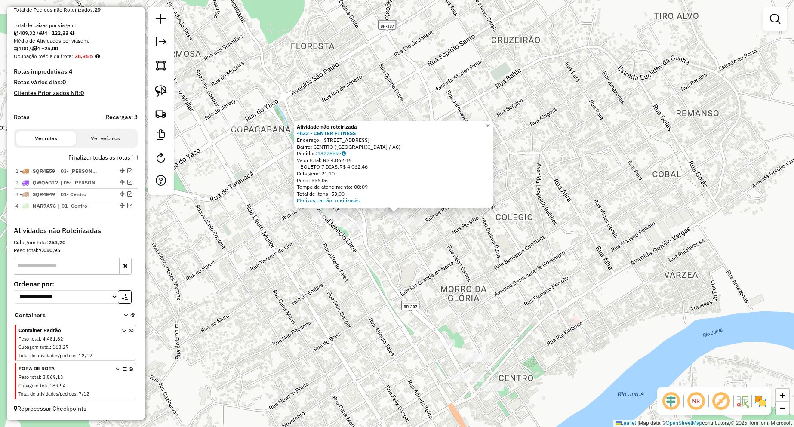
click at [399, 258] on div "Atividade não roteirizada 4832 - CENTER FITNESS Endereço: [STREET_ADDRESS] Pedi…" at bounding box center [397, 213] width 794 height 427
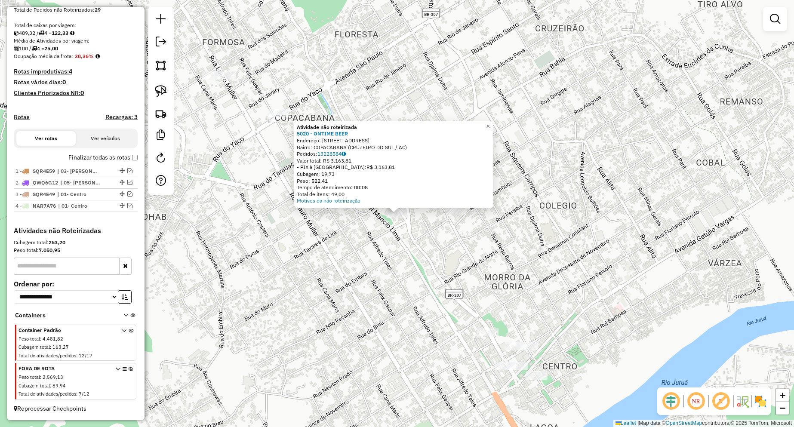
click at [411, 264] on div "Atividade não roteirizada 5020 - ONTIME BEER Endereço: [STREET_ADDRESS] Bairro:…" at bounding box center [397, 213] width 794 height 427
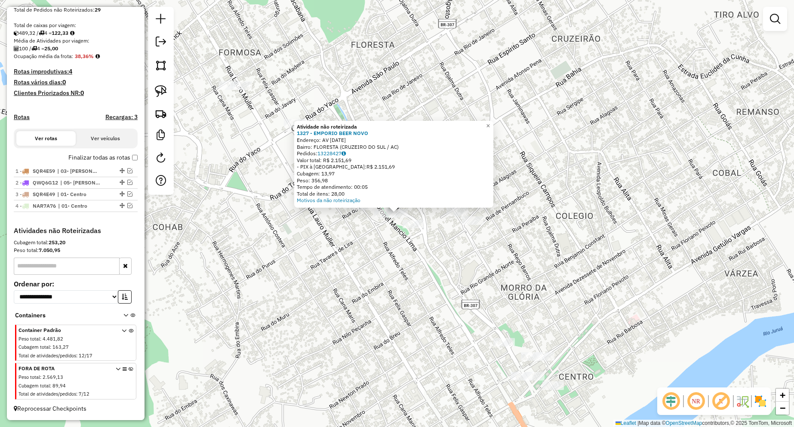
drag, startPoint x: 413, startPoint y: 271, endPoint x: 393, endPoint y: 238, distance: 38.7
click at [409, 267] on div "Atividade não roteirizada 1327 - EMPORIO BEER NOVO Endereço: A[DATE]65 Bairro: …" at bounding box center [397, 213] width 794 height 427
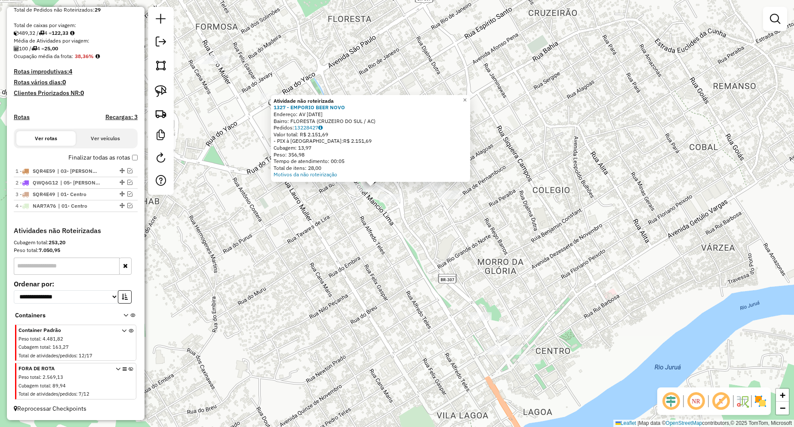
click at [365, 192] on div at bounding box center [361, 187] width 21 height 9
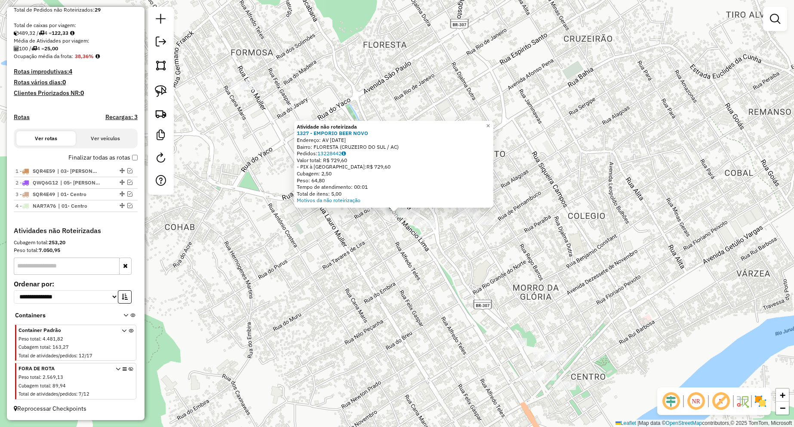
click at [364, 247] on div "Atividade não roteirizada 1327 - EMPORIO BEER NOVO Endereço: AV [DATE] Bairro: …" at bounding box center [397, 213] width 794 height 427
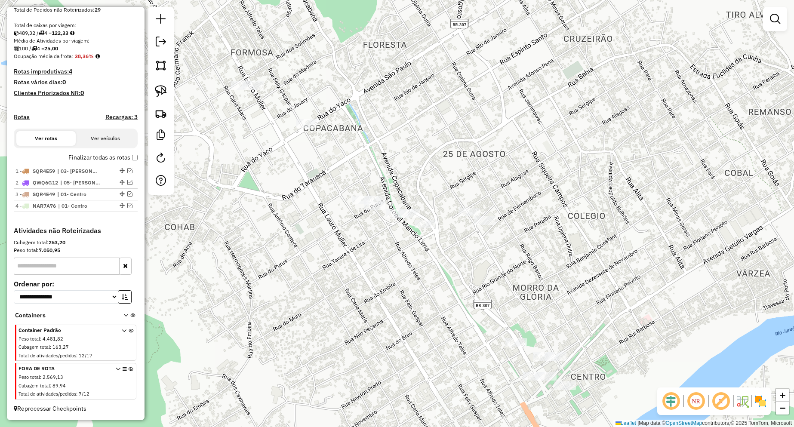
click at [359, 204] on div at bounding box center [362, 200] width 21 height 9
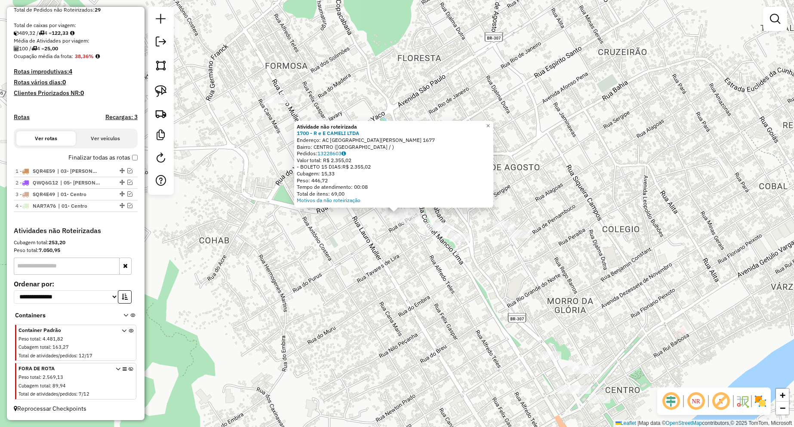
click at [383, 252] on div "Atividade não roteirizada 1700 - R e E CAMELI LTDA Endereço: AC [GEOGRAPHIC_DAT…" at bounding box center [397, 213] width 794 height 427
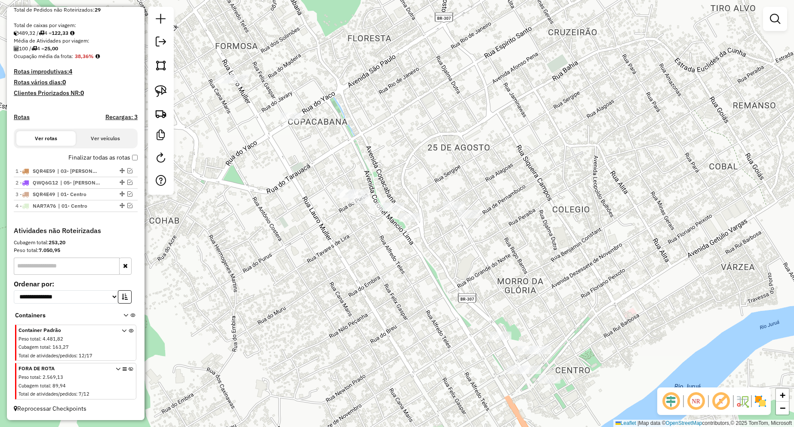
drag, startPoint x: 430, startPoint y: 253, endPoint x: 372, endPoint y: 227, distance: 63.7
click at [372, 227] on div "Janela de atendimento Grade de atendimento Capacidade Transportadoras Veículos …" at bounding box center [397, 213] width 794 height 427
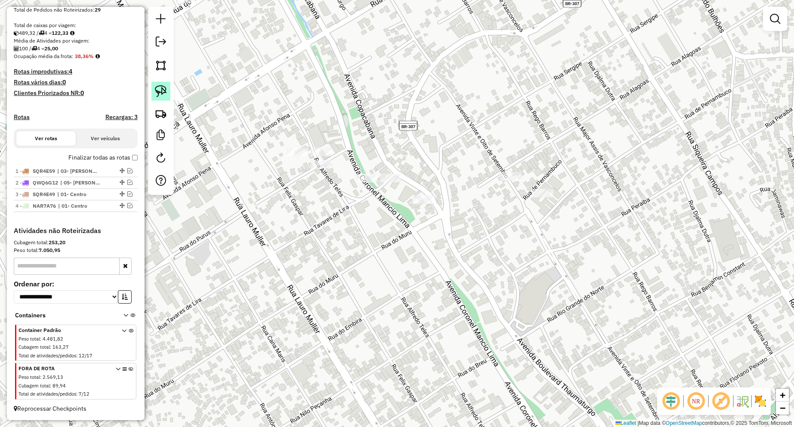
click at [163, 90] on img at bounding box center [161, 91] width 12 height 12
drag, startPoint x: 282, startPoint y: 129, endPoint x: 326, endPoint y: 138, distance: 44.7
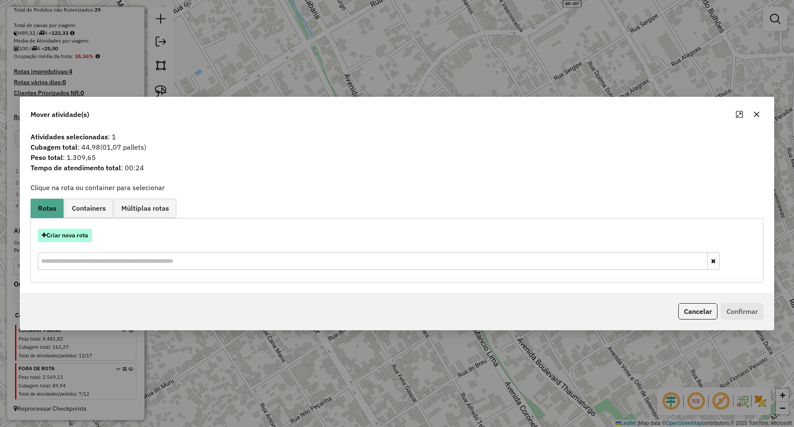
click at [74, 236] on button "Criar nova rota" at bounding box center [65, 235] width 54 height 13
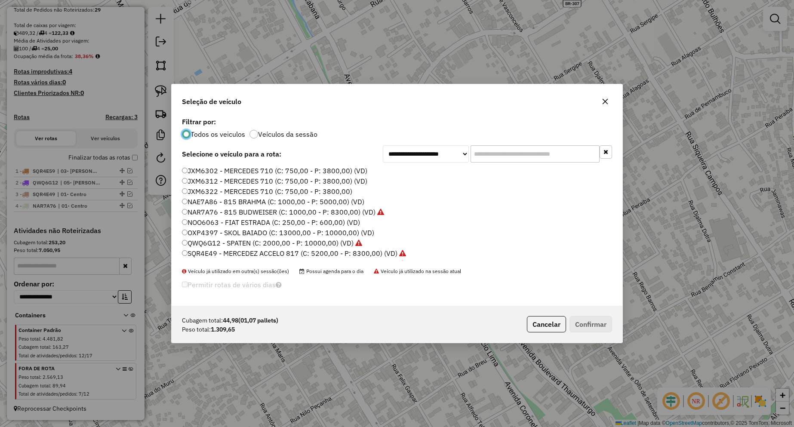
scroll to position [5, 3]
click at [225, 182] on label "JXM6312 - MERCEDES 710 (C: 750,00 - P: 3800,00) (VD)" at bounding box center [274, 181] width 185 height 10
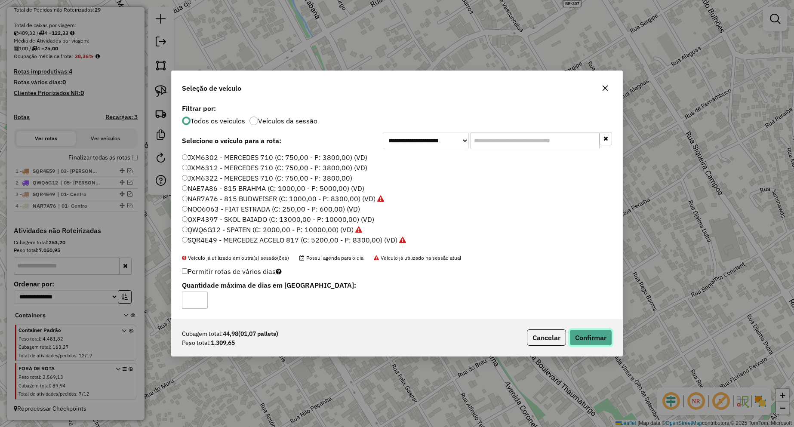
click at [604, 330] on button "Confirmar" at bounding box center [590, 337] width 43 height 16
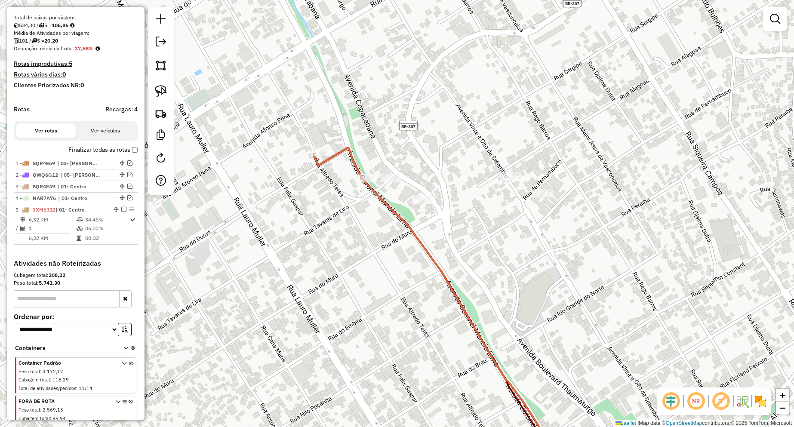
scroll to position [211, 0]
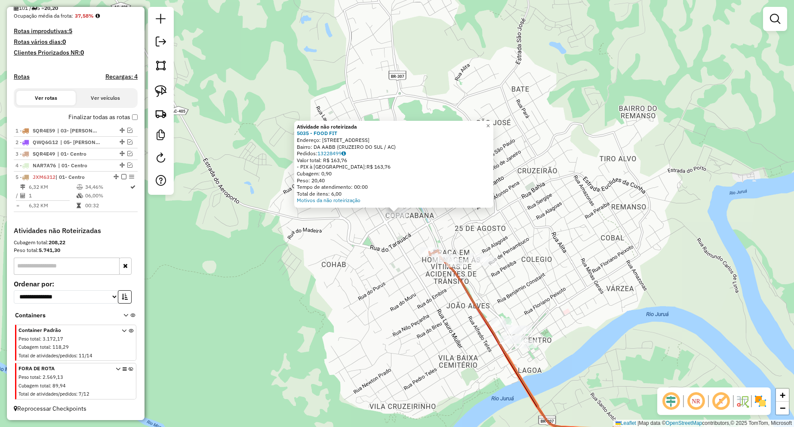
drag, startPoint x: 308, startPoint y: 224, endPoint x: 304, endPoint y: 218, distance: 7.2
click at [307, 222] on div "Atividade não roteirizada 5035 - FOOD FIT Endereço: [STREET_ADDRESS] ([GEOGRAPH…" at bounding box center [397, 213] width 794 height 427
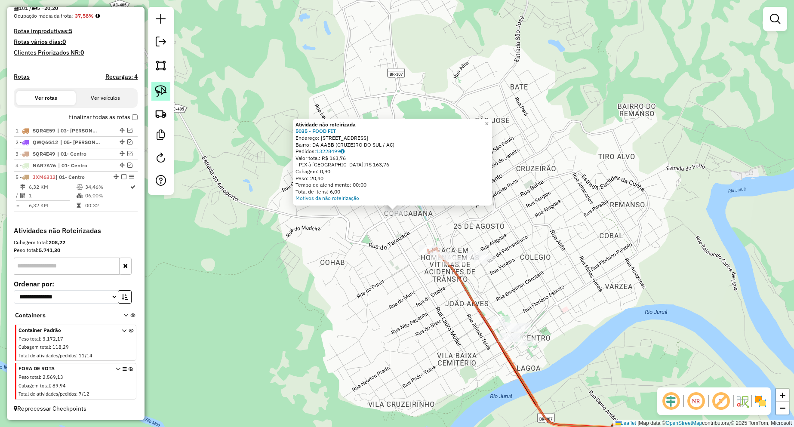
click at [161, 95] on img at bounding box center [161, 91] width 12 height 12
drag, startPoint x: 389, startPoint y: 224, endPoint x: 350, endPoint y: 212, distance: 41.3
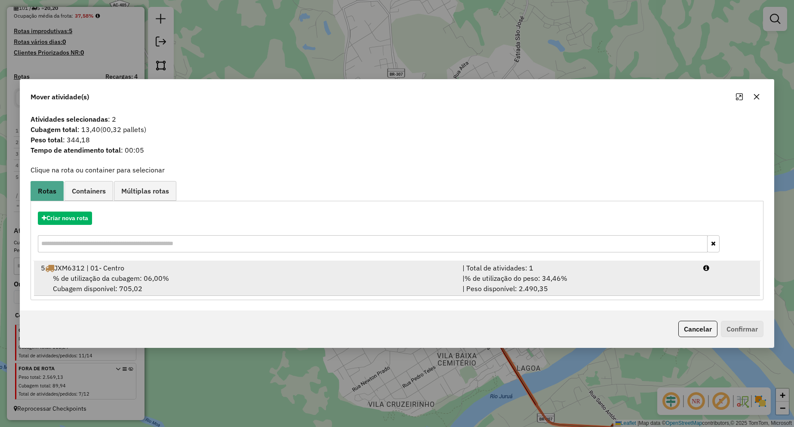
click at [263, 278] on div "% de utilização da cubagem: 06,00% Cubagem disponível: 705,02" at bounding box center [246, 283] width 421 height 21
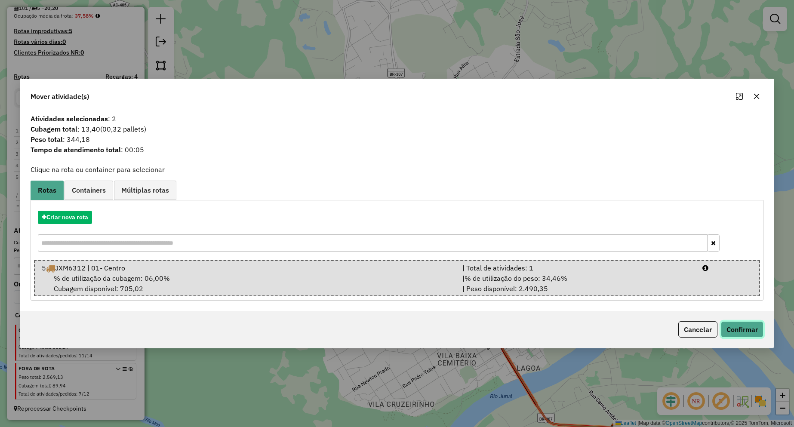
click at [737, 329] on button "Confirmar" at bounding box center [742, 329] width 43 height 16
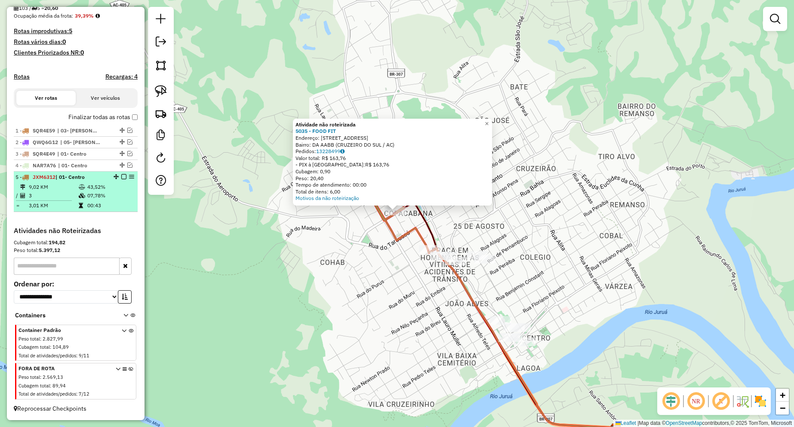
click at [121, 179] on em at bounding box center [123, 176] width 5 height 5
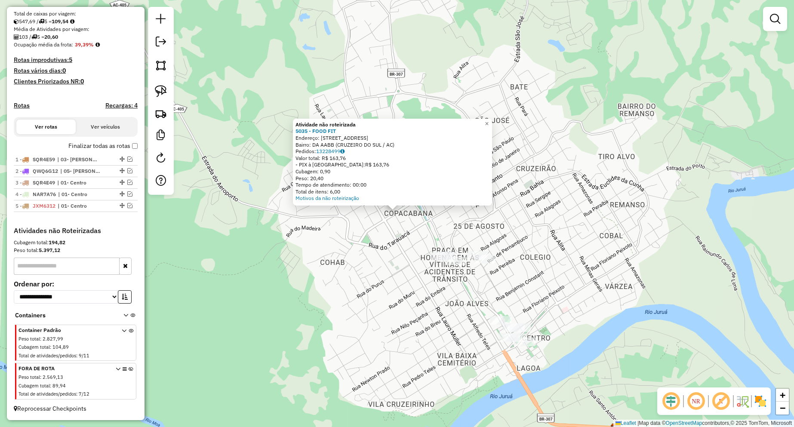
scroll to position [186, 0]
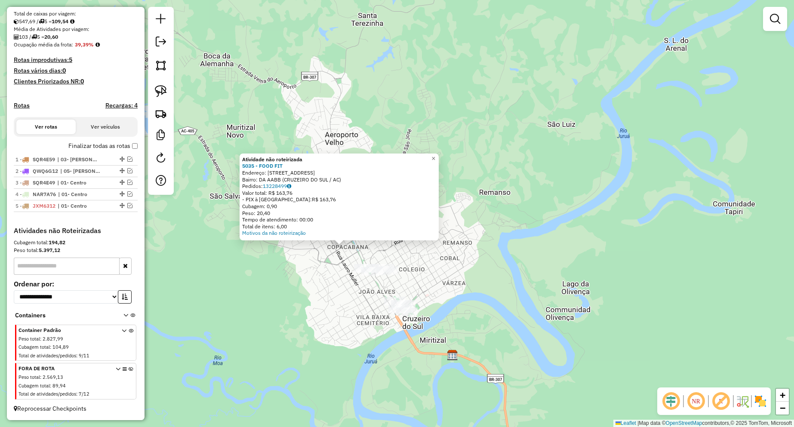
drag, startPoint x: 356, startPoint y: 307, endPoint x: 339, endPoint y: 301, distance: 18.4
click at [339, 301] on div "Atividade não roteirizada 5035 - FOOD FIT Endereço: [STREET_ADDRESS] ([GEOGRAPH…" at bounding box center [397, 213] width 794 height 427
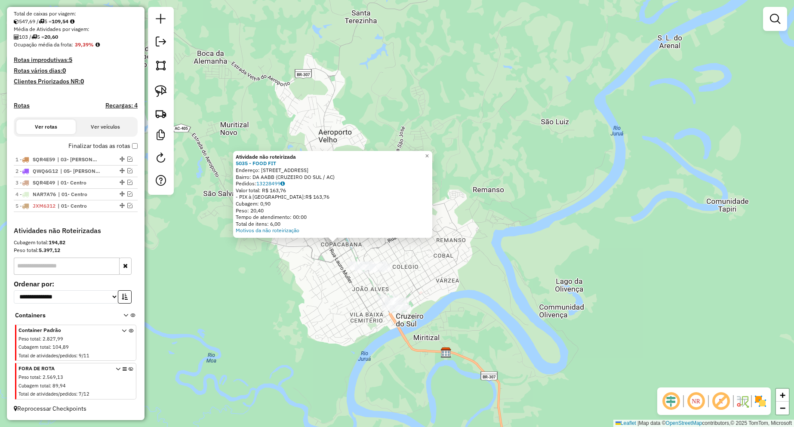
click at [338, 301] on div "Atividade não roteirizada 5035 - FOOD FIT Endereço: [STREET_ADDRESS] ([GEOGRAPH…" at bounding box center [397, 213] width 794 height 427
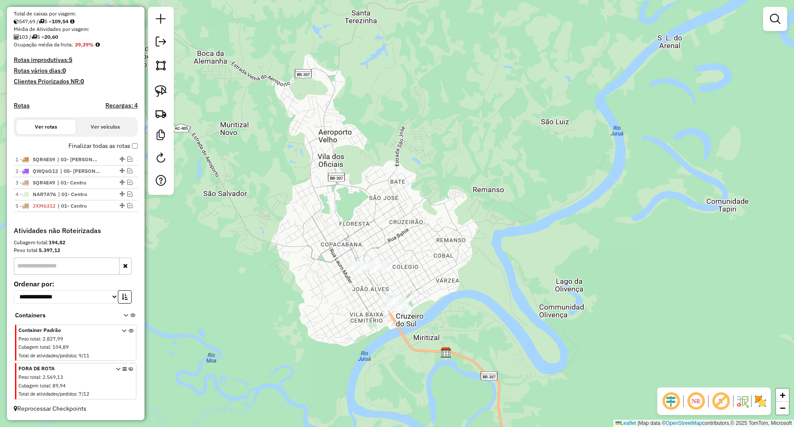
click at [149, 93] on div at bounding box center [161, 101] width 26 height 188
click at [164, 93] on img at bounding box center [161, 91] width 12 height 12
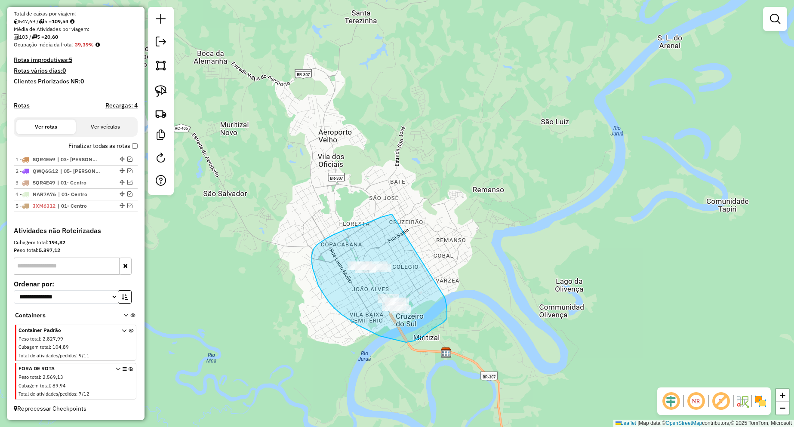
drag, startPoint x: 390, startPoint y: 215, endPoint x: 445, endPoint y: 298, distance: 99.3
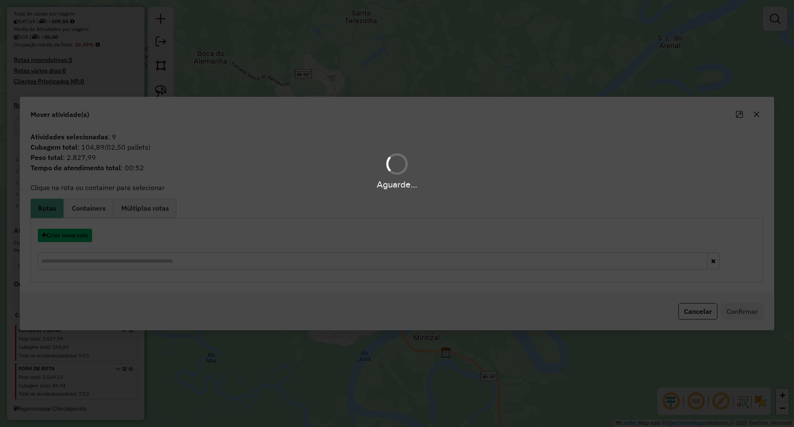
click at [85, 236] on button "Criar nova rota" at bounding box center [65, 235] width 54 height 13
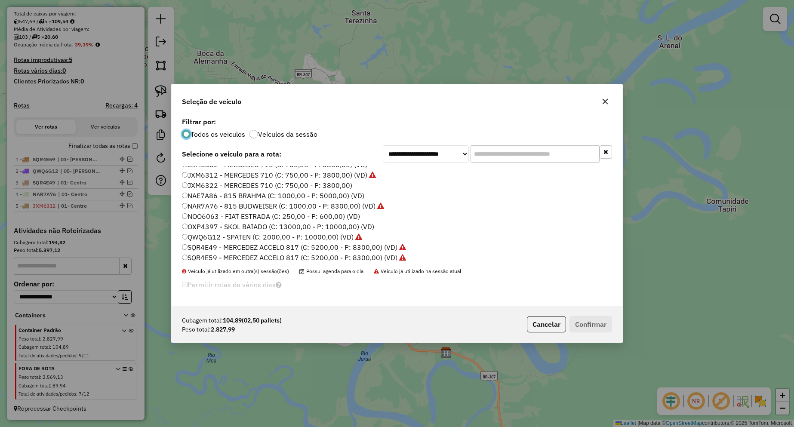
scroll to position [9, 0]
drag, startPoint x: 554, startPoint y: 329, endPoint x: 551, endPoint y: 324, distance: 6.0
click at [553, 328] on button "Cancelar" at bounding box center [546, 324] width 39 height 16
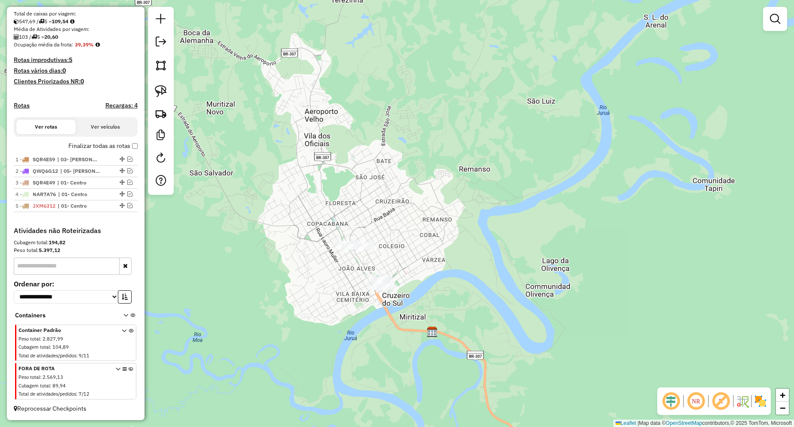
drag, startPoint x: 438, startPoint y: 290, endPoint x: 408, endPoint y: 265, distance: 39.0
click at [421, 264] on div "Janela de atendimento Grade de atendimento Capacidade Transportadoras Veículos …" at bounding box center [397, 213] width 794 height 427
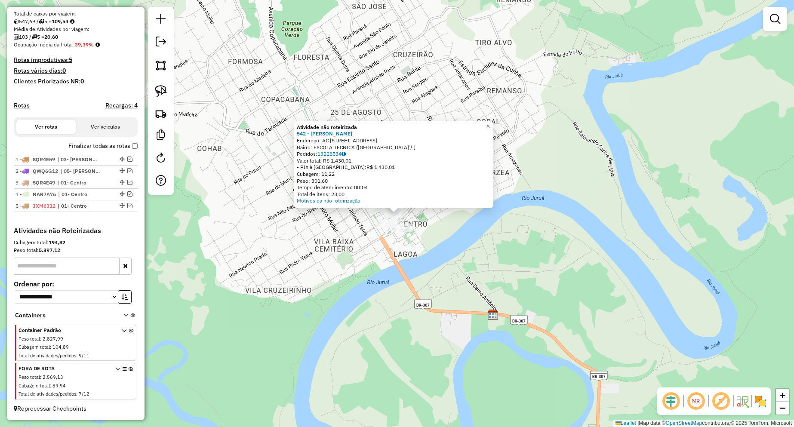
click at [410, 254] on div "Atividade não roteirizada 542 - [PERSON_NAME]: AC RUA PERNAMBUCO 1436 Bairro: E…" at bounding box center [397, 213] width 794 height 427
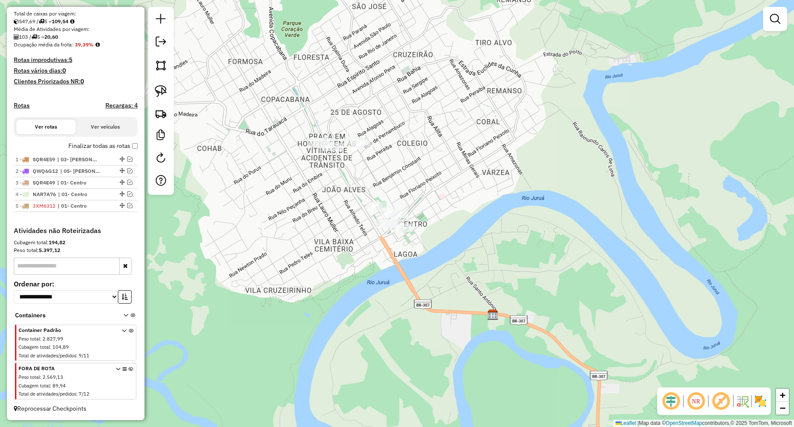
click at [383, 230] on div "Janela de atendimento Grade de atendimento Capacidade Transportadoras Veículos …" at bounding box center [397, 213] width 794 height 427
click at [424, 256] on div "Janela de atendimento Grade de atendimento Capacidade Transportadoras Veículos …" at bounding box center [397, 213] width 794 height 427
click at [361, 152] on div "Janela de atendimento Grade de atendimento Capacidade Transportadoras Veículos …" at bounding box center [397, 213] width 794 height 427
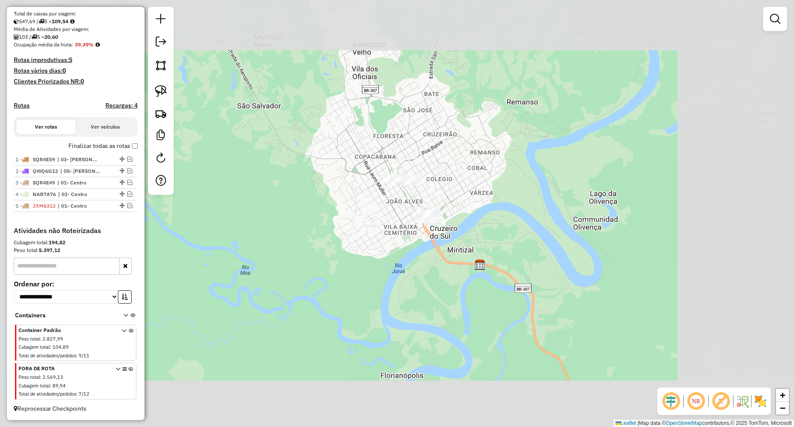
click at [469, 208] on div "Janela de atendimento Grade de atendimento Capacidade Transportadoras Veículos …" at bounding box center [397, 213] width 794 height 427
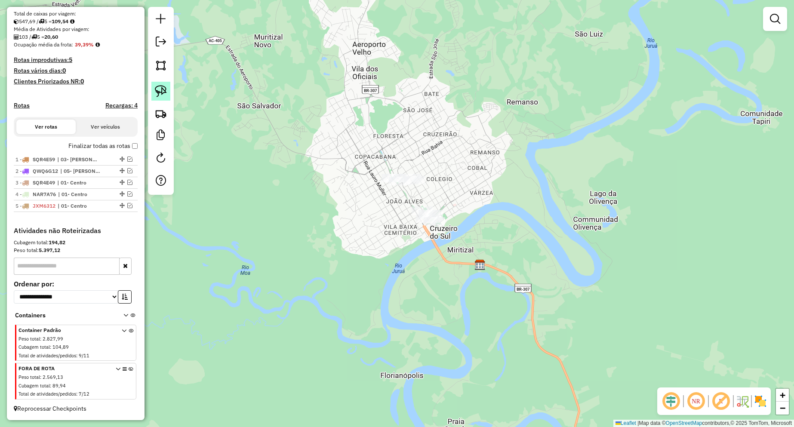
click at [164, 89] on img at bounding box center [161, 91] width 12 height 12
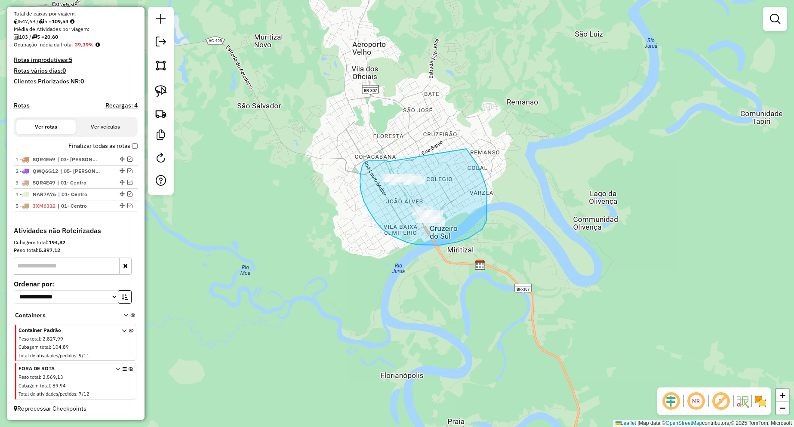
drag, startPoint x: 388, startPoint y: 162, endPoint x: 456, endPoint y: 142, distance: 71.1
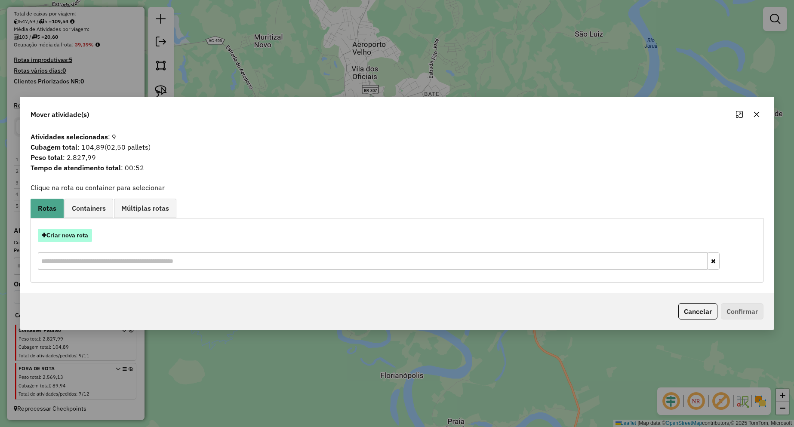
click at [84, 239] on button "Criar nova rota" at bounding box center [65, 235] width 54 height 13
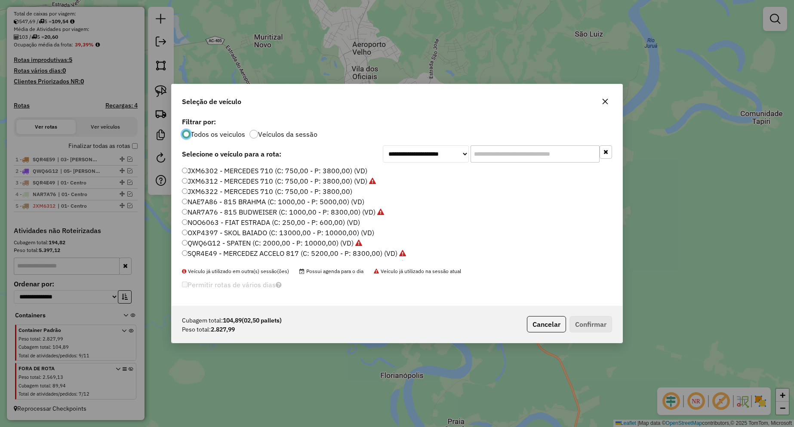
scroll to position [5, 3]
click at [241, 202] on label "NAE7A86 - 815 BRAHMA (C: 1000,00 - P: 5000,00) (VD)" at bounding box center [273, 201] width 182 height 10
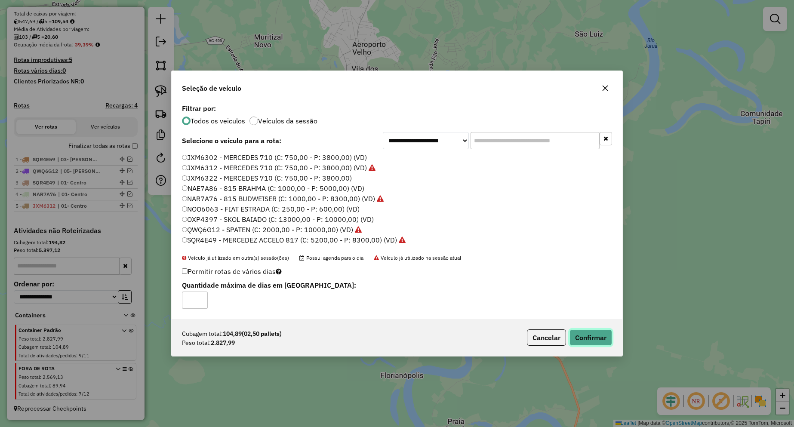
click at [579, 340] on button "Confirmar" at bounding box center [590, 337] width 43 height 16
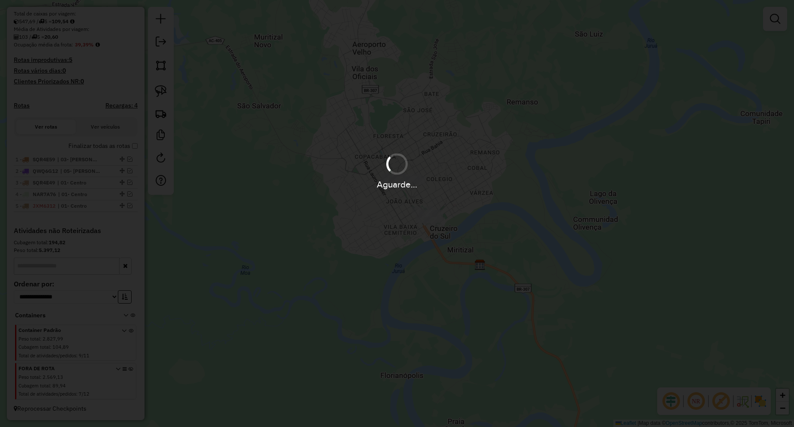
scroll to position [211, 0]
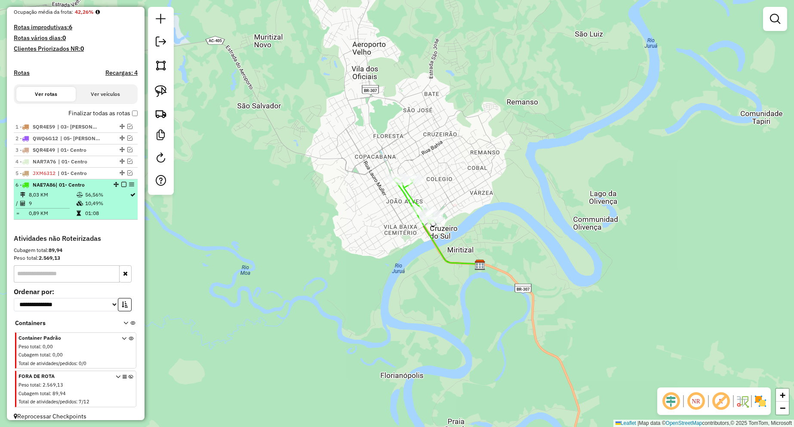
click at [121, 187] on em at bounding box center [123, 184] width 5 height 5
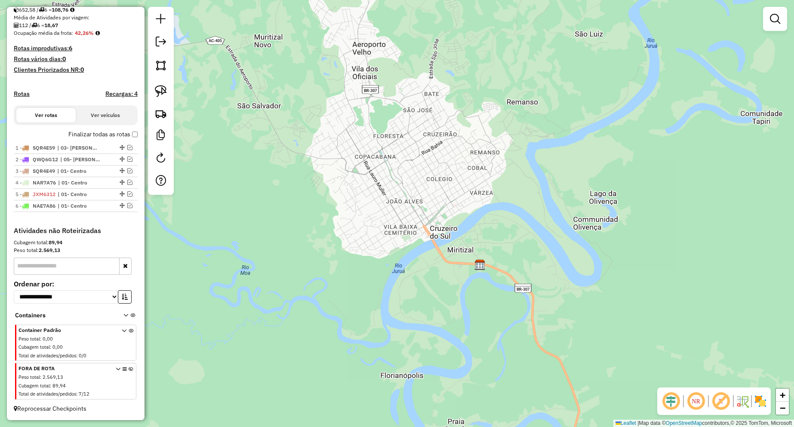
click at [116, 372] on icon at bounding box center [118, 383] width 5 height 32
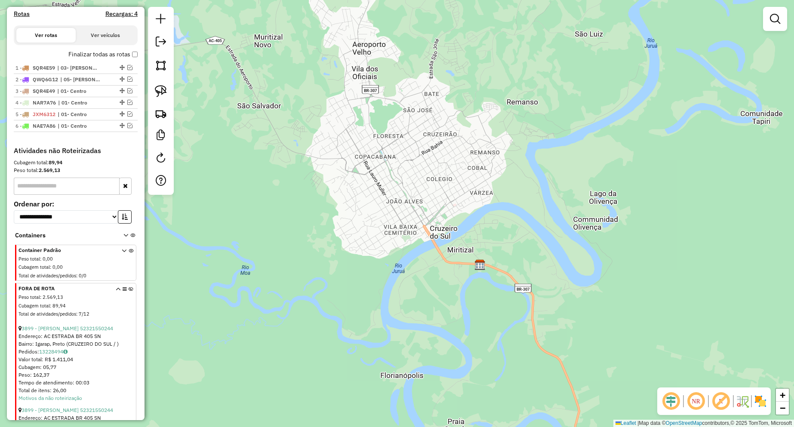
scroll to position [136, 0]
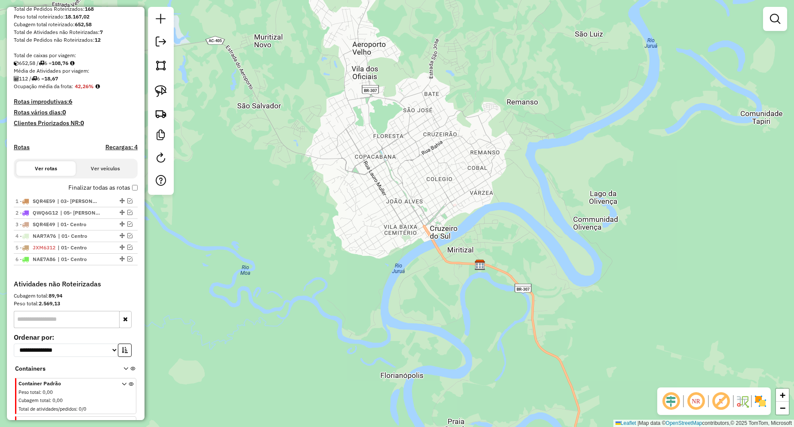
drag, startPoint x: 119, startPoint y: 391, endPoint x: 119, endPoint y: 381, distance: 10.3
click at [122, 389] on icon at bounding box center [124, 398] width 5 height 32
click at [157, 43] on em at bounding box center [161, 42] width 10 height 10
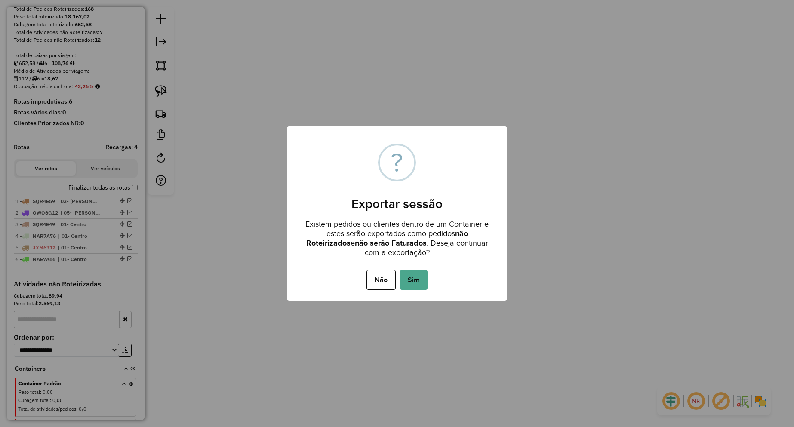
click at [419, 282] on button "Sim" at bounding box center [414, 280] width 28 height 20
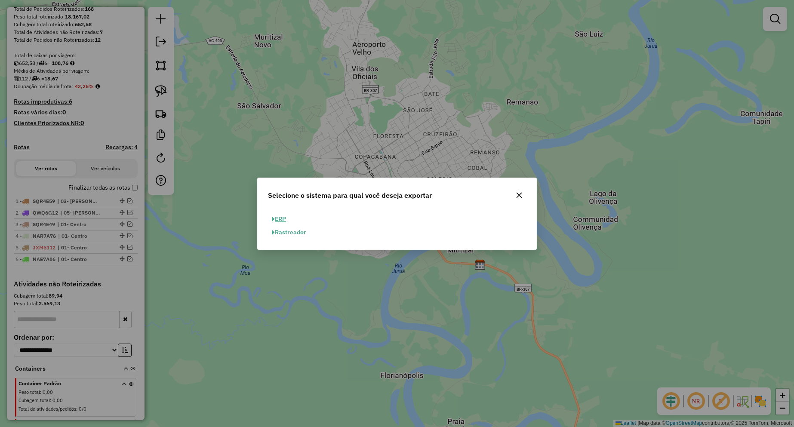
click at [280, 215] on button "ERP" at bounding box center [279, 218] width 22 height 13
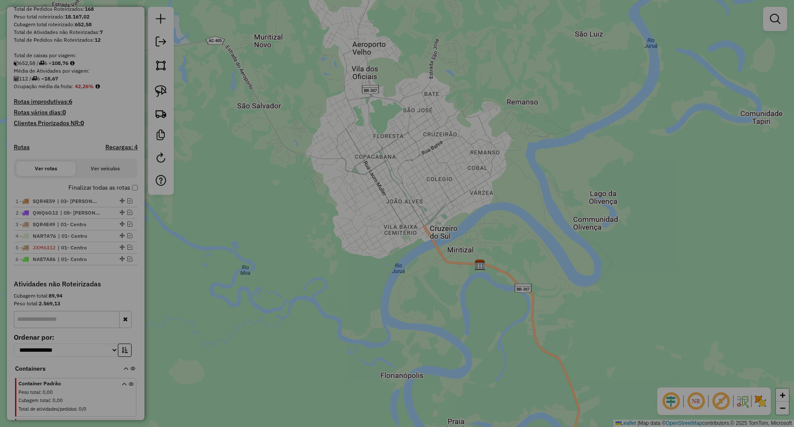
select select "**"
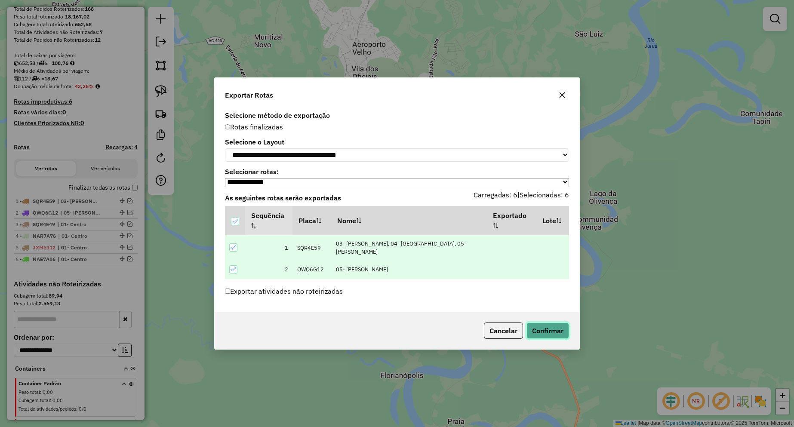
click at [543, 338] on button "Confirmar" at bounding box center [547, 330] width 43 height 16
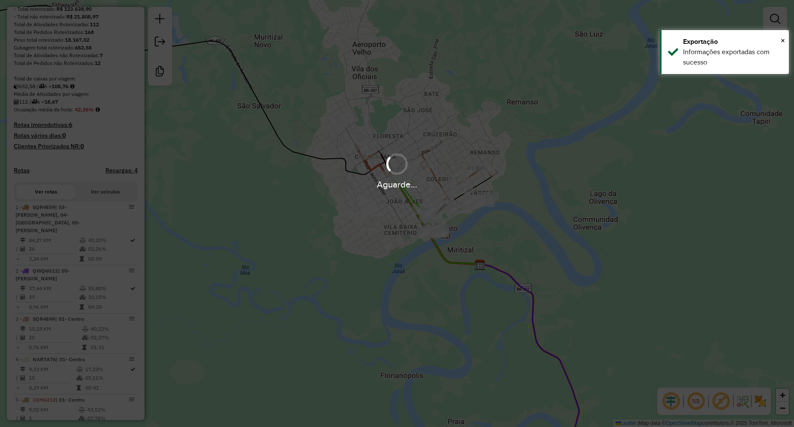
scroll to position [160, 0]
